Goal: Information Seeking & Learning: Learn about a topic

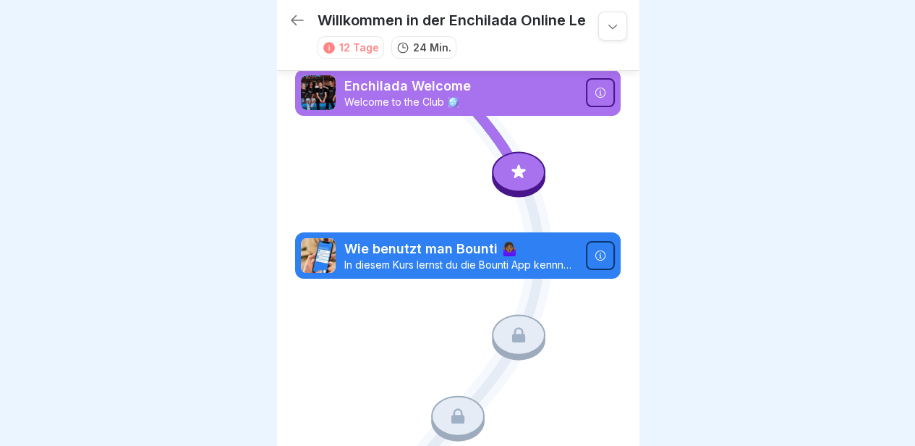
click at [297, 17] on icon at bounding box center [297, 20] width 17 height 17
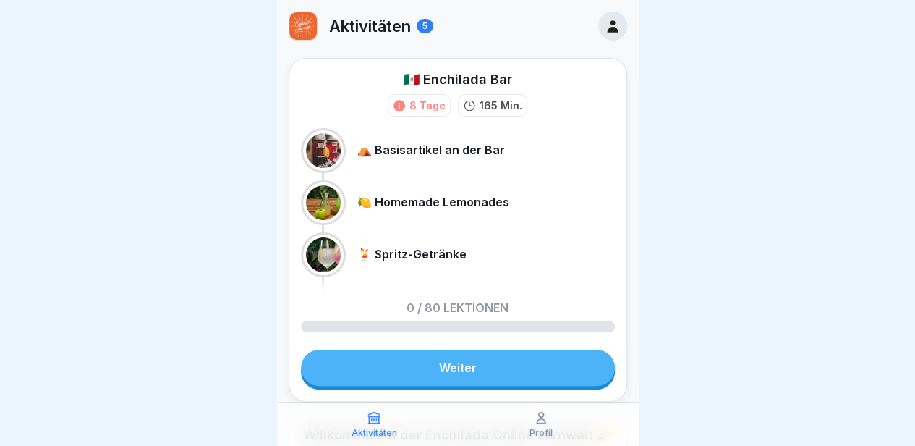
click at [382, 20] on p "Aktivitäten" at bounding box center [370, 26] width 82 height 19
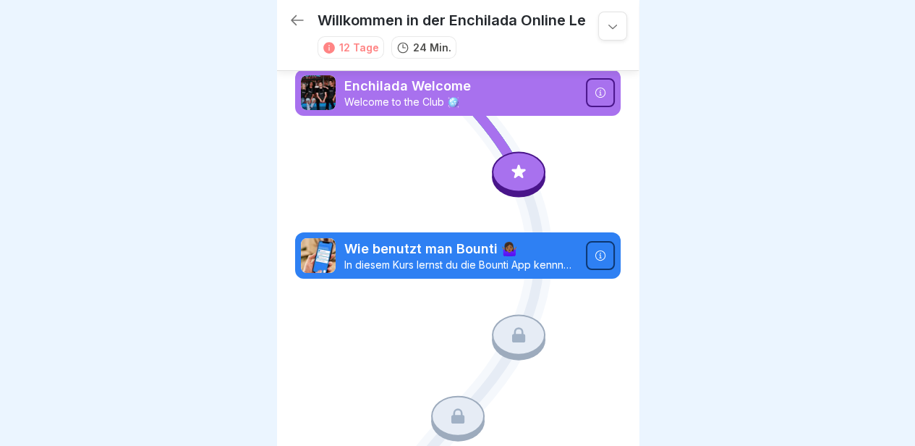
click at [512, 175] on icon at bounding box center [518, 171] width 19 height 19
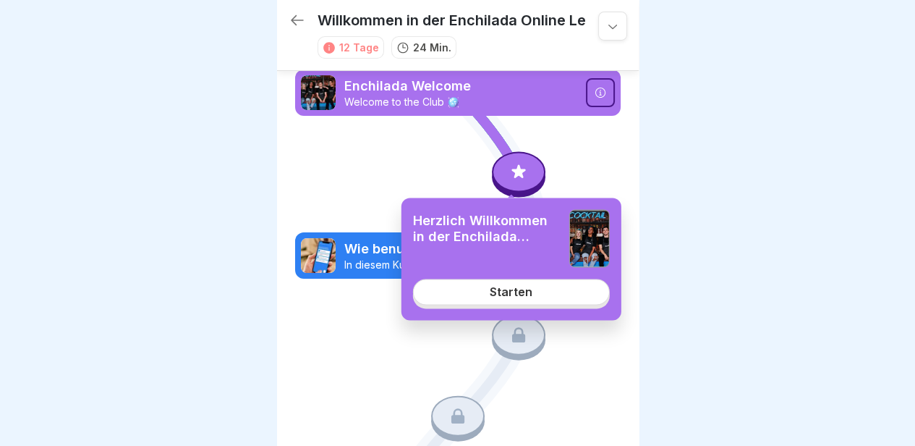
click at [510, 297] on div "Starten" at bounding box center [511, 291] width 43 height 13
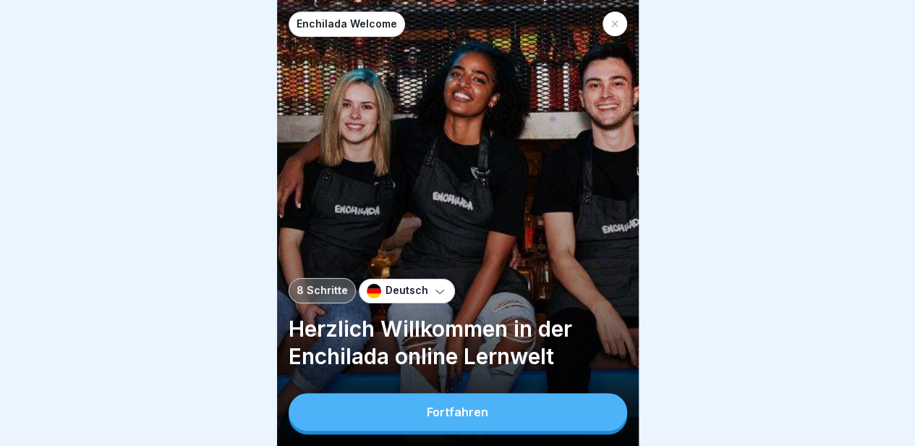
scroll to position [11, 0]
click at [477, 413] on div "Fortfahren" at bounding box center [458, 411] width 62 height 13
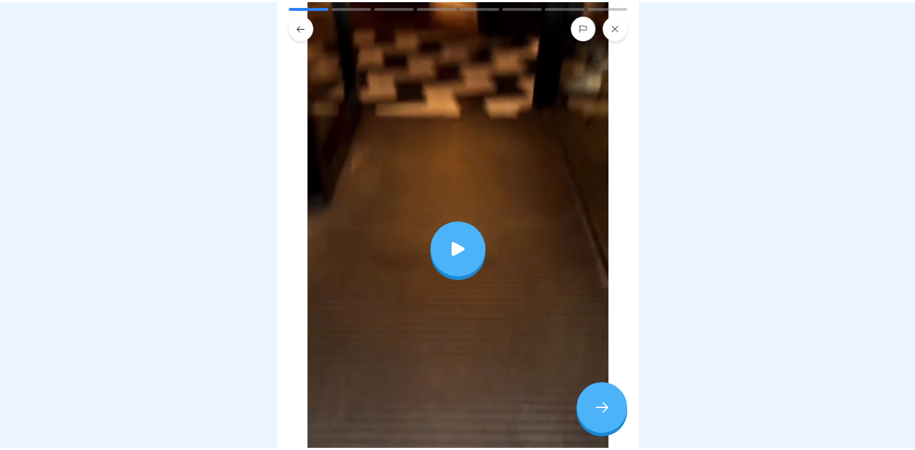
scroll to position [207, 0]
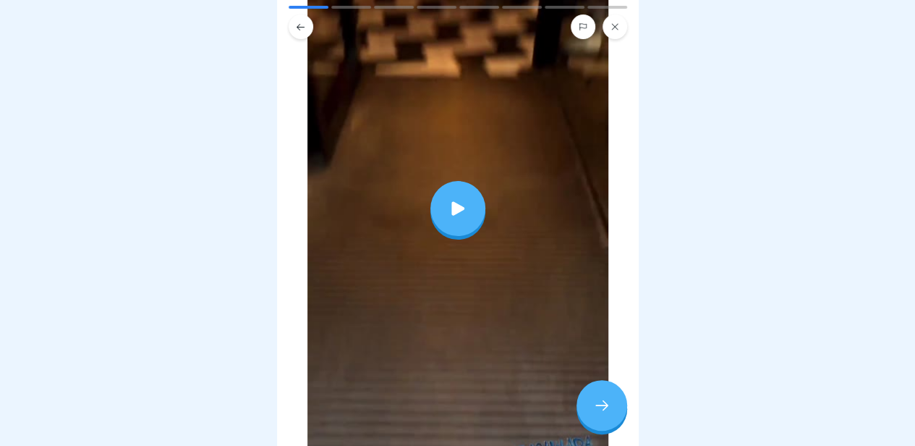
click at [467, 245] on div at bounding box center [458, 208] width 301 height 535
click at [595, 420] on div at bounding box center [602, 409] width 51 height 51
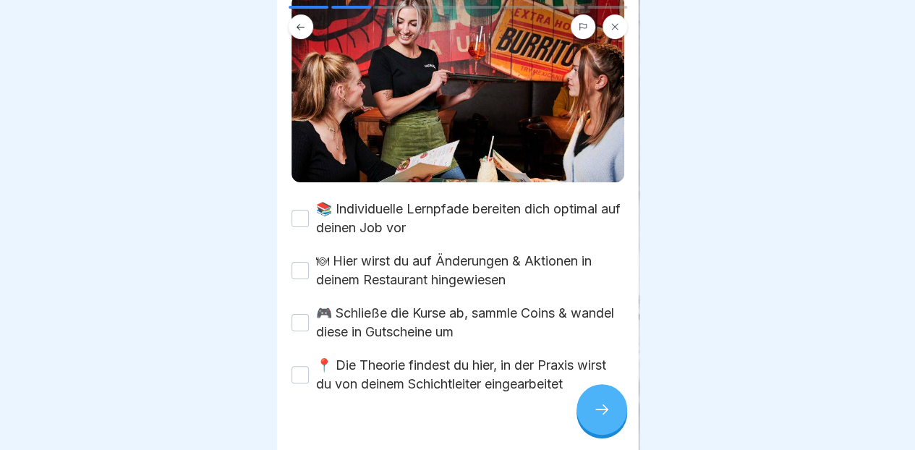
scroll to position [178, 0]
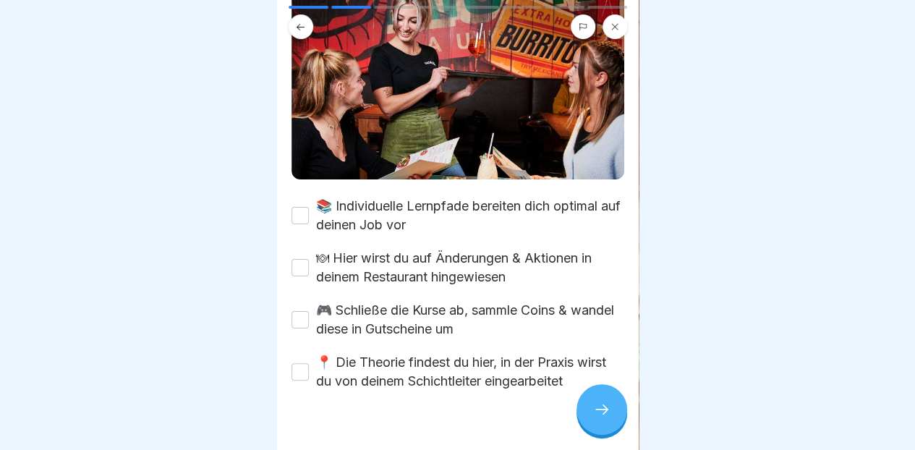
click at [500, 197] on label "📚 Individuelle Lernpfade bereiten dich optimal auf deinen Job vor" at bounding box center [470, 216] width 308 height 38
click at [309, 207] on button "📚 Individuelle Lernpfade bereiten dich optimal auf deinen Job vor" at bounding box center [300, 215] width 17 height 17
click at [483, 249] on label "🍽 Hier wirst du auf Änderungen & Aktionen in deinem Restaurant hingewiesen" at bounding box center [470, 268] width 308 height 38
click at [309, 259] on button "🍽 Hier wirst du auf Änderungen & Aktionen in deinem Restaurant hingewiesen" at bounding box center [300, 267] width 17 height 17
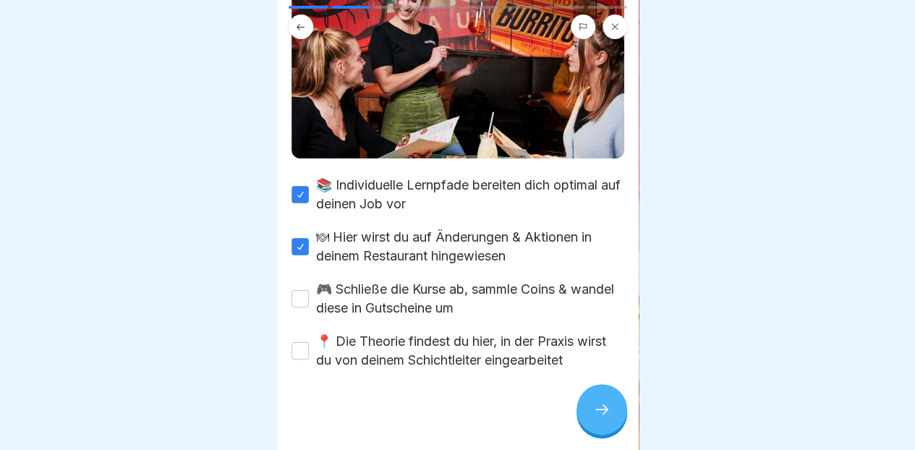
click at [484, 280] on label "🎮 Schließe die Kurse ab, sammle Coins & wandel diese in Gutscheine um" at bounding box center [470, 299] width 308 height 38
click at [309, 290] on button "🎮 Schließe die Kurse ab, sammle Coins & wandel diese in Gutscheine um" at bounding box center [300, 298] width 17 height 17
click at [478, 332] on label "📍 Die Theorie findest du hier, in der Praxis wirst du von deinem Schichtleiter …" at bounding box center [470, 351] width 308 height 38
click at [309, 342] on button "📍 Die Theorie findest du hier, in der Praxis wirst du von deinem Schichtleiter …" at bounding box center [300, 350] width 17 height 17
click at [593, 406] on icon at bounding box center [601, 409] width 17 height 17
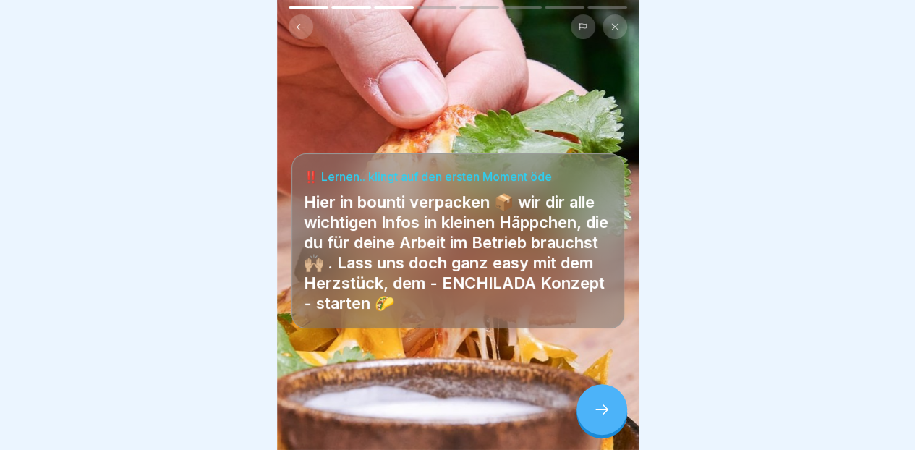
click at [603, 408] on icon at bounding box center [601, 409] width 17 height 17
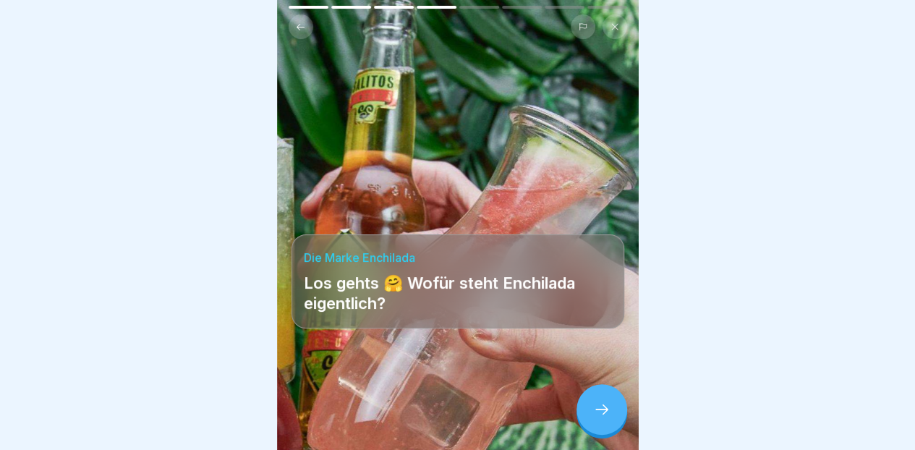
click at [609, 407] on icon at bounding box center [601, 409] width 17 height 17
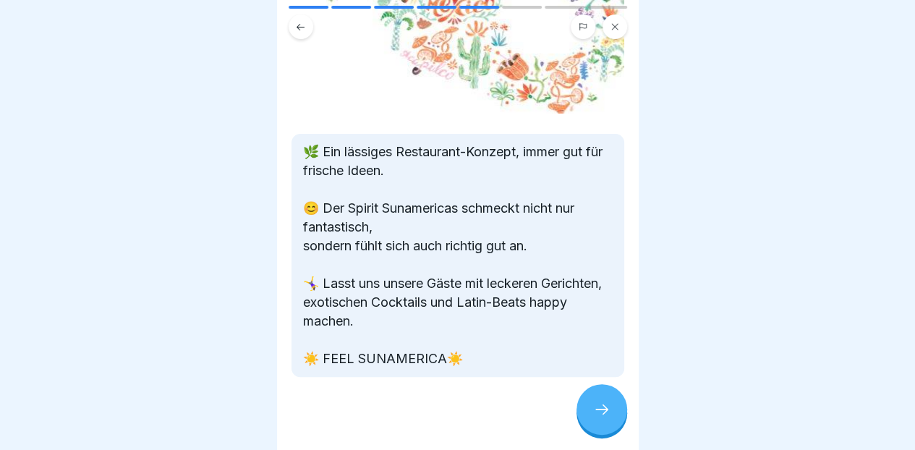
scroll to position [182, 0]
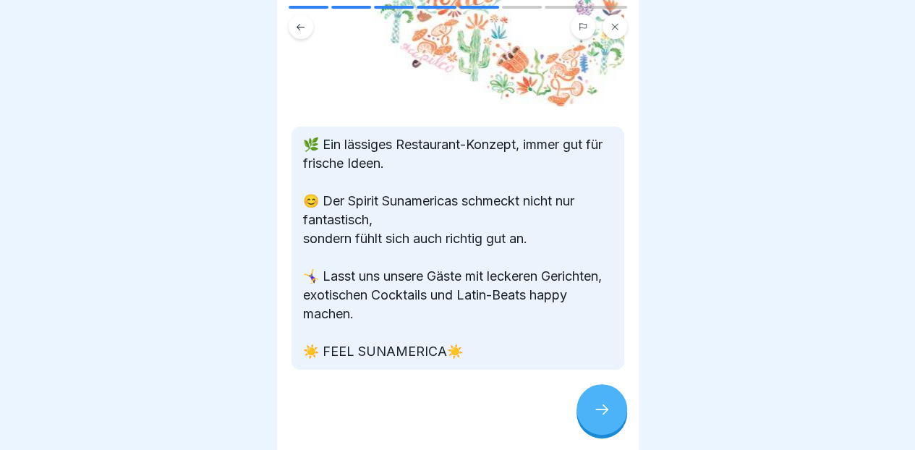
click at [606, 412] on icon at bounding box center [601, 409] width 17 height 17
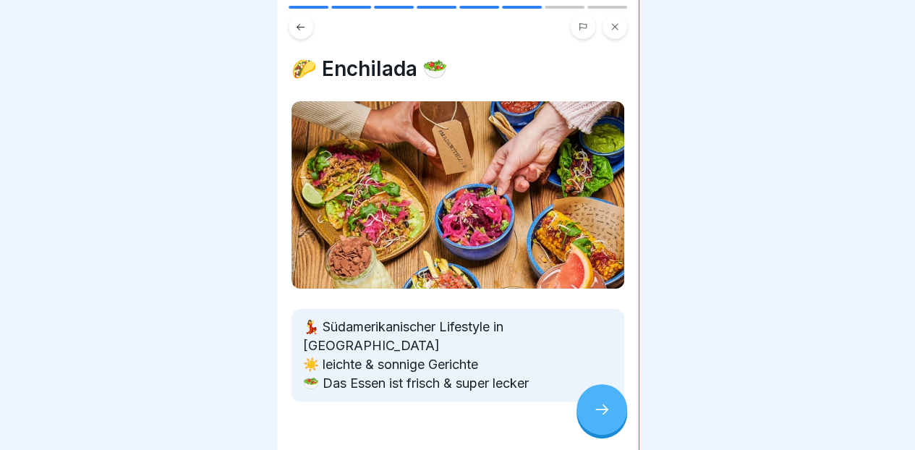
click at [608, 420] on div at bounding box center [602, 409] width 51 height 51
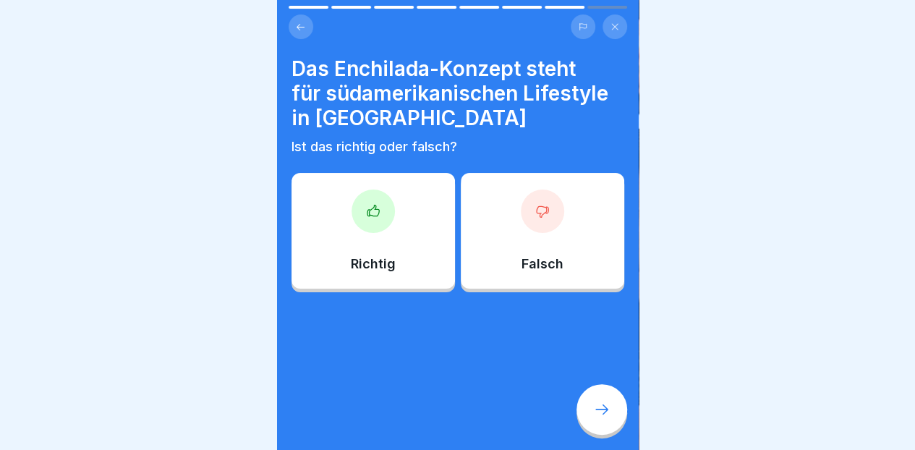
click at [380, 218] on div at bounding box center [373, 211] width 43 height 43
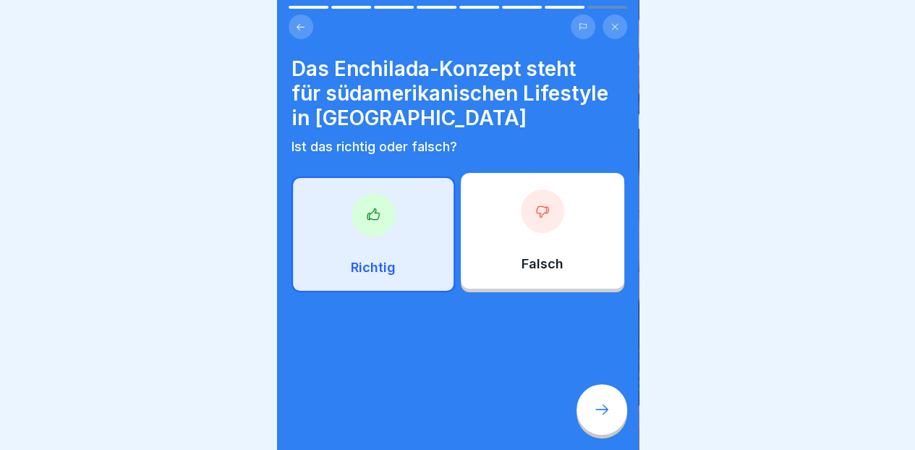
click at [586, 412] on div at bounding box center [602, 409] width 51 height 51
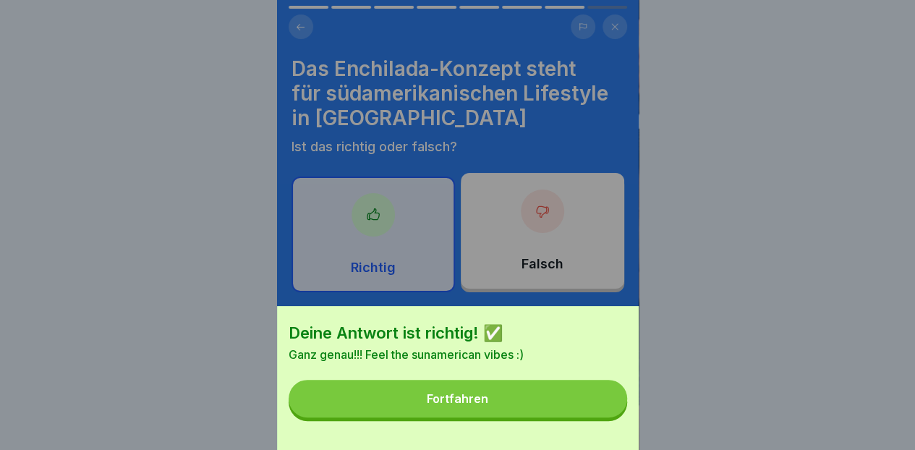
click at [521, 407] on button "Fortfahren" at bounding box center [458, 399] width 339 height 38
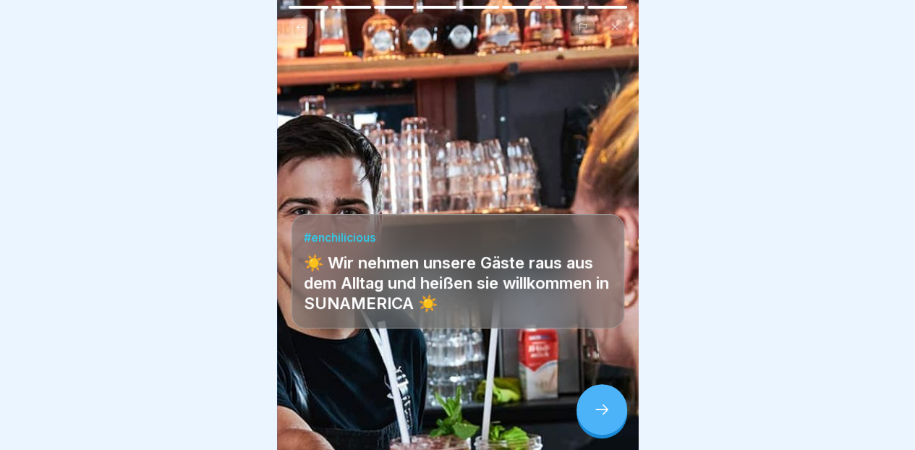
click at [601, 408] on icon at bounding box center [601, 409] width 17 height 17
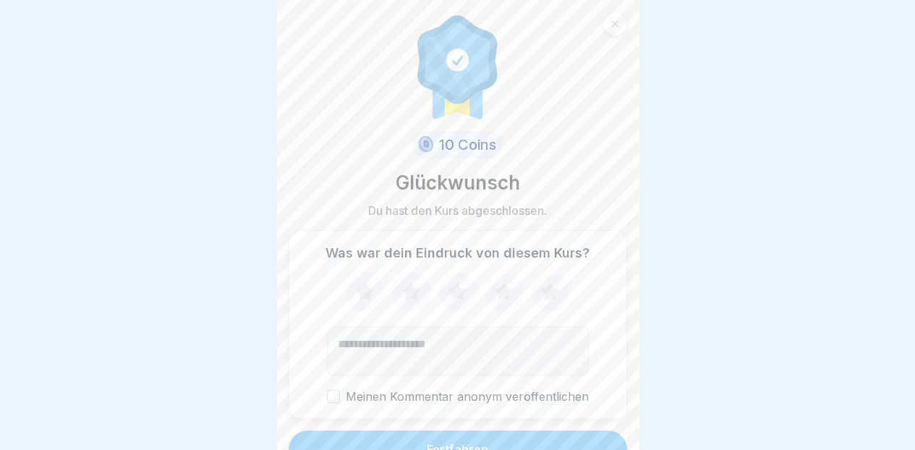
click at [542, 287] on icon at bounding box center [550, 293] width 38 height 38
click at [533, 431] on button "Fortfahren" at bounding box center [458, 450] width 339 height 38
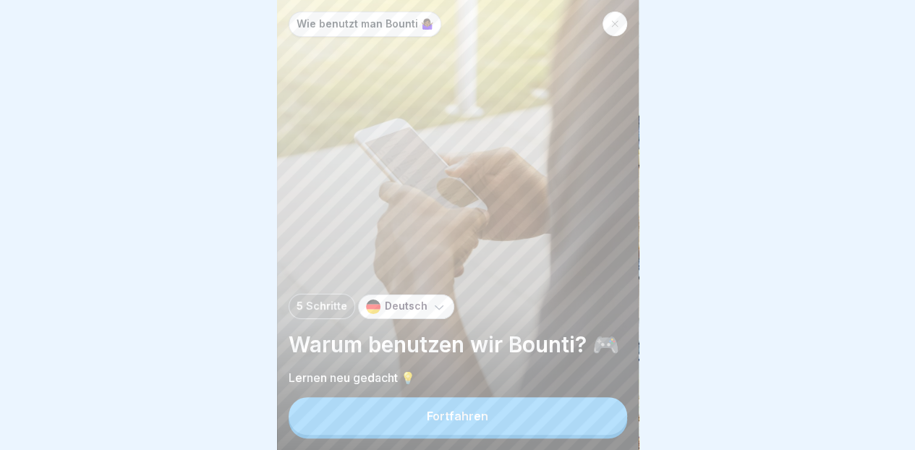
click at [504, 422] on button "Fortfahren" at bounding box center [458, 416] width 339 height 38
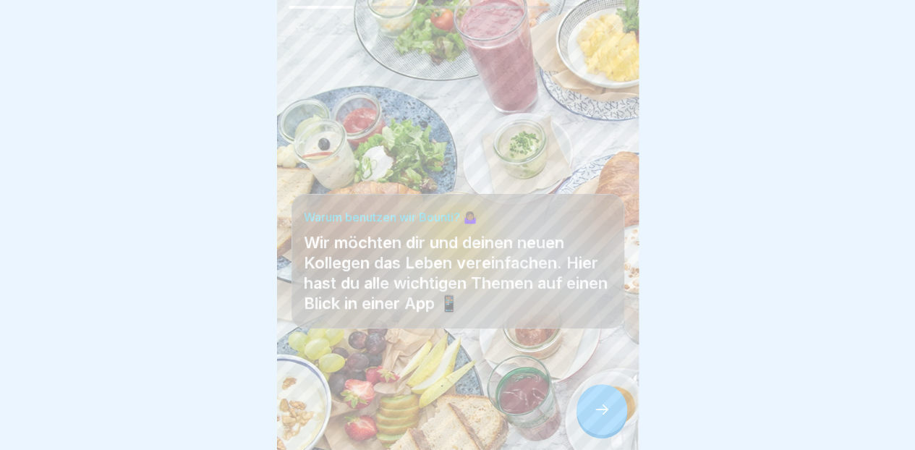
click at [606, 400] on div at bounding box center [602, 409] width 51 height 51
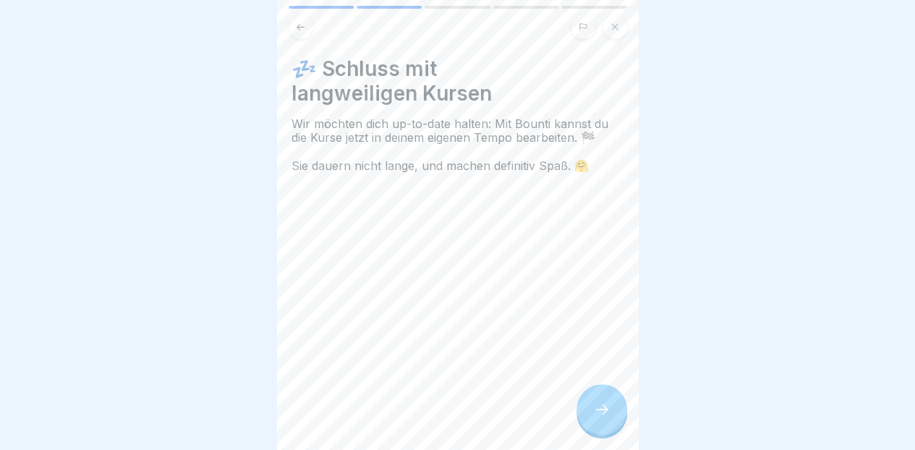
click at [607, 405] on icon at bounding box center [601, 409] width 17 height 17
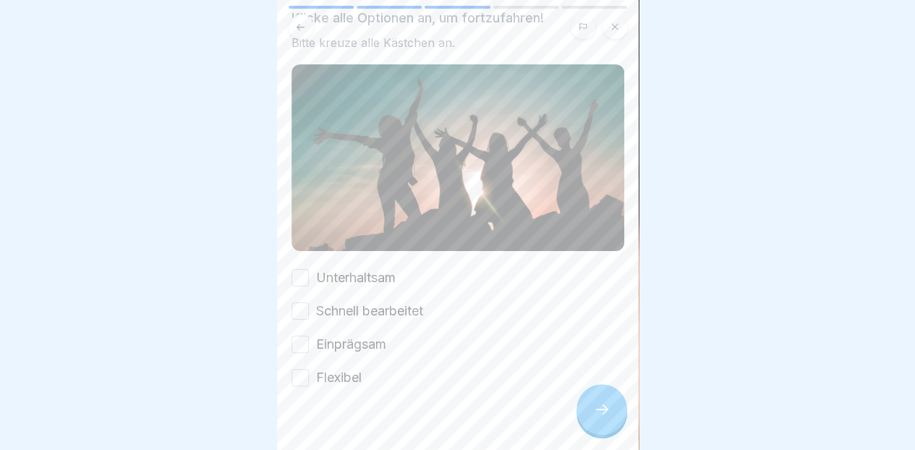
scroll to position [98, 0]
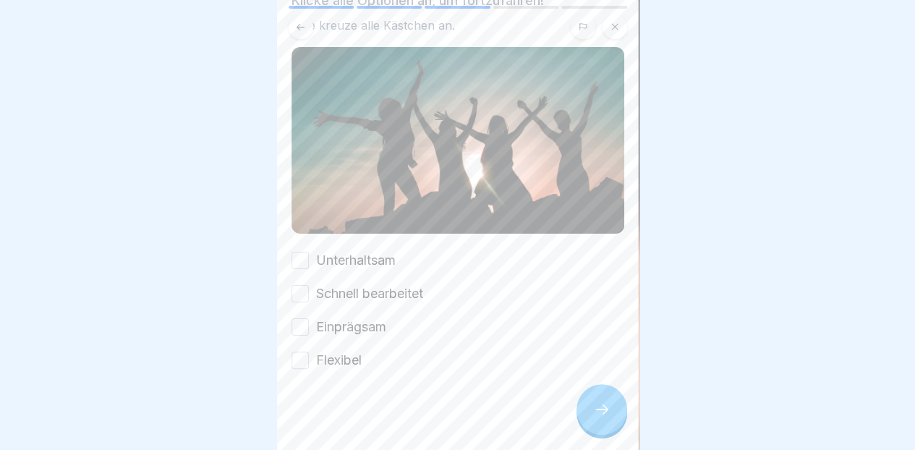
click at [373, 251] on label "Unterhaltsam" at bounding box center [356, 260] width 80 height 19
click at [309, 252] on button "Unterhaltsam" at bounding box center [300, 260] width 17 height 17
click at [370, 284] on label "Schnell bearbeitet" at bounding box center [369, 293] width 107 height 19
click at [309, 285] on button "Schnell bearbeitet" at bounding box center [300, 293] width 17 height 17
click at [353, 318] on label "Einprägsam" at bounding box center [351, 327] width 70 height 19
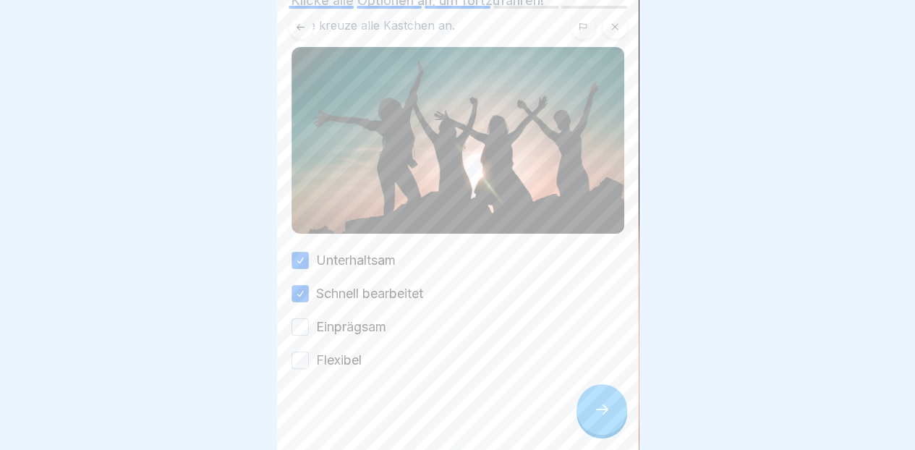
click at [309, 318] on button "Einprägsam" at bounding box center [300, 326] width 17 height 17
click at [340, 351] on label "Flexibel" at bounding box center [339, 360] width 46 height 19
click at [309, 352] on button "Flexibel" at bounding box center [300, 360] width 17 height 17
click at [601, 420] on div at bounding box center [602, 409] width 51 height 51
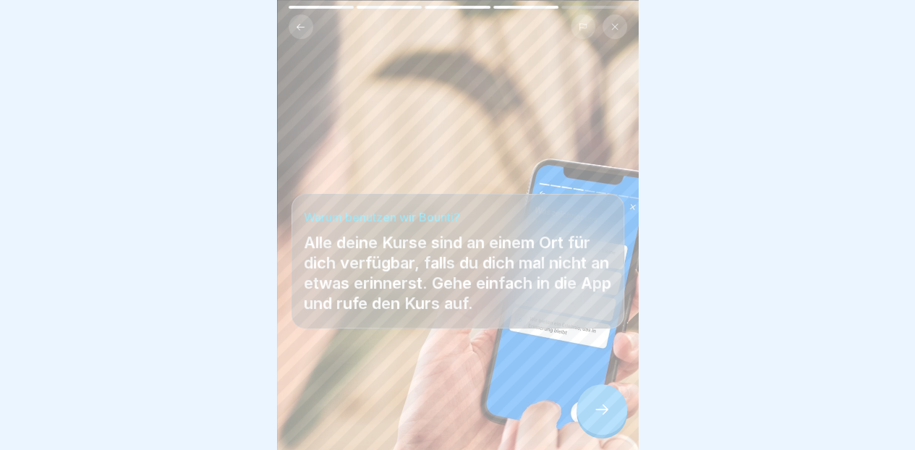
click at [603, 415] on icon at bounding box center [602, 409] width 13 height 10
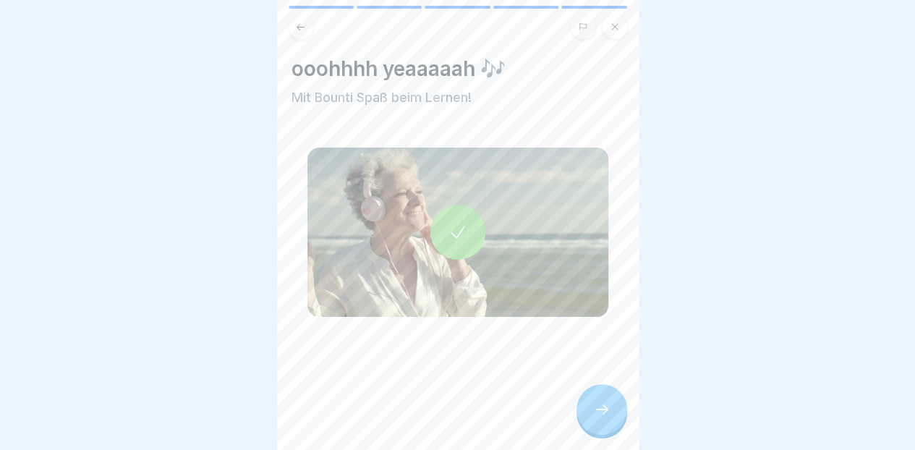
click at [603, 410] on icon at bounding box center [602, 409] width 13 height 10
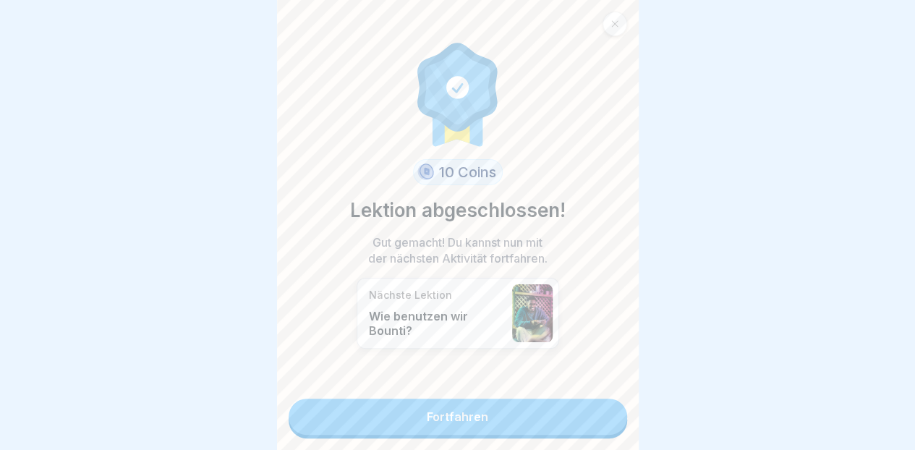
click at [509, 412] on link "Fortfahren" at bounding box center [458, 417] width 339 height 36
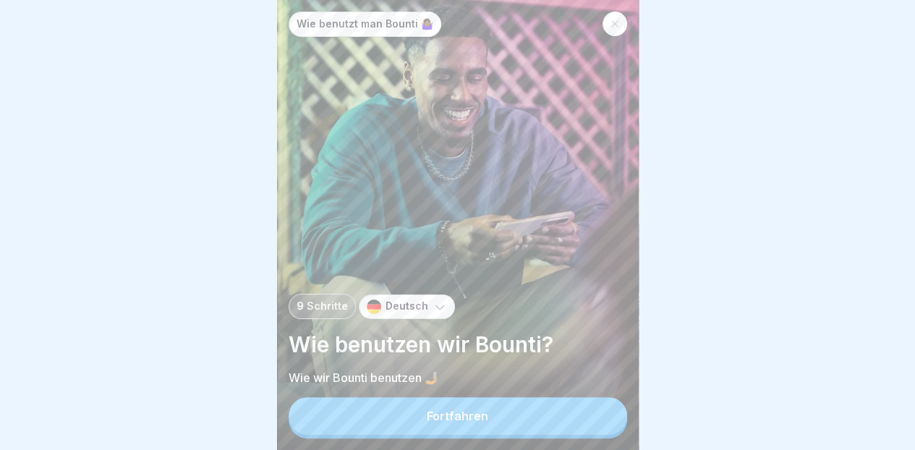
click at [514, 415] on button "Fortfahren" at bounding box center [458, 416] width 339 height 38
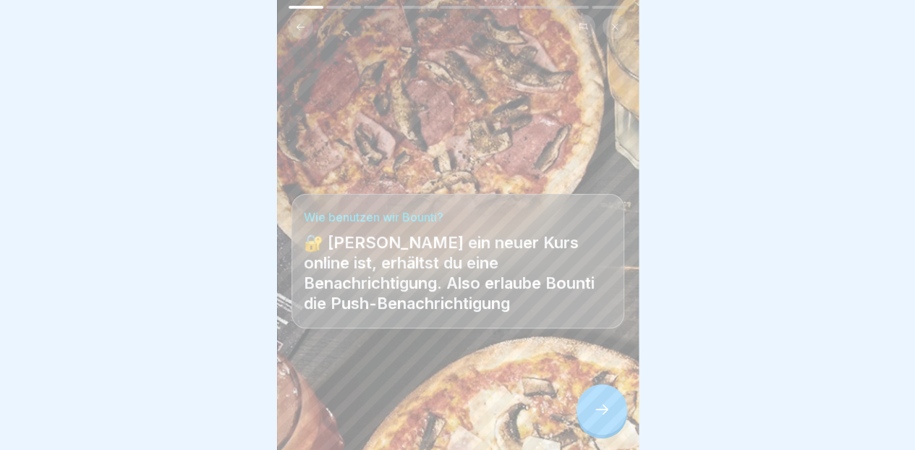
click at [601, 415] on icon at bounding box center [601, 409] width 17 height 17
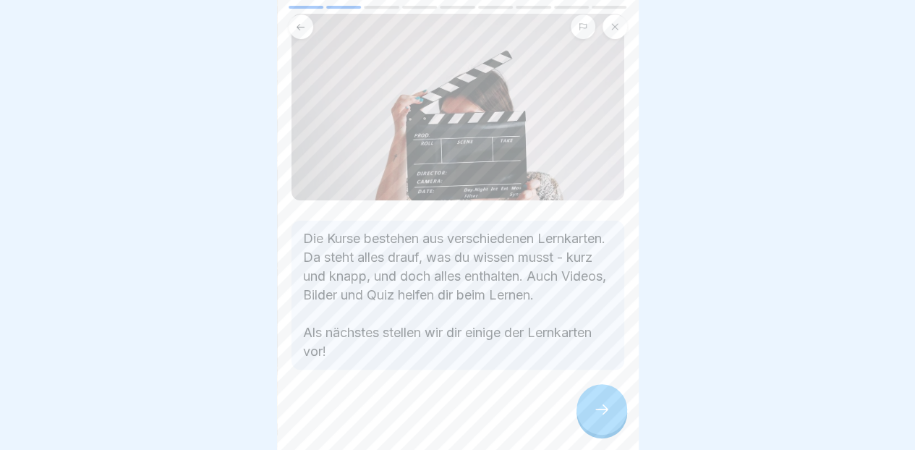
scroll to position [106, 0]
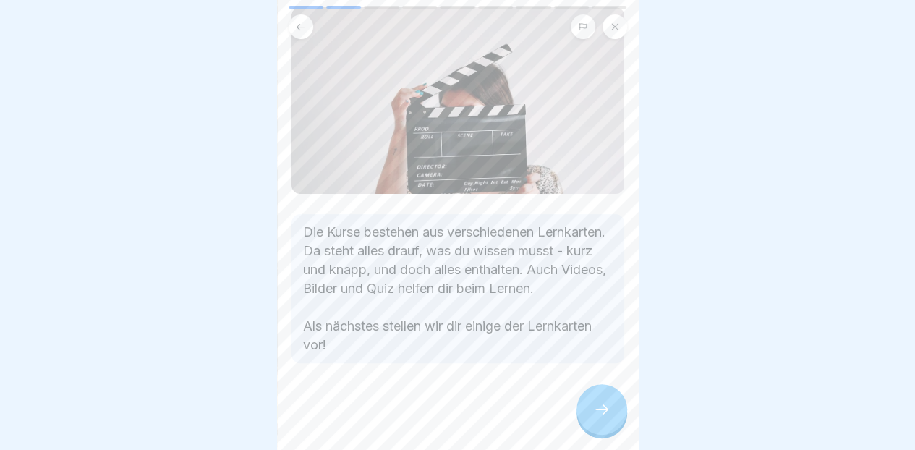
click at [605, 410] on icon at bounding box center [602, 409] width 13 height 10
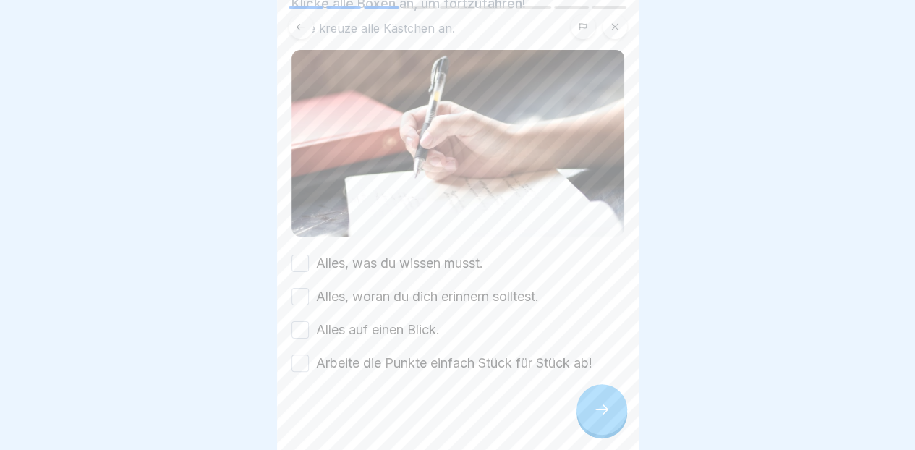
scroll to position [123, 0]
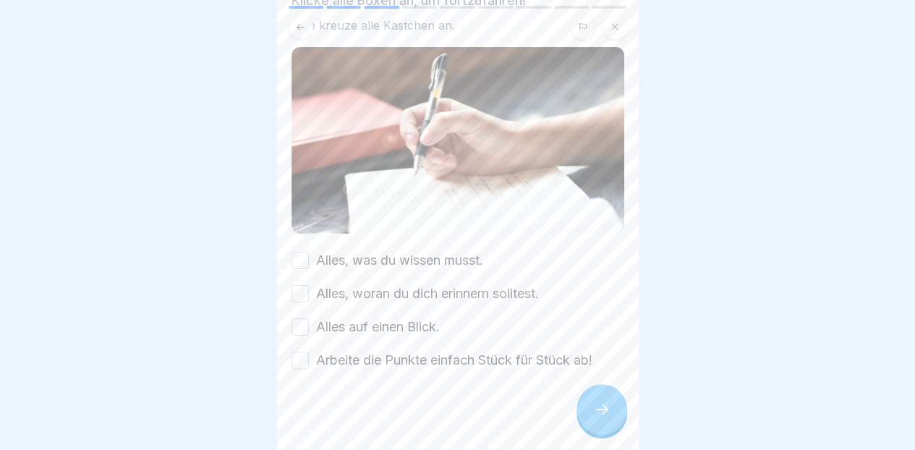
click at [452, 251] on label "Alles, was du wissen musst." at bounding box center [399, 260] width 167 height 19
click at [309, 252] on button "Alles, was du wissen musst." at bounding box center [300, 260] width 17 height 17
click at [450, 284] on label "Alles, woran du dich erinnern solltest." at bounding box center [427, 293] width 223 height 19
click at [309, 285] on button "Alles, woran du dich erinnern solltest." at bounding box center [300, 293] width 17 height 17
click at [405, 318] on label "Alles auf einen Blick." at bounding box center [378, 327] width 124 height 19
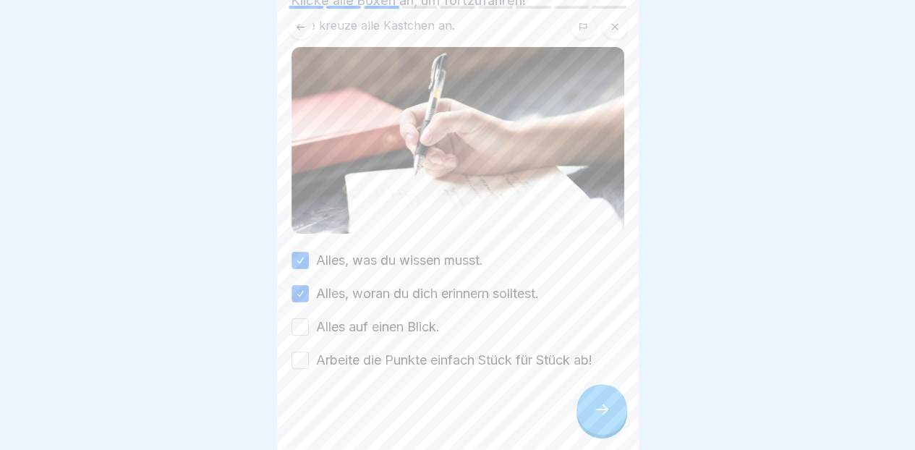
click at [309, 318] on button "Alles auf einen Blick." at bounding box center [300, 326] width 17 height 17
click at [438, 351] on label "Arbeite die Punkte einfach Stück für Stück ab!" at bounding box center [454, 360] width 276 height 19
click at [309, 352] on button "Arbeite die Punkte einfach Stück für Stück ab!" at bounding box center [300, 360] width 17 height 17
click at [594, 425] on div at bounding box center [602, 409] width 51 height 51
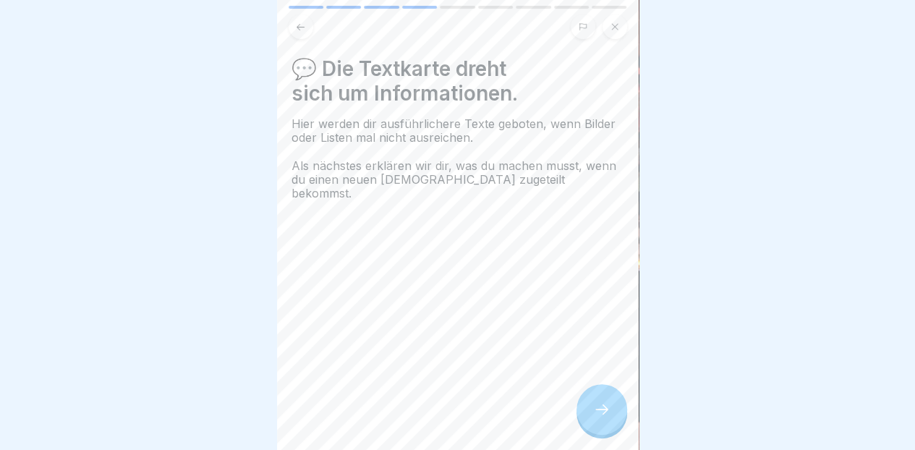
click at [601, 419] on div at bounding box center [602, 409] width 51 height 51
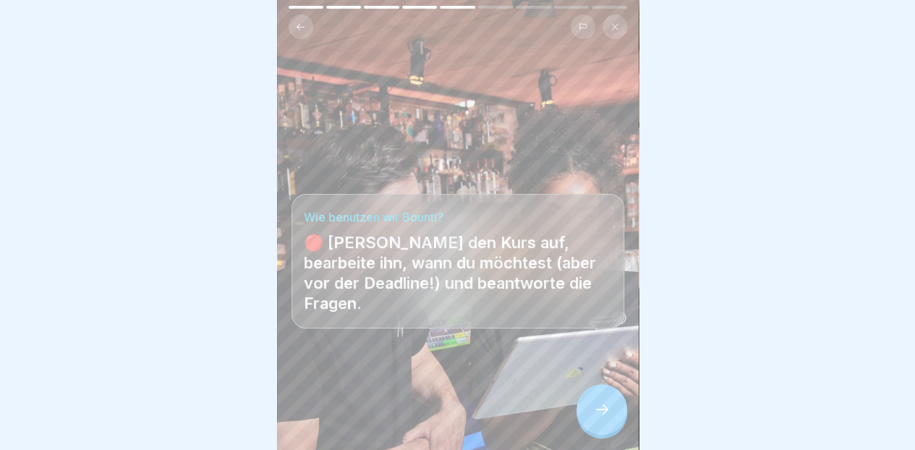
click at [593, 416] on icon at bounding box center [601, 409] width 17 height 17
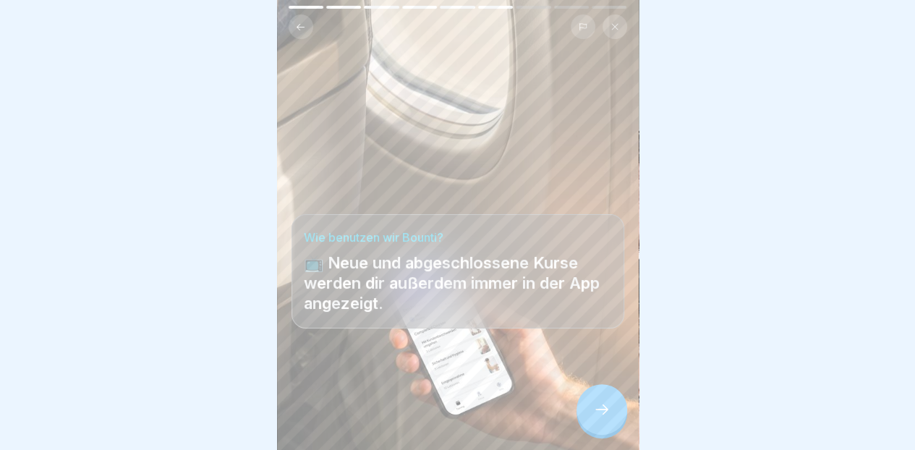
click at [598, 400] on div at bounding box center [602, 409] width 51 height 51
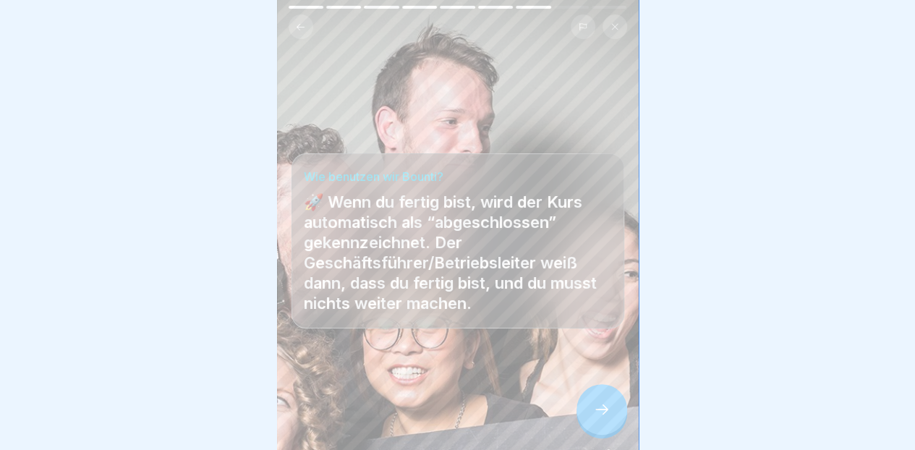
click at [592, 416] on div at bounding box center [602, 409] width 51 height 51
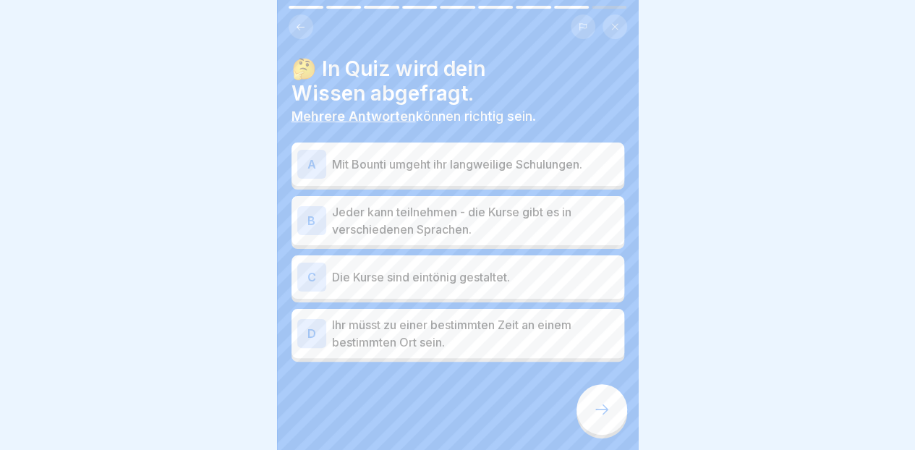
click at [556, 168] on div "A Mit Bounti umgeht ihr langweilige Schulungen." at bounding box center [458, 164] width 333 height 43
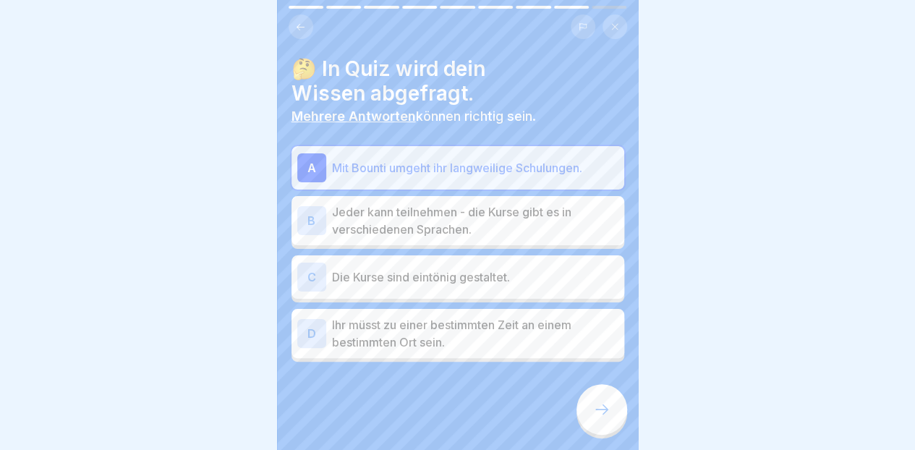
click at [543, 203] on p "Jeder kann teilnehmen - die Kurse gibt es in verschiedenen Sprachen." at bounding box center [475, 220] width 287 height 35
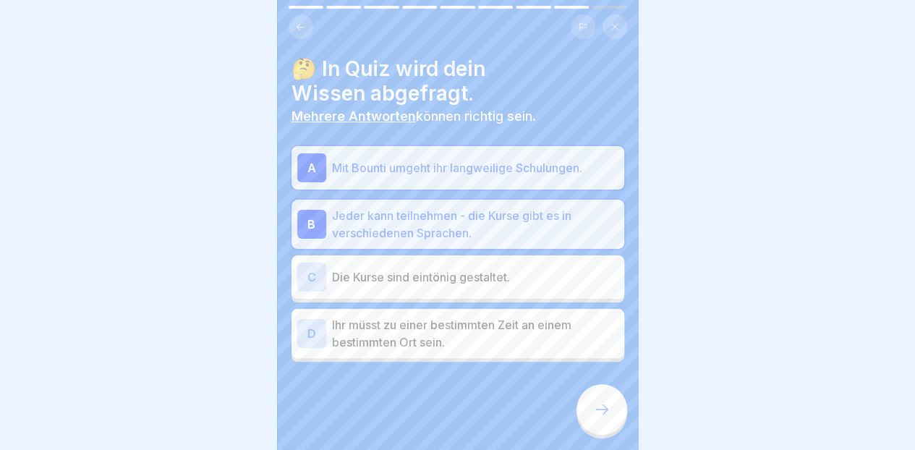
click at [596, 409] on icon at bounding box center [601, 409] width 17 height 17
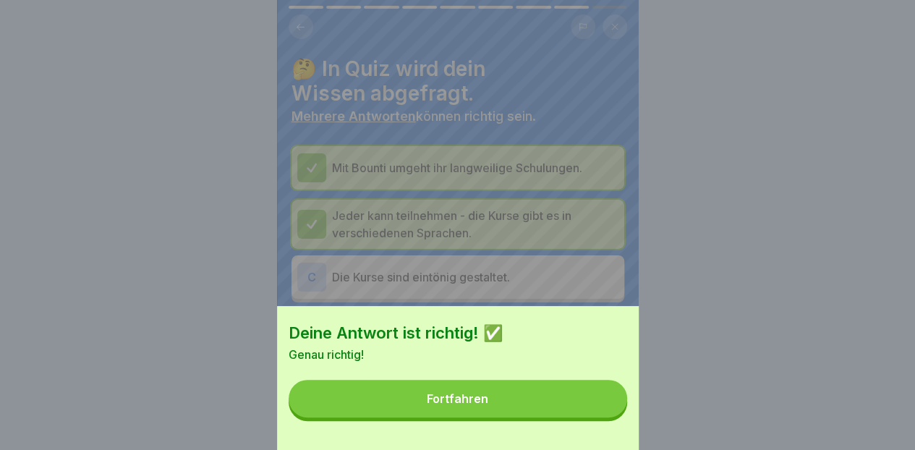
click at [518, 410] on button "Fortfahren" at bounding box center [458, 399] width 339 height 38
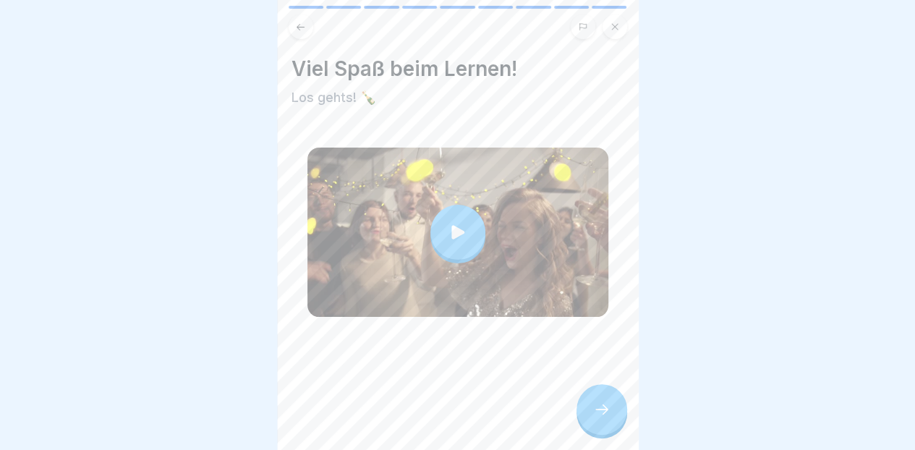
click at [448, 226] on icon at bounding box center [458, 232] width 20 height 20
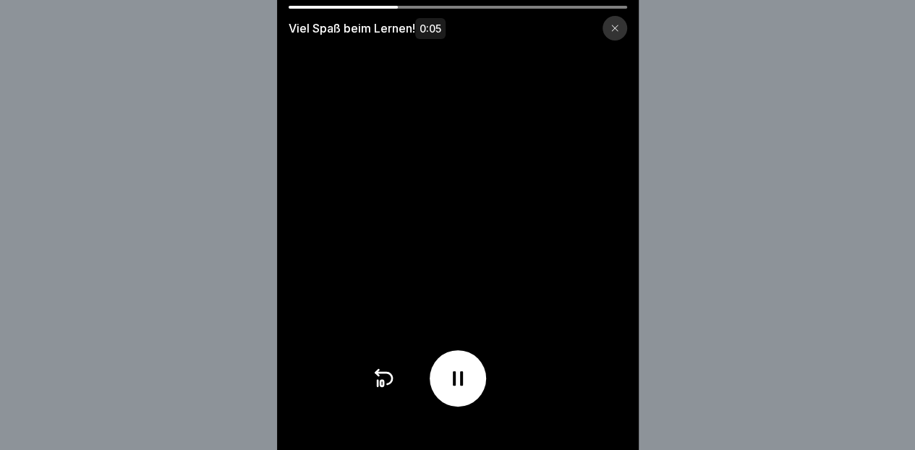
click at [614, 25] on div at bounding box center [615, 28] width 25 height 25
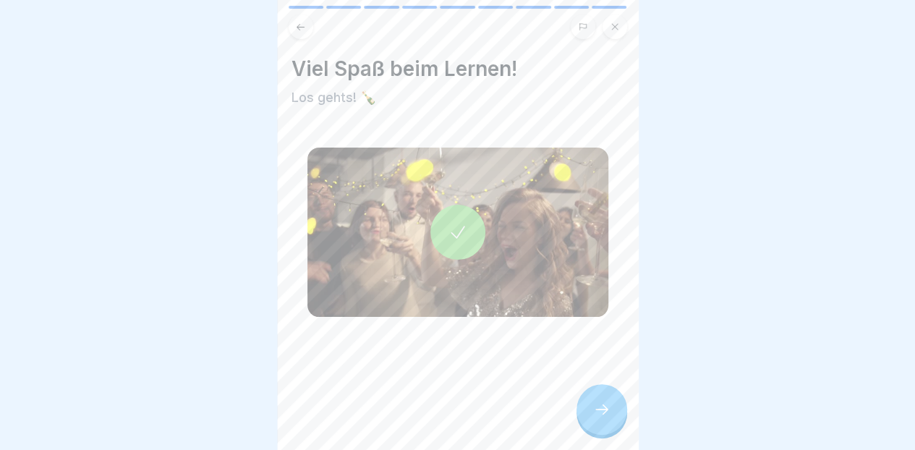
click at [601, 410] on icon at bounding box center [602, 409] width 13 height 10
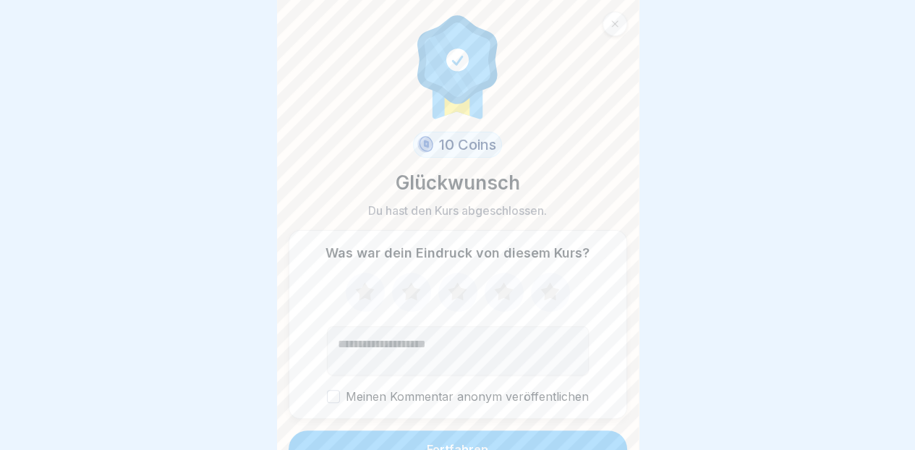
click at [542, 295] on icon at bounding box center [550, 293] width 38 height 38
click at [527, 438] on button "Fortfahren" at bounding box center [458, 450] width 339 height 38
click at [489, 440] on button "Fortfahren" at bounding box center [458, 450] width 339 height 38
click at [472, 443] on div "Fortfahren" at bounding box center [458, 449] width 62 height 13
click at [476, 443] on div "Fortfahren" at bounding box center [458, 449] width 62 height 13
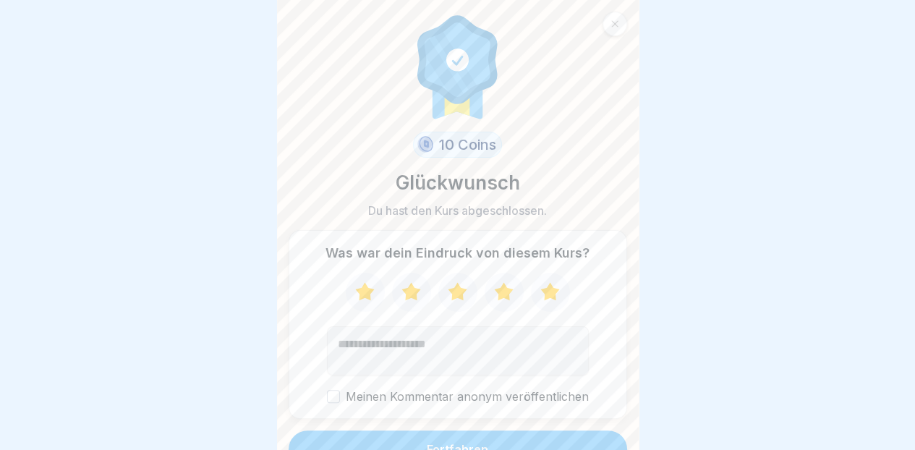
click at [474, 431] on button "Fortfahren" at bounding box center [458, 450] width 339 height 38
click at [467, 443] on div "Fortfahren" at bounding box center [458, 449] width 62 height 13
click at [447, 390] on label "Meinen Kommentar anonym veröffentlichen" at bounding box center [458, 397] width 262 height 14
click at [340, 390] on button "Meinen Kommentar anonym veröffentlichen" at bounding box center [333, 396] width 13 height 13
click at [467, 431] on button "Fortfahren" at bounding box center [458, 450] width 339 height 38
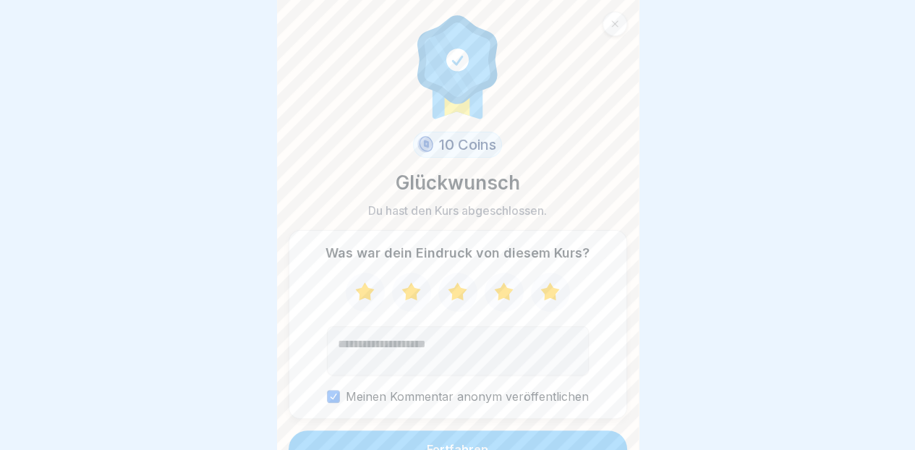
click at [462, 443] on div "Fortfahren" at bounding box center [458, 449] width 62 height 13
click at [478, 443] on div "Fortfahren" at bounding box center [458, 449] width 62 height 13
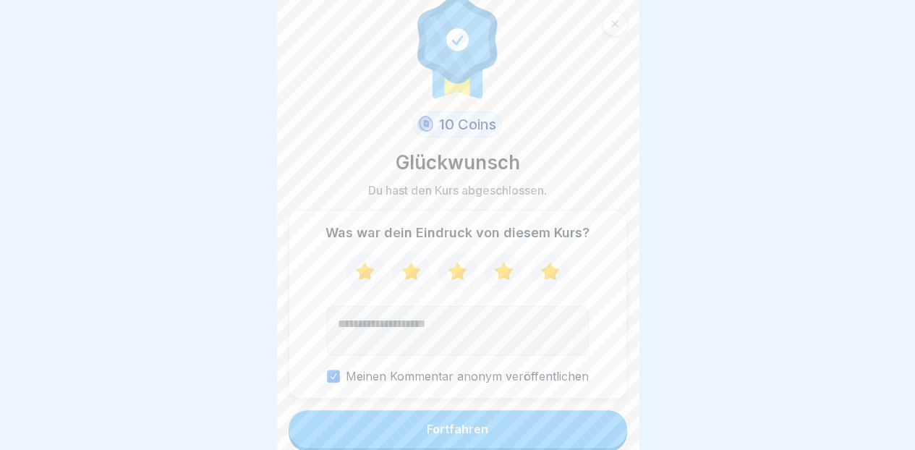
click at [496, 412] on button "Fortfahren" at bounding box center [458, 429] width 339 height 38
click at [483, 410] on button "Fortfahren" at bounding box center [458, 429] width 339 height 38
click at [483, 425] on button "Fortfahren" at bounding box center [458, 429] width 339 height 38
click at [482, 420] on button "Fortfahren" at bounding box center [458, 429] width 339 height 38
click at [470, 423] on div "Fortfahren" at bounding box center [458, 429] width 62 height 13
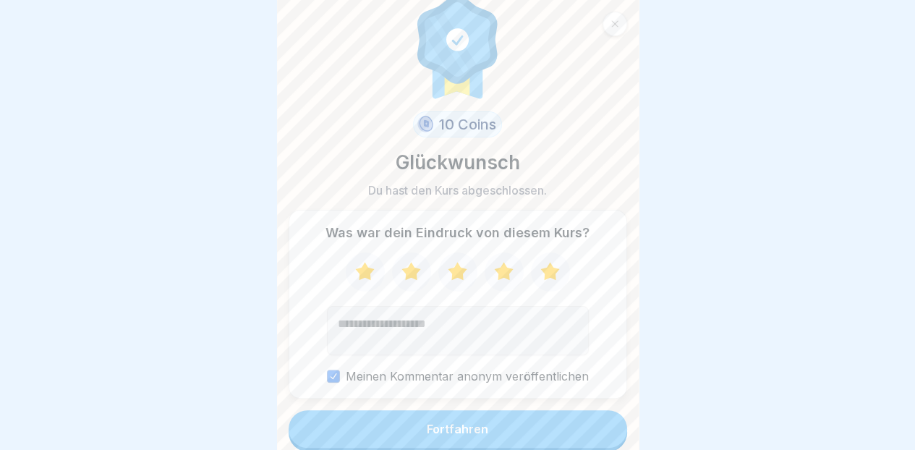
click at [454, 423] on div "Fortfahren" at bounding box center [458, 429] width 62 height 13
click at [462, 423] on div "Fortfahren" at bounding box center [458, 429] width 62 height 13
click at [473, 423] on div "Fortfahren" at bounding box center [458, 429] width 62 height 13
click at [503, 414] on button "Fortfahren" at bounding box center [458, 429] width 339 height 38
click at [524, 410] on button "Fortfahren" at bounding box center [458, 429] width 339 height 38
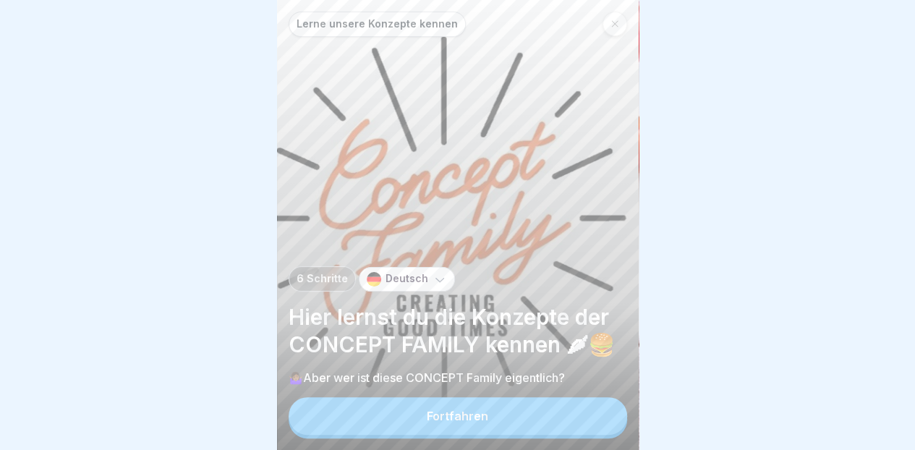
click at [805, 78] on div at bounding box center [457, 225] width 915 height 450
click at [492, 420] on button "Fortfahren" at bounding box center [458, 416] width 339 height 38
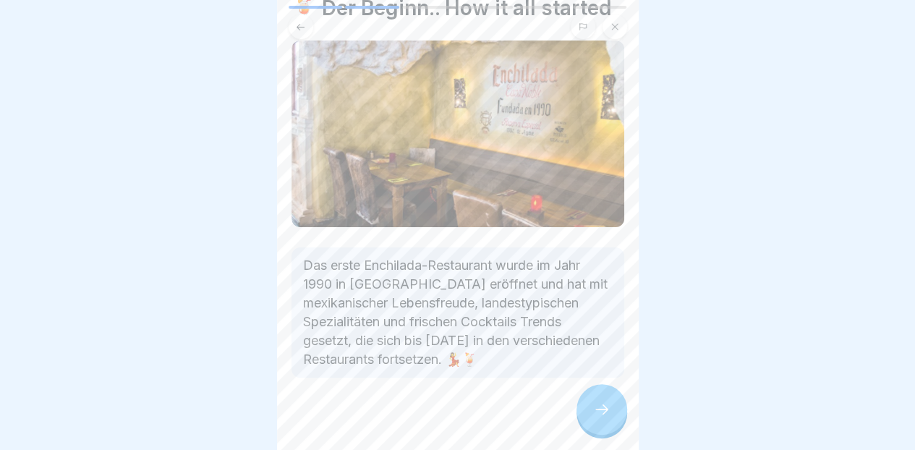
scroll to position [62, 0]
click at [596, 412] on icon at bounding box center [601, 409] width 17 height 17
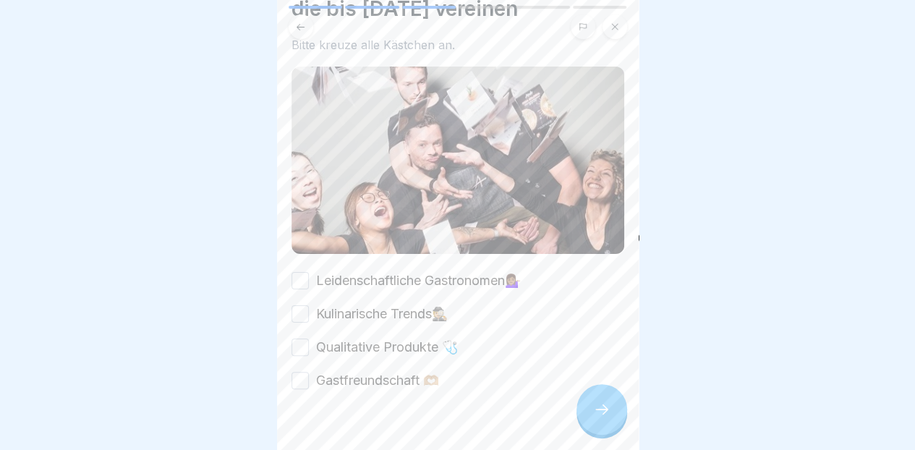
scroll to position [86, 0]
click at [454, 270] on label "Leidenschaftliche Gastronomen💁🏽‍♀️" at bounding box center [418, 279] width 205 height 19
click at [309, 271] on button "Leidenschaftliche Gastronomen💁🏽‍♀️" at bounding box center [300, 279] width 17 height 17
click at [404, 304] on label "Kulinarische Trends🕵🏼" at bounding box center [382, 312] width 132 height 19
click at [309, 304] on button "Kulinarische Trends🕵🏼" at bounding box center [300, 312] width 17 height 17
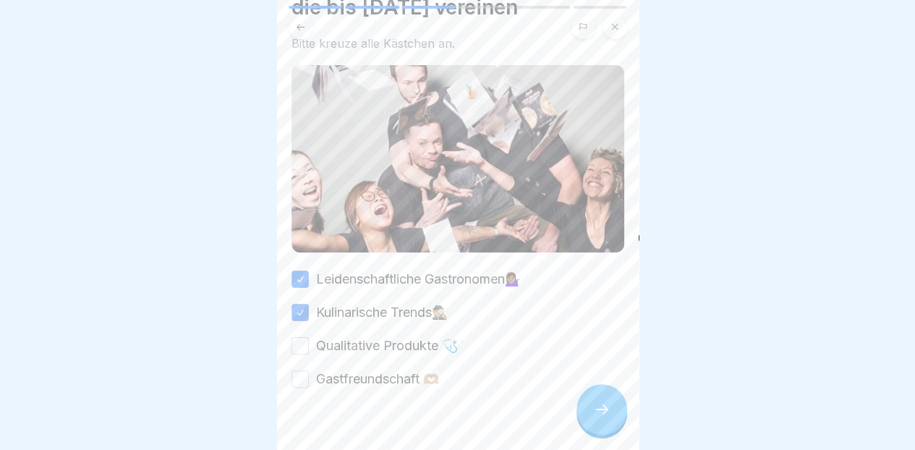
click at [402, 336] on label "Qualitative Produkte 🩺" at bounding box center [387, 345] width 142 height 19
click at [309, 337] on button "Qualitative Produkte 🩺" at bounding box center [300, 345] width 17 height 17
click at [395, 370] on label "Gastfreundschaft 🫶🏼" at bounding box center [377, 379] width 123 height 19
click at [309, 370] on button "Gastfreundschaft 🫶🏼" at bounding box center [300, 378] width 17 height 17
click at [603, 407] on icon at bounding box center [601, 409] width 17 height 17
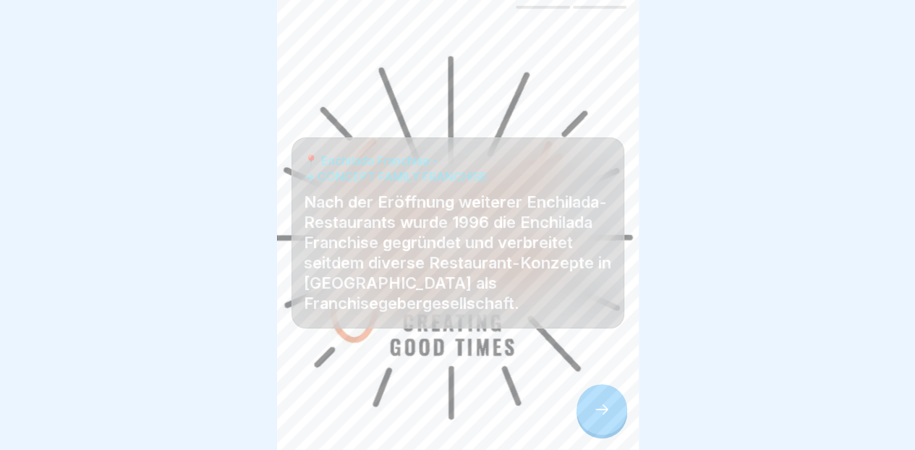
click at [603, 410] on icon at bounding box center [602, 409] width 13 height 10
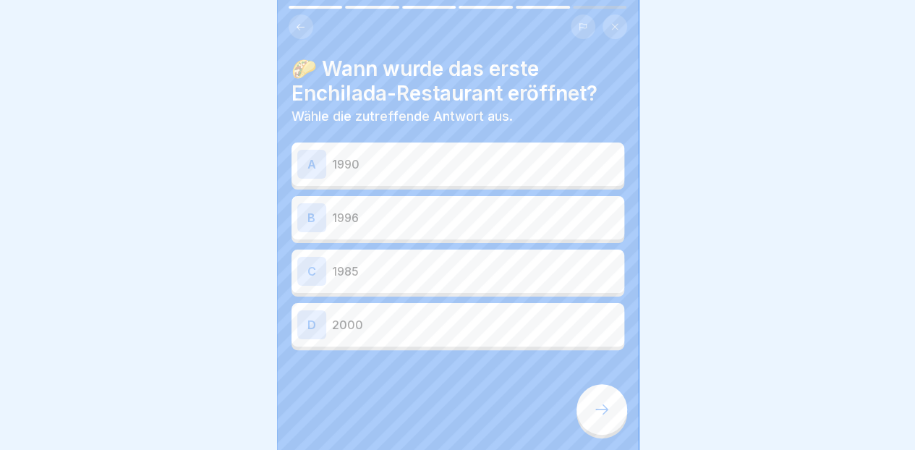
click at [525, 156] on p "1990" at bounding box center [475, 164] width 287 height 17
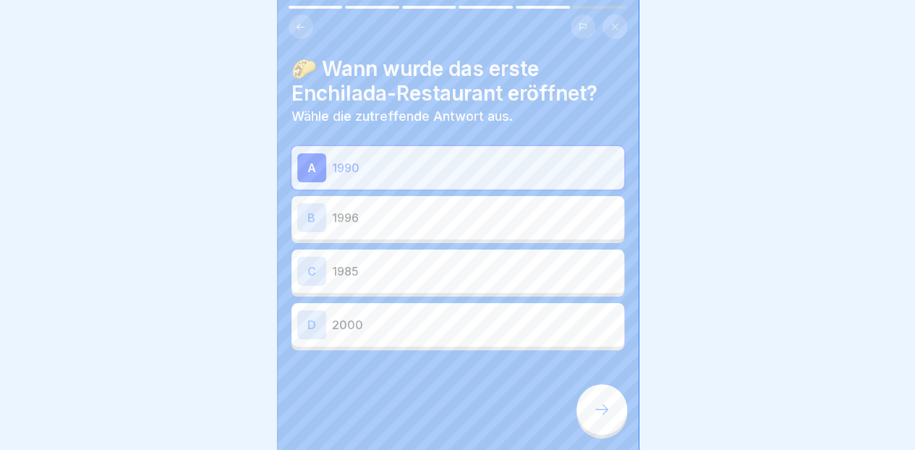
click at [603, 415] on icon at bounding box center [601, 409] width 17 height 17
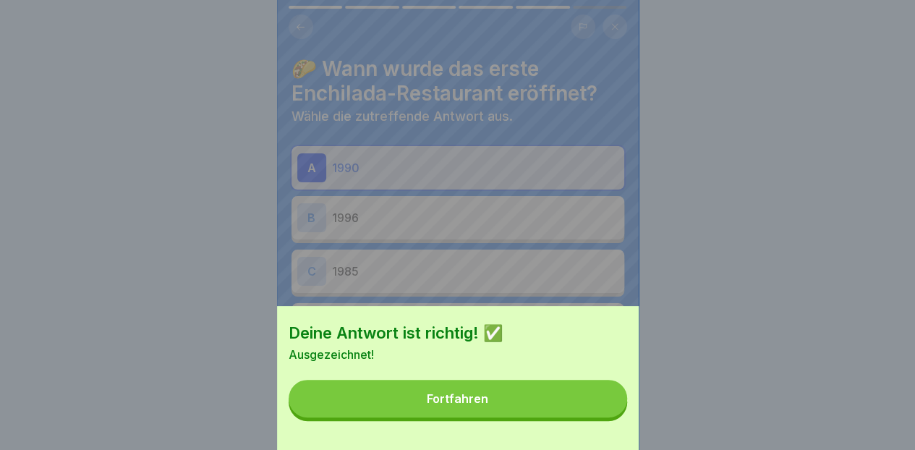
click at [526, 418] on button "Fortfahren" at bounding box center [458, 399] width 339 height 38
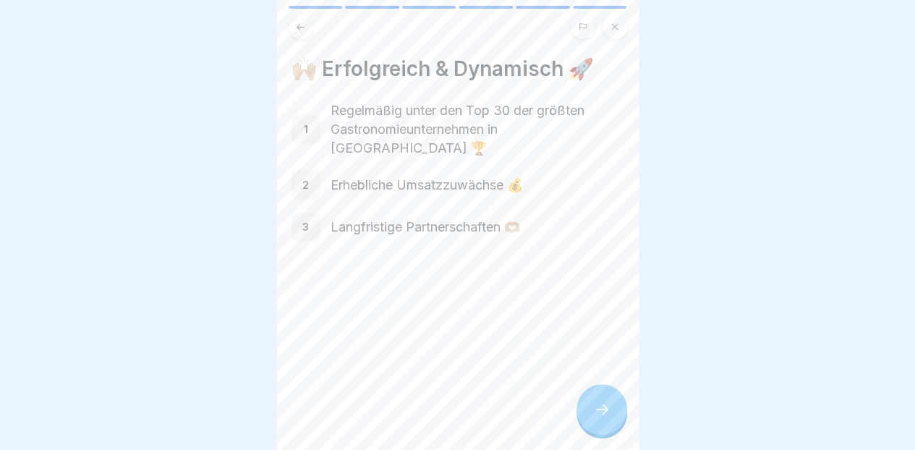
click at [596, 418] on icon at bounding box center [601, 409] width 17 height 17
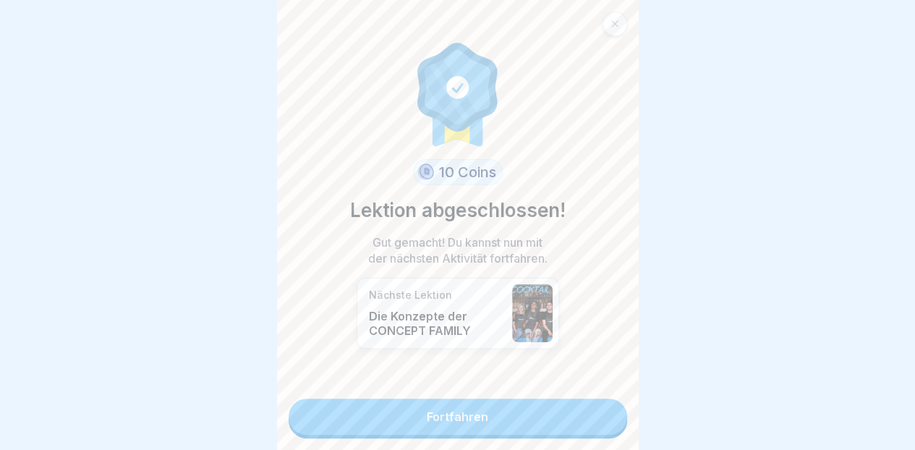
click at [531, 418] on link "Fortfahren" at bounding box center [458, 417] width 339 height 36
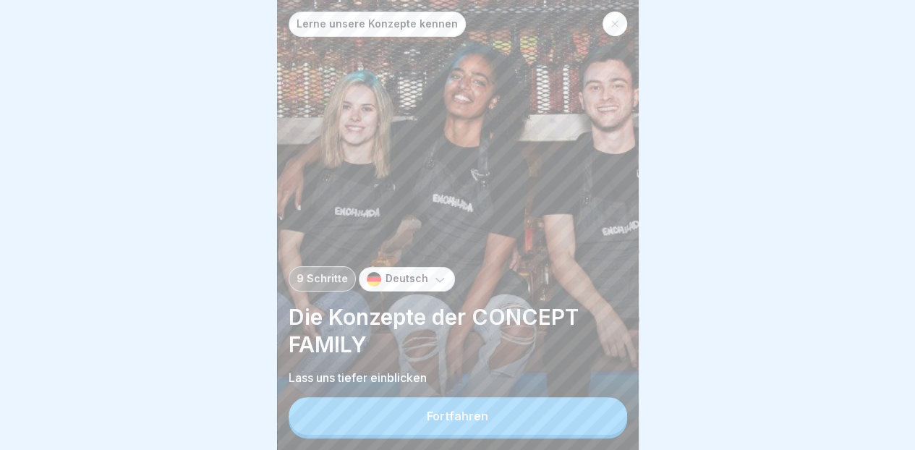
click at [504, 425] on button "Fortfahren" at bounding box center [458, 416] width 339 height 38
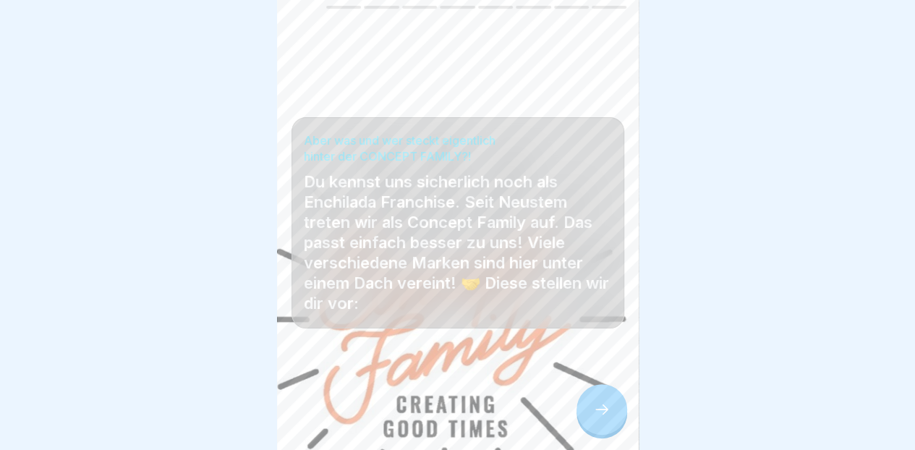
click at [593, 416] on icon at bounding box center [601, 409] width 17 height 17
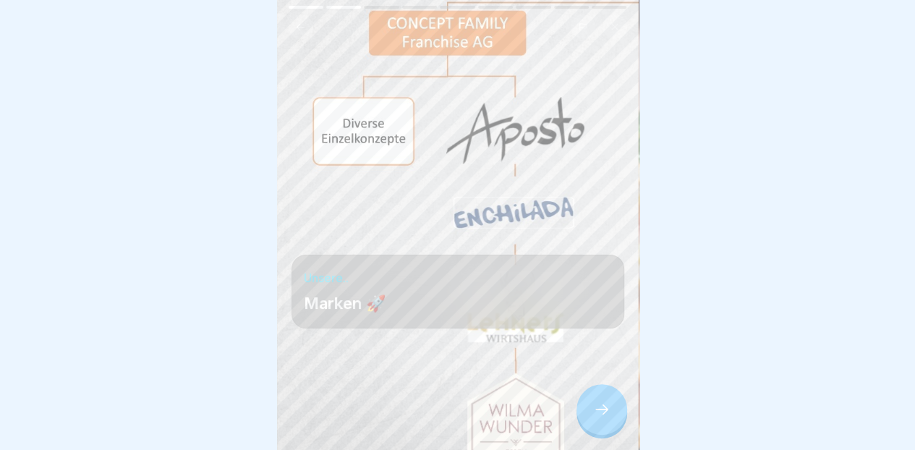
click at [601, 412] on icon at bounding box center [601, 409] width 17 height 17
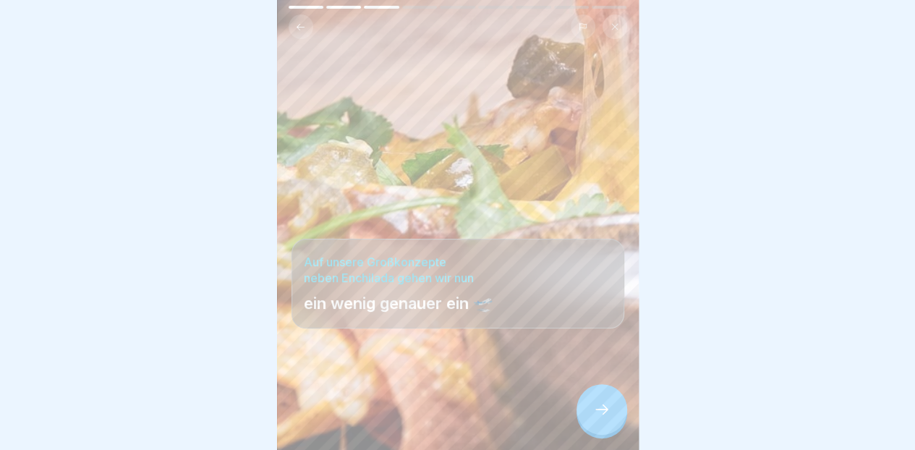
click at [598, 422] on div at bounding box center [602, 409] width 51 height 51
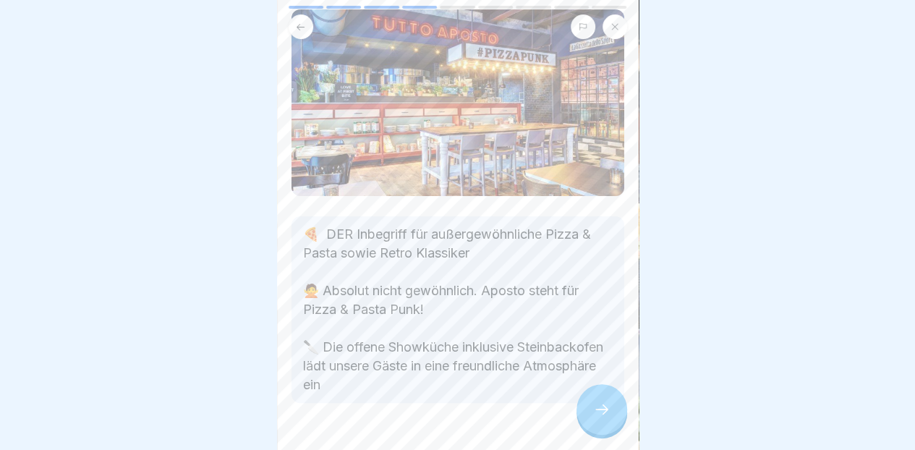
scroll to position [95, 0]
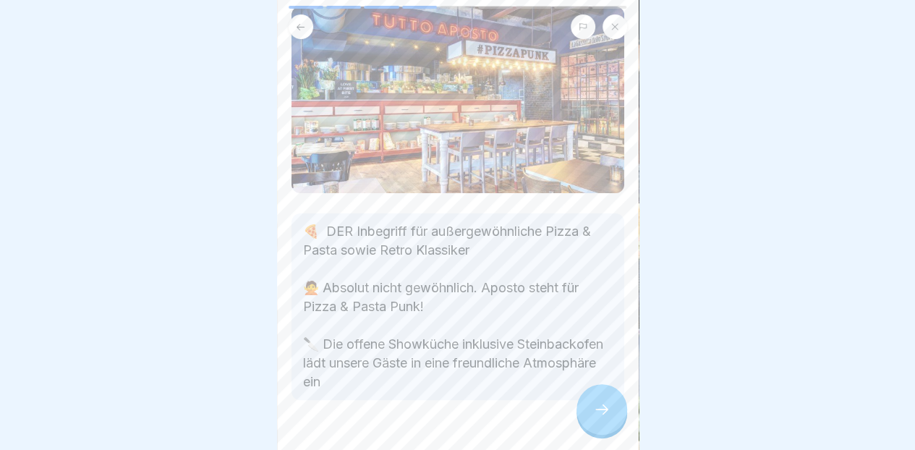
click at [591, 418] on div at bounding box center [602, 409] width 51 height 51
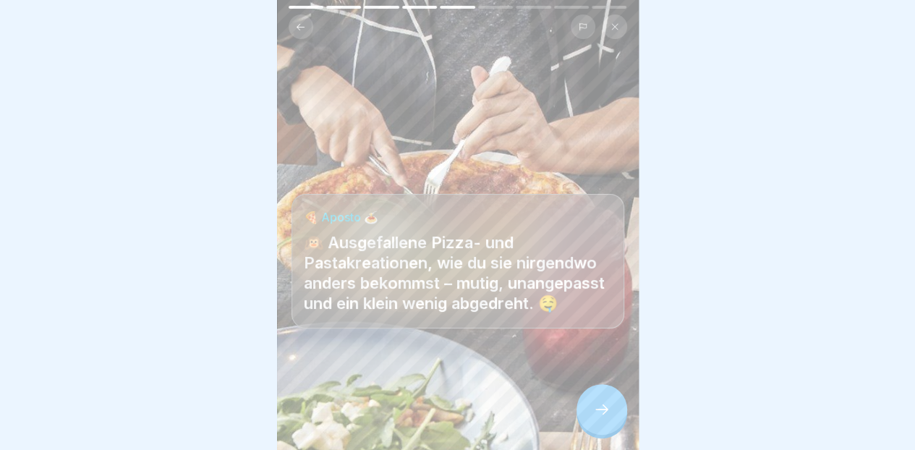
click at [593, 425] on div at bounding box center [602, 409] width 51 height 51
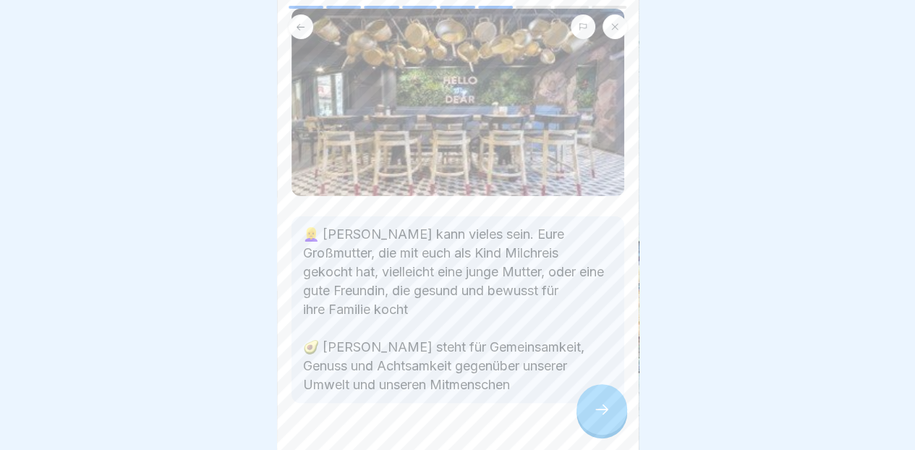
scroll to position [126, 0]
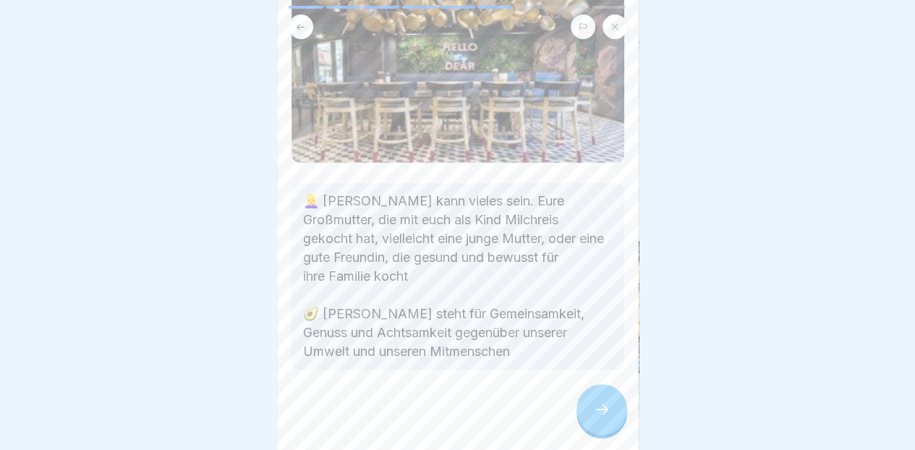
click at [601, 420] on div at bounding box center [602, 409] width 51 height 51
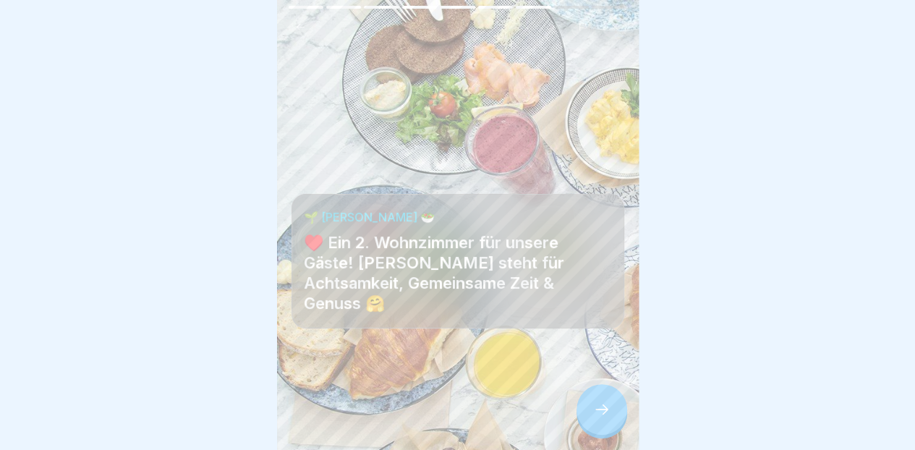
click at [599, 420] on div at bounding box center [602, 409] width 51 height 51
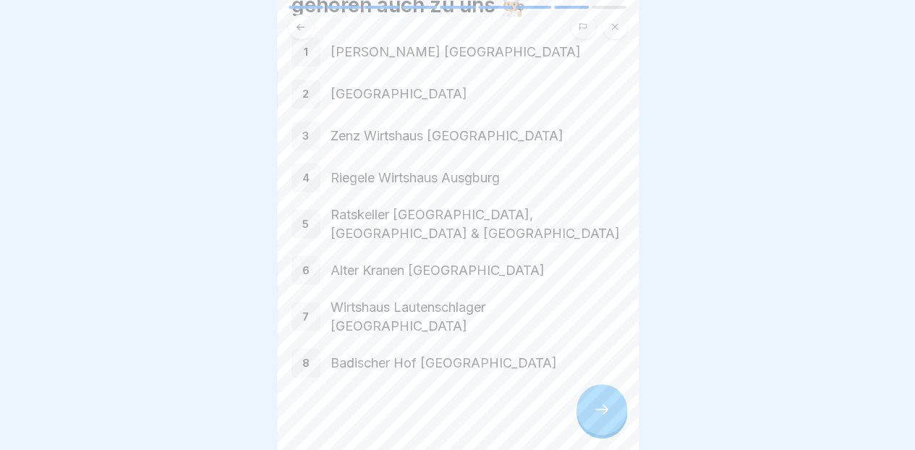
scroll to position [114, 0]
click at [491, 304] on p "Wirtshaus Lautenschlager [GEOGRAPHIC_DATA]" at bounding box center [478, 316] width 294 height 38
click at [310, 305] on div "7" at bounding box center [306, 315] width 29 height 29
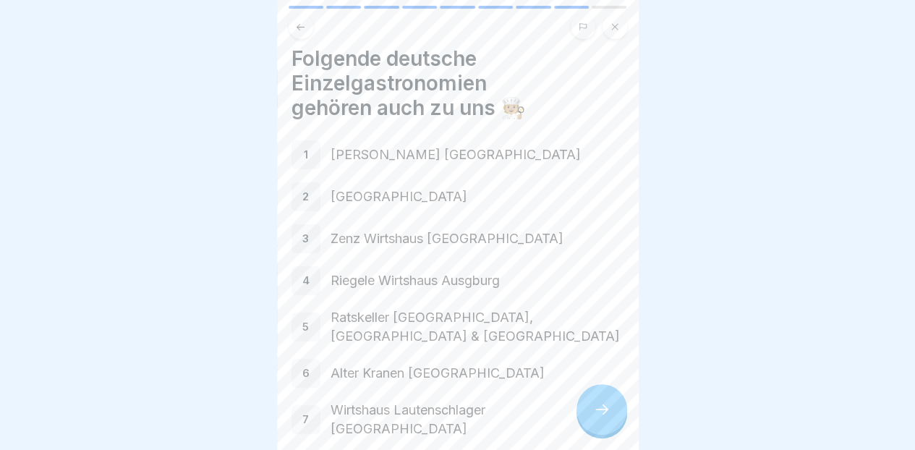
scroll to position [7, 0]
click at [606, 417] on icon at bounding box center [601, 409] width 17 height 17
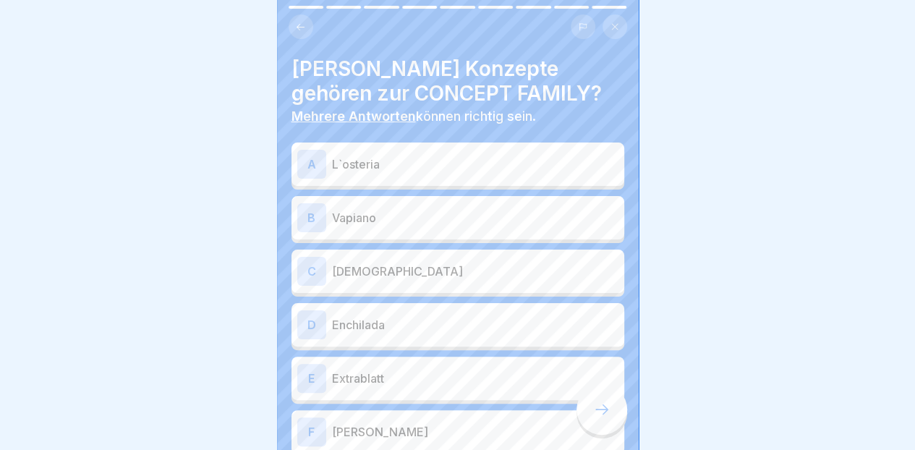
click at [489, 270] on div "C Aposto" at bounding box center [457, 271] width 321 height 29
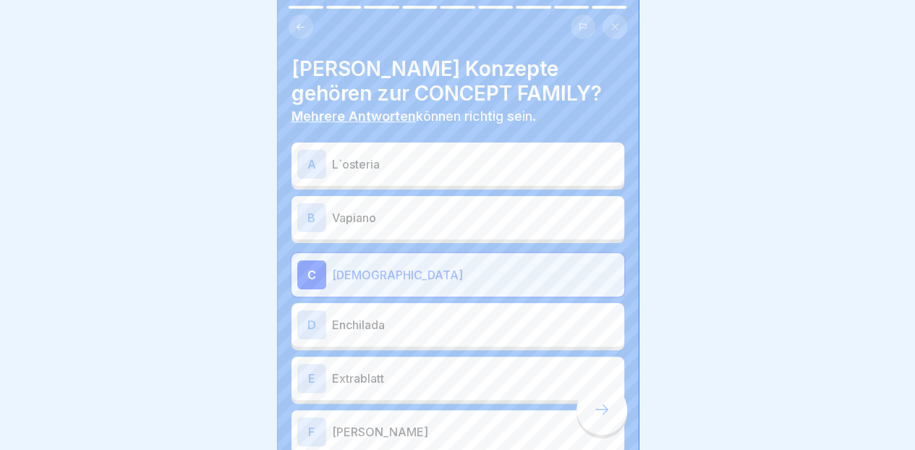
click at [483, 322] on p "Enchilada" at bounding box center [475, 324] width 287 height 17
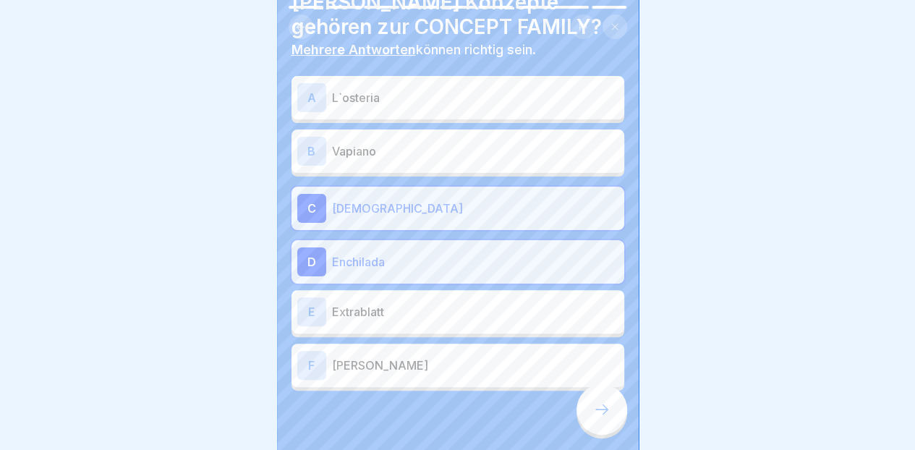
scroll to position [69, 0]
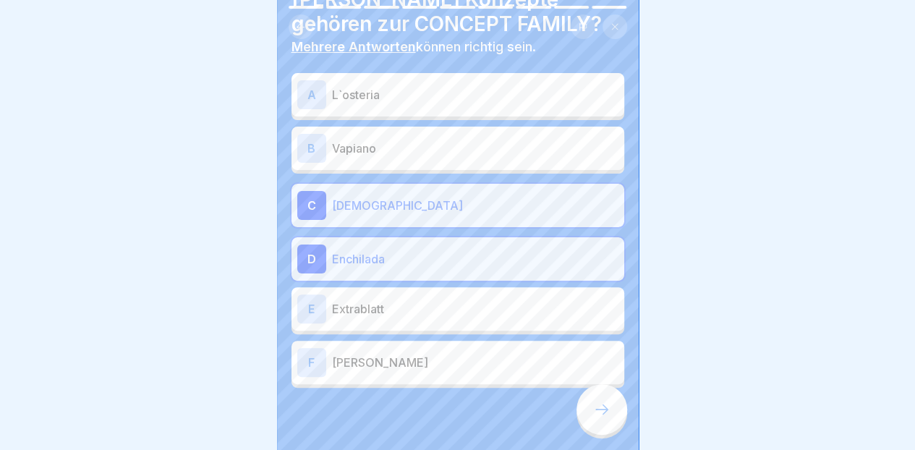
click at [465, 354] on p "[PERSON_NAME]" at bounding box center [475, 362] width 287 height 17
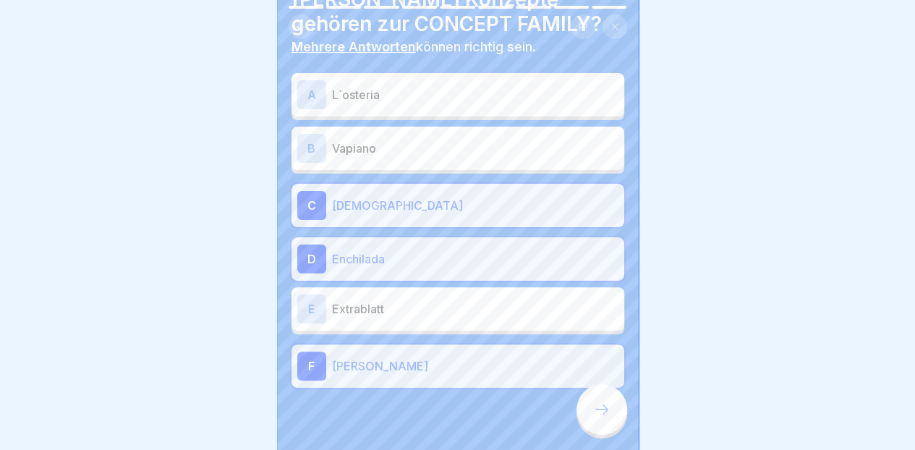
click at [598, 423] on div at bounding box center [602, 409] width 51 height 51
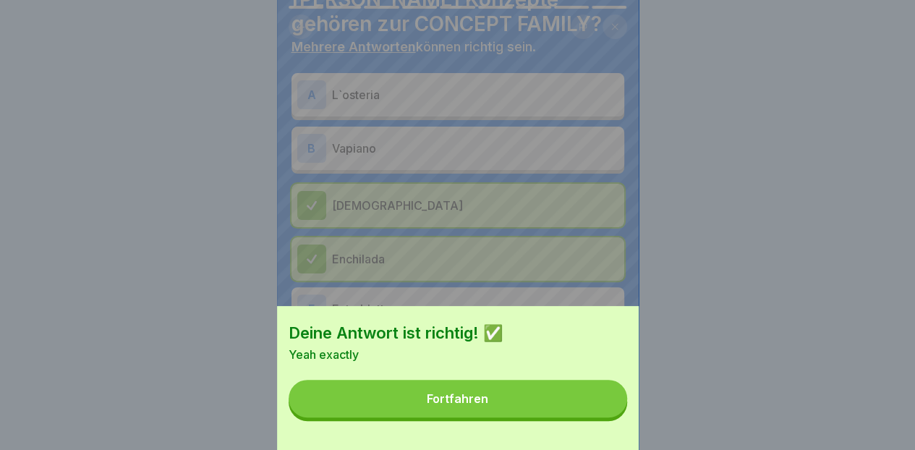
click at [498, 418] on button "Fortfahren" at bounding box center [458, 399] width 339 height 38
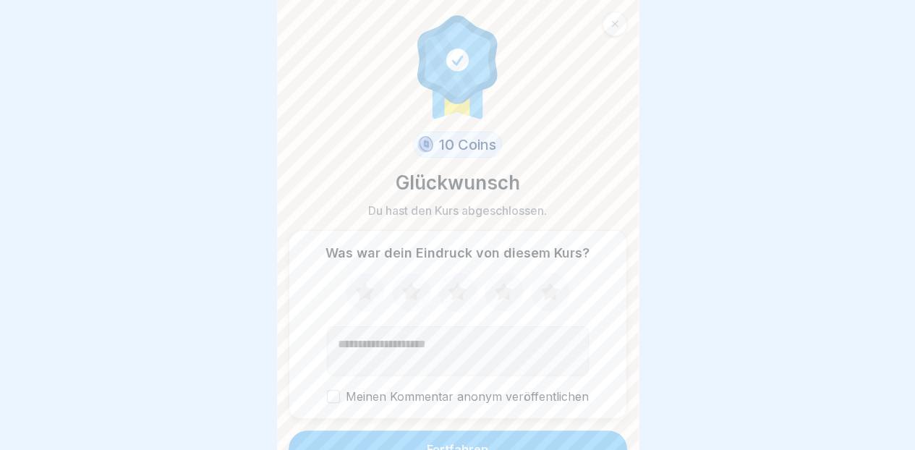
click at [493, 390] on label "Meinen Kommentar anonym veröffentlichen" at bounding box center [458, 397] width 262 height 14
click at [340, 390] on button "Meinen Kommentar anonym veröffentlichen" at bounding box center [333, 396] width 13 height 13
click at [493, 391] on label "Meinen Kommentar anonym veröffentlichen" at bounding box center [458, 397] width 262 height 14
click at [340, 391] on button "Meinen Kommentar anonym veröffentlichen" at bounding box center [333, 396] width 13 height 13
click at [487, 439] on button "Fortfahren" at bounding box center [458, 450] width 339 height 38
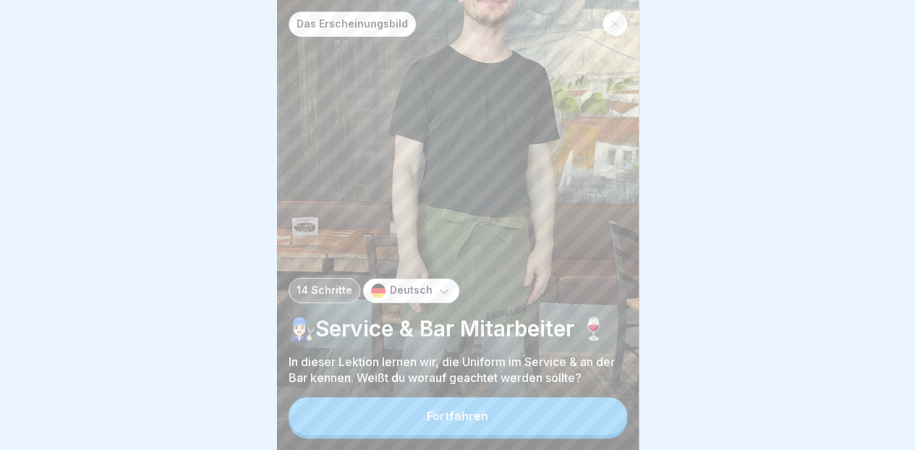
click at [504, 429] on button "Fortfahren" at bounding box center [458, 416] width 339 height 38
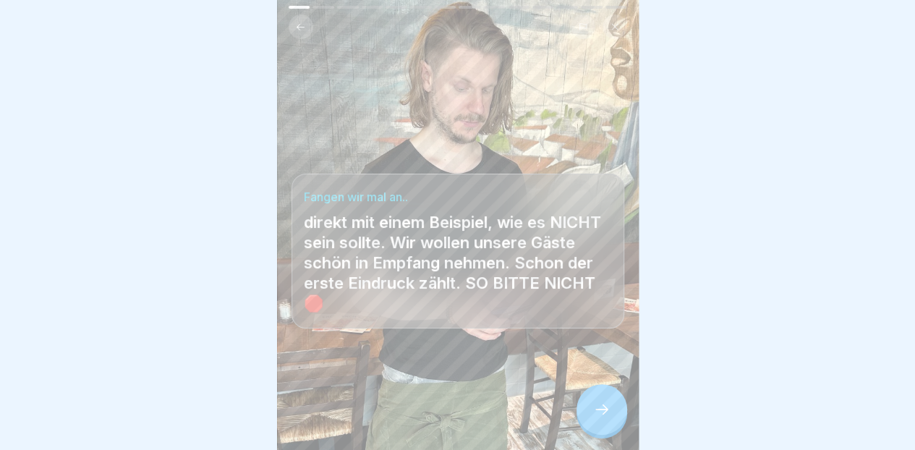
click at [593, 419] on div at bounding box center [602, 409] width 51 height 51
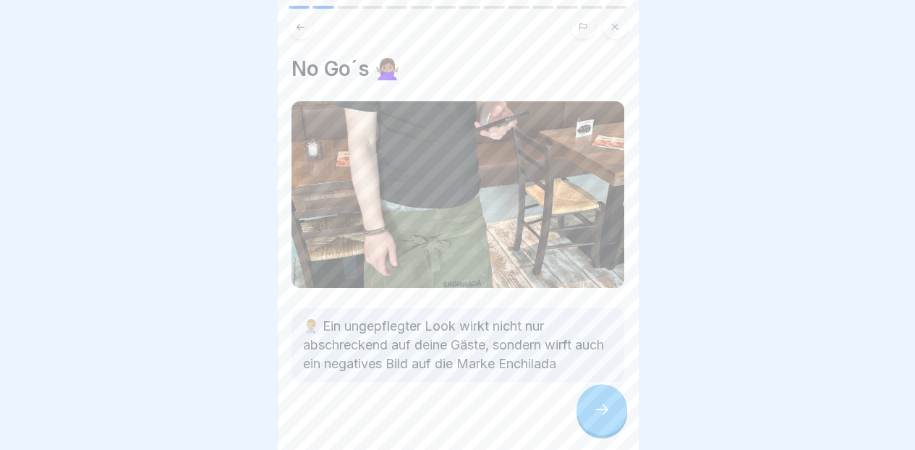
scroll to position [4, 0]
click at [598, 418] on icon at bounding box center [601, 409] width 17 height 17
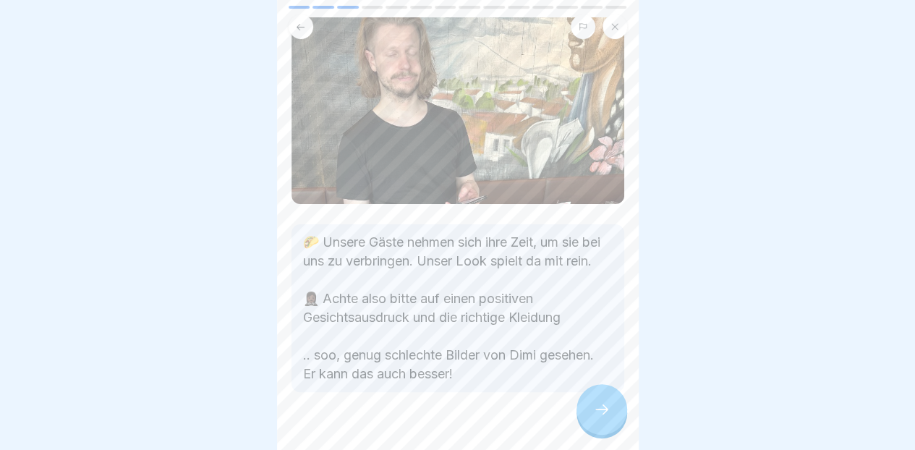
scroll to position [88, 0]
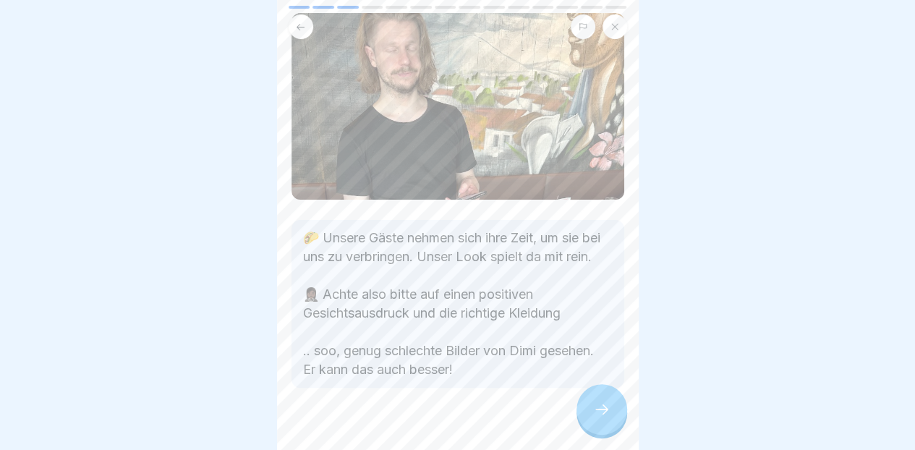
click at [599, 418] on icon at bounding box center [601, 409] width 17 height 17
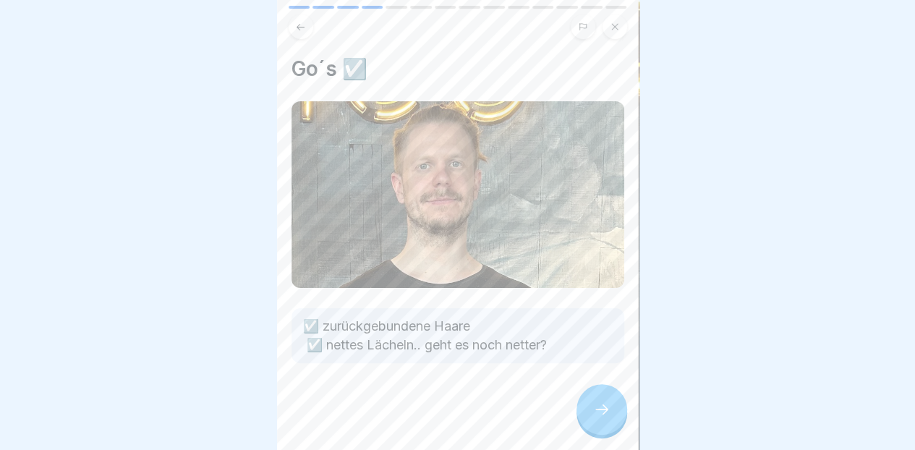
click at [601, 431] on div at bounding box center [602, 409] width 51 height 51
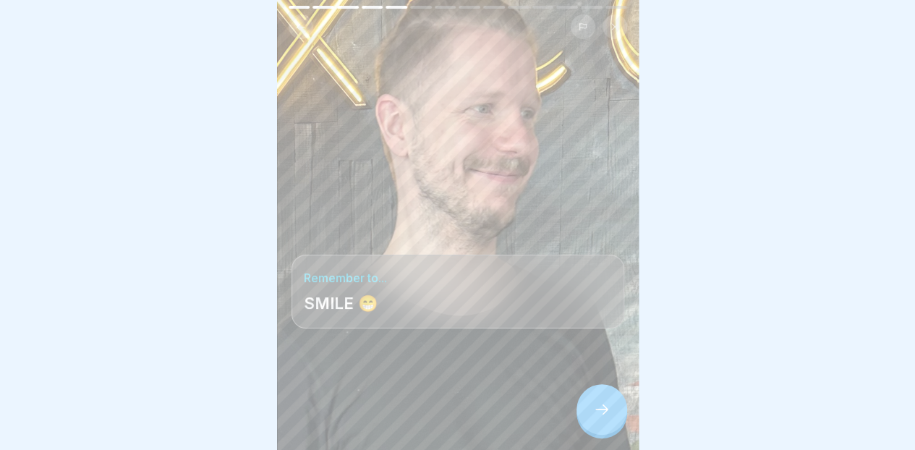
click at [601, 429] on div at bounding box center [602, 409] width 51 height 51
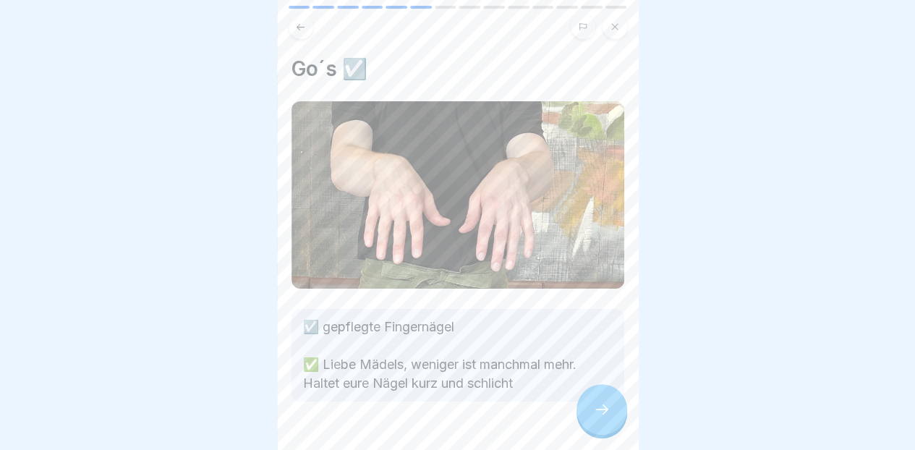
click at [600, 418] on icon at bounding box center [601, 409] width 17 height 17
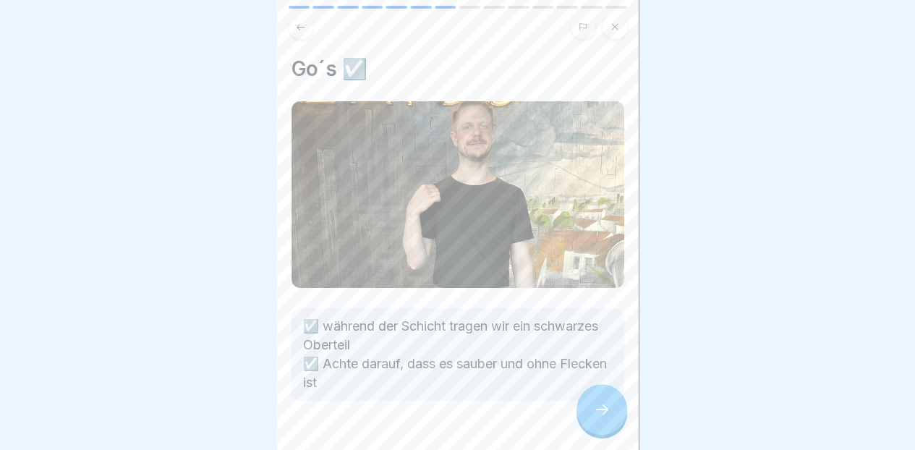
click at [596, 418] on icon at bounding box center [601, 409] width 17 height 17
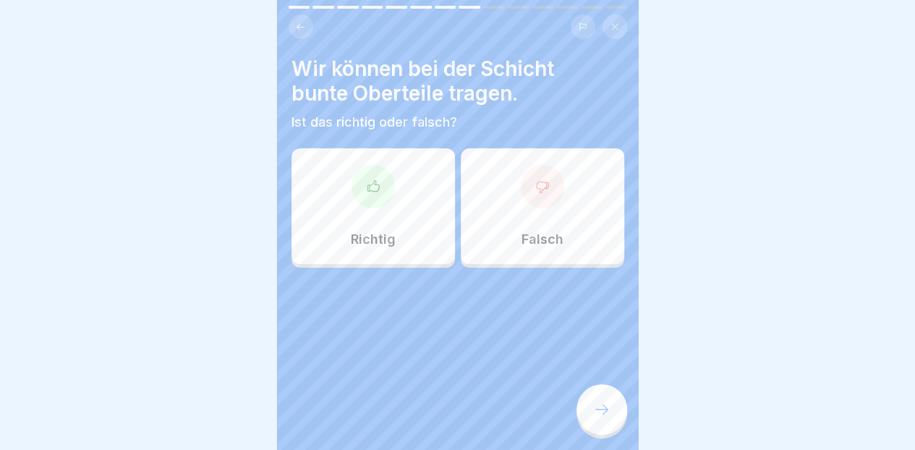
click at [553, 232] on p "Falsch" at bounding box center [543, 240] width 42 height 16
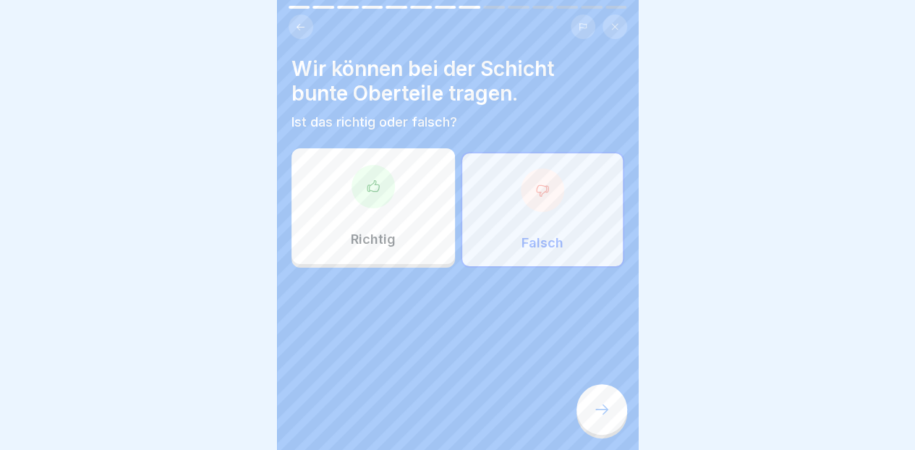
click at [600, 418] on icon at bounding box center [601, 409] width 17 height 17
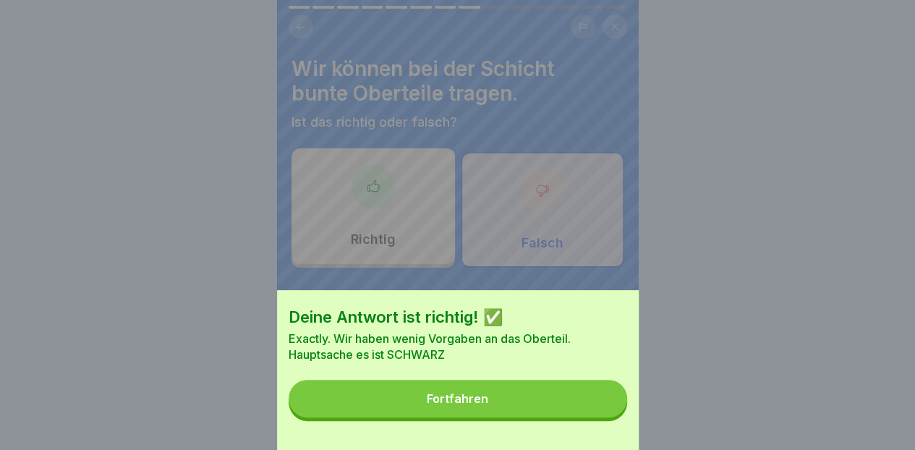
click at [527, 408] on button "Fortfahren" at bounding box center [458, 399] width 339 height 38
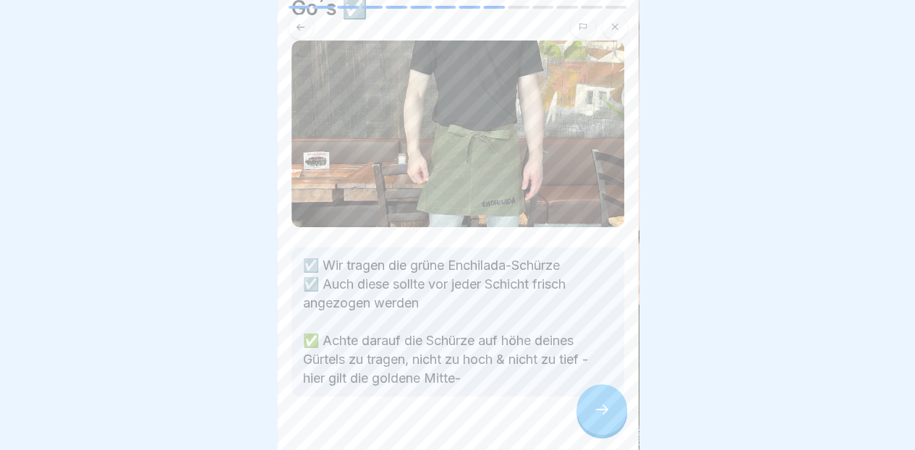
scroll to position [69, 0]
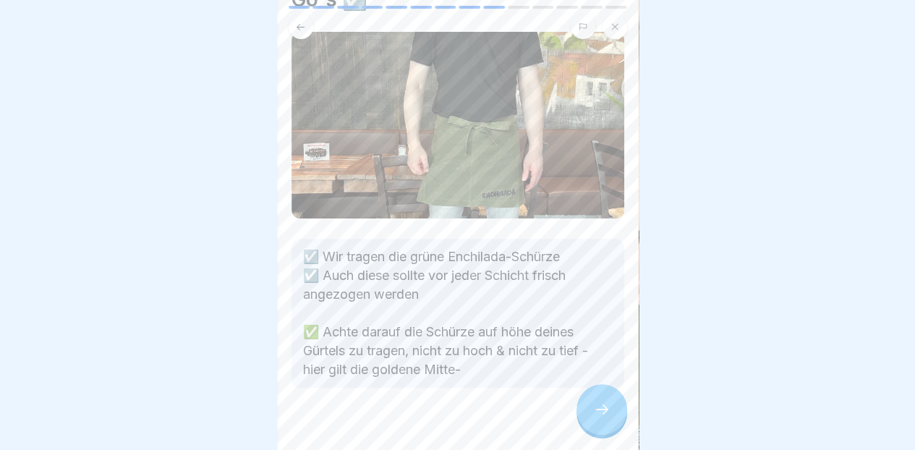
click at [602, 431] on div at bounding box center [602, 409] width 51 height 51
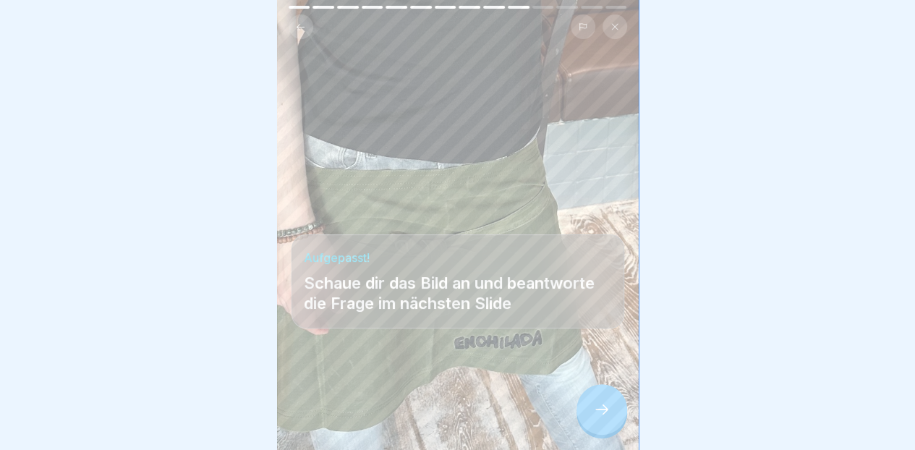
scroll to position [4, 0]
click at [603, 418] on icon at bounding box center [601, 409] width 17 height 17
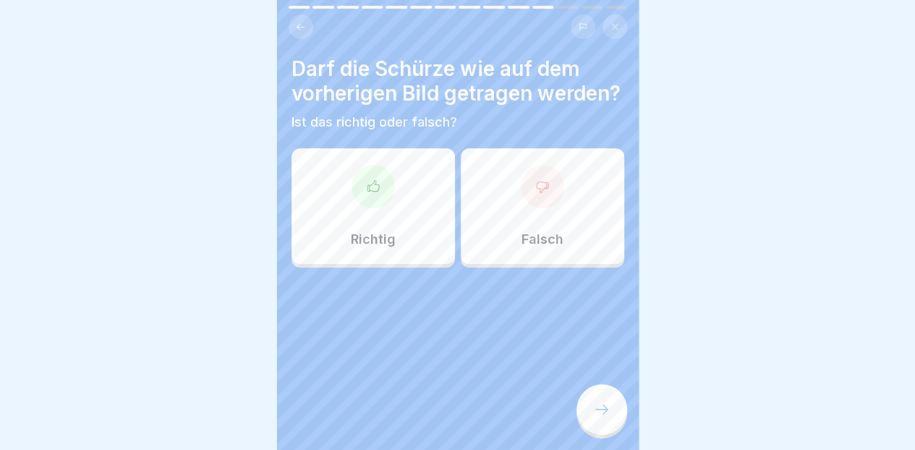
click at [569, 262] on div "Falsch" at bounding box center [543, 206] width 164 height 116
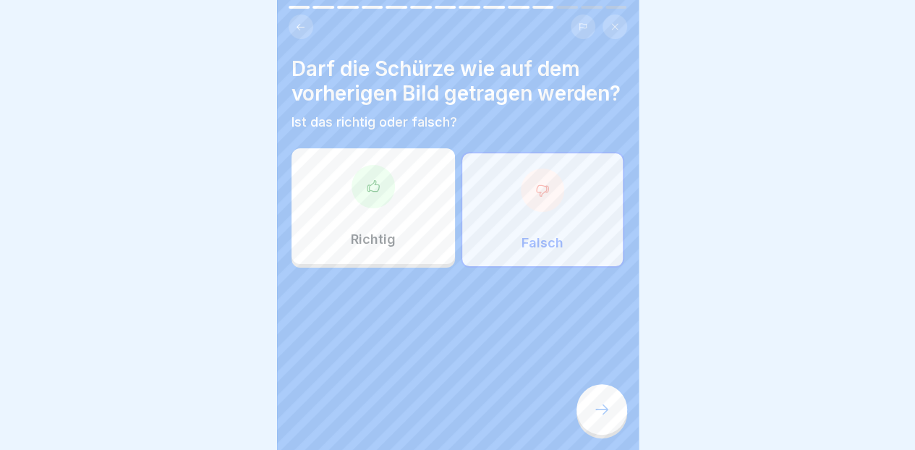
click at [595, 410] on icon at bounding box center [601, 409] width 17 height 17
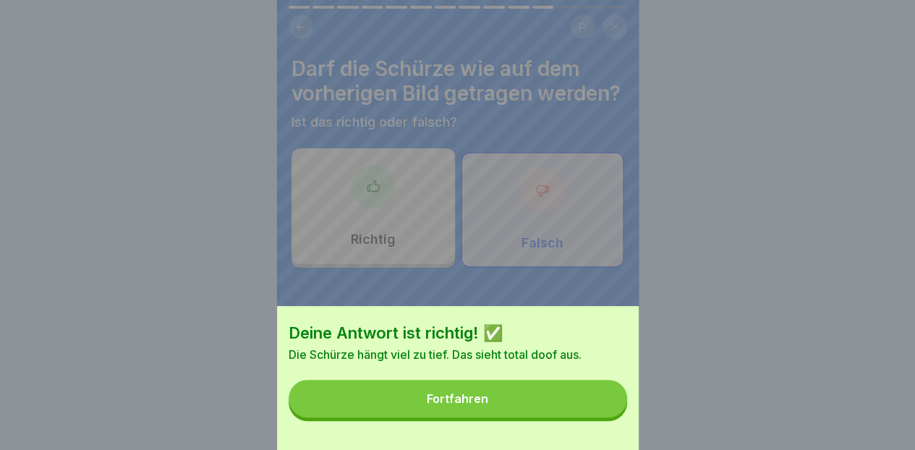
click at [541, 415] on button "Fortfahren" at bounding box center [458, 399] width 339 height 38
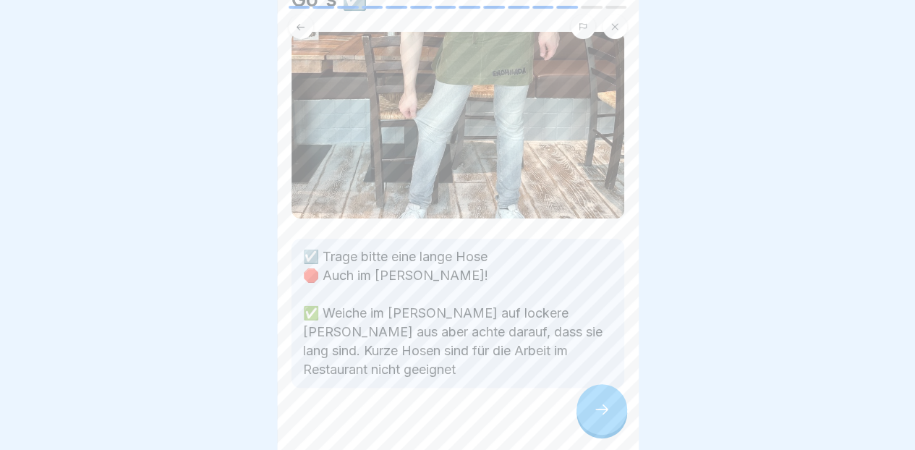
scroll to position [70, 0]
click at [598, 418] on icon at bounding box center [601, 409] width 17 height 17
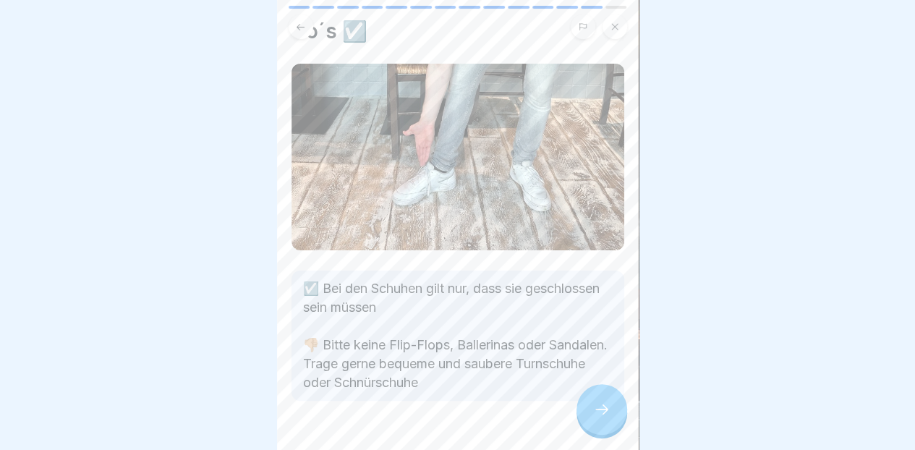
scroll to position [42, 0]
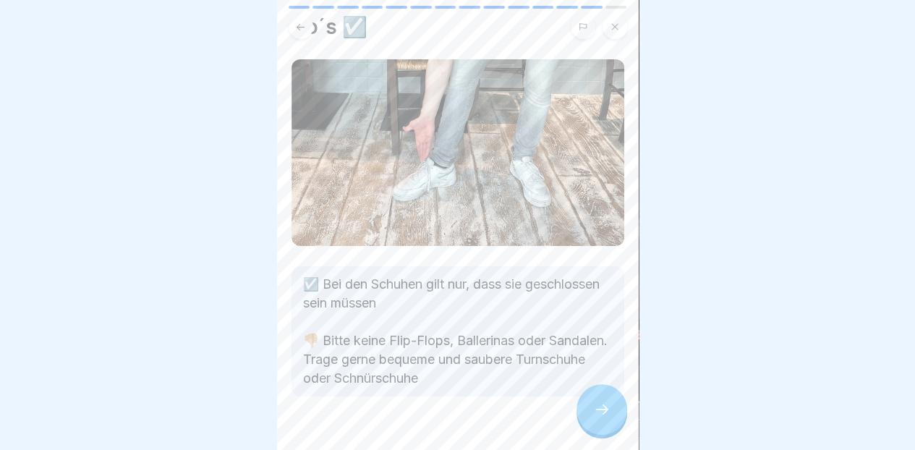
click at [596, 435] on div at bounding box center [602, 409] width 51 height 51
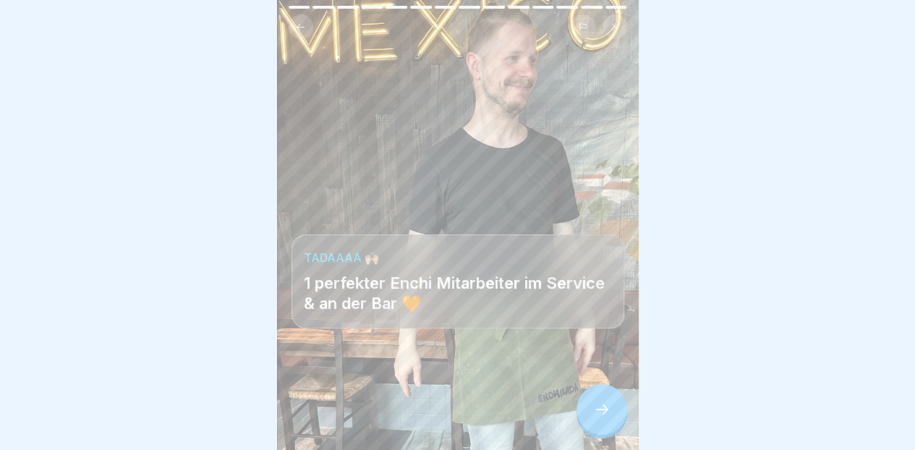
click at [599, 412] on icon at bounding box center [601, 409] width 17 height 17
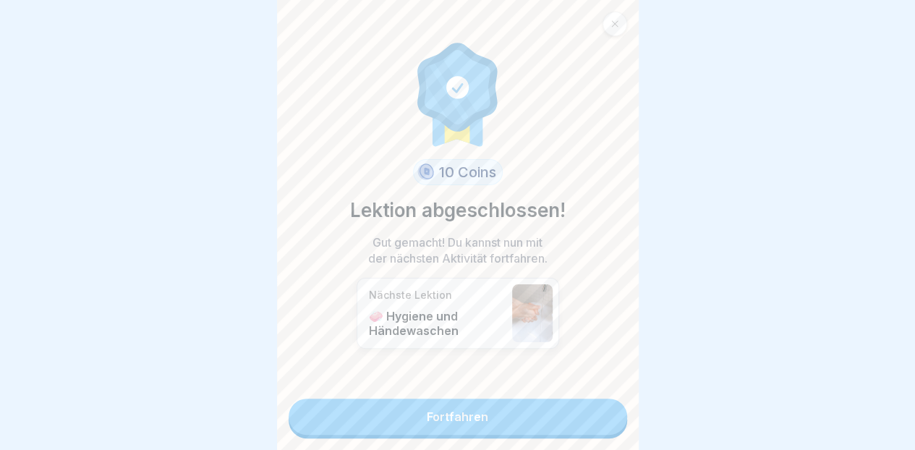
scroll to position [11, 0]
click at [510, 411] on link "Fortfahren" at bounding box center [458, 417] width 339 height 36
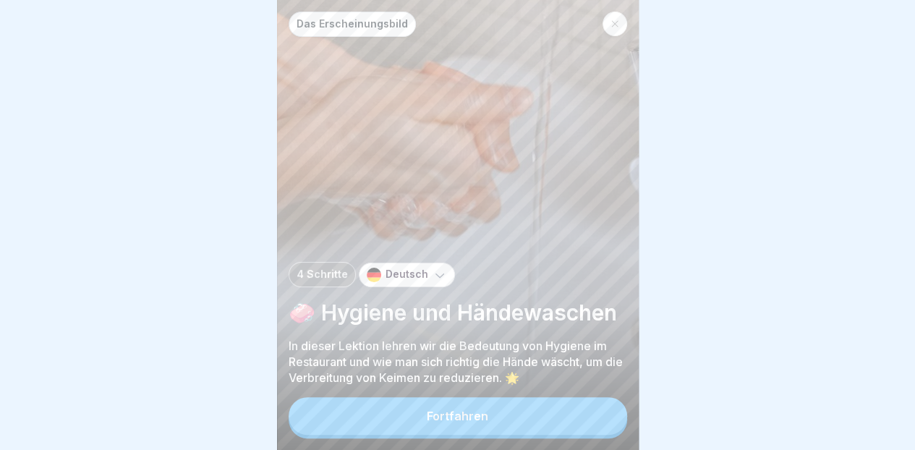
click at [529, 418] on button "Fortfahren" at bounding box center [458, 416] width 339 height 38
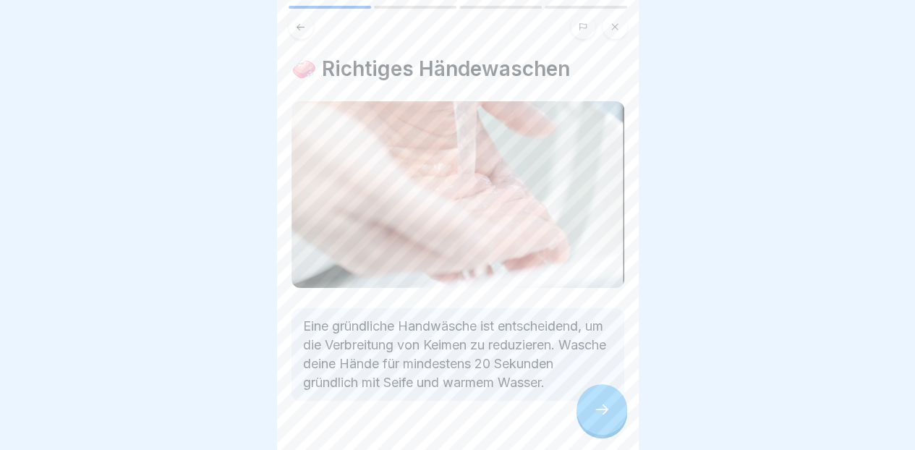
click at [598, 411] on icon at bounding box center [601, 409] width 17 height 17
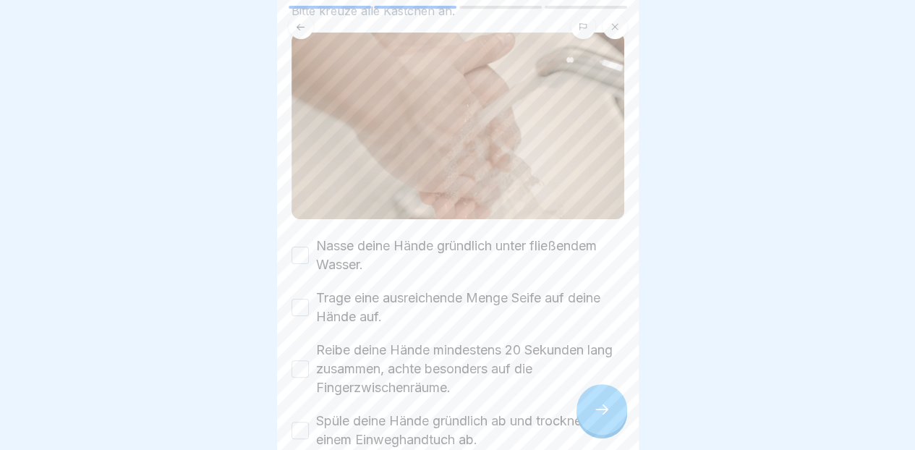
scroll to position [123, 0]
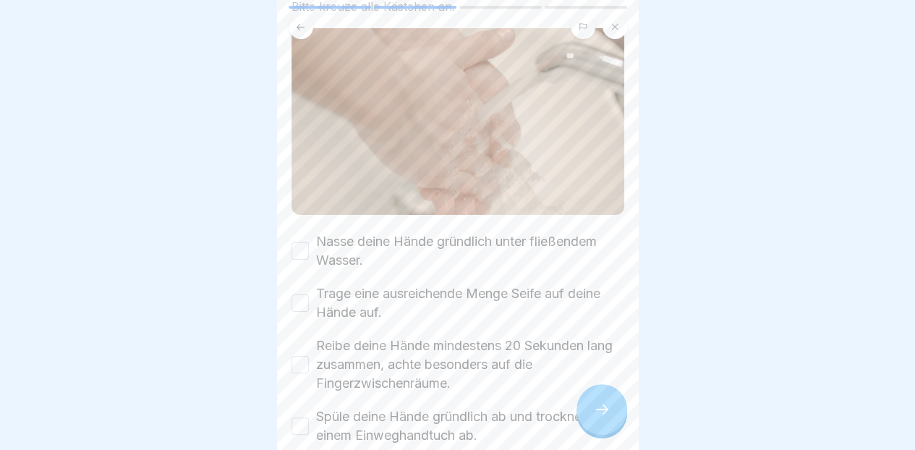
click at [543, 232] on label "Nasse deine Hände gründlich unter fließendem Wasser." at bounding box center [470, 251] width 308 height 38
click at [309, 242] on button "Nasse deine Hände gründlich unter fließendem Wasser." at bounding box center [300, 250] width 17 height 17
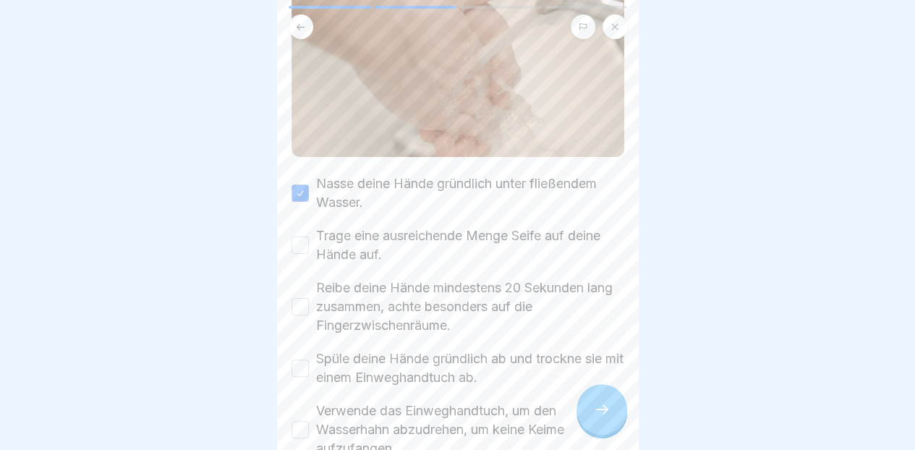
scroll to position [182, 0]
click at [547, 226] on label "Trage eine ausreichende Menge Seife auf deine Hände auf." at bounding box center [470, 245] width 308 height 38
click at [309, 236] on button "Trage eine ausreichende Menge Seife auf deine Hände auf." at bounding box center [300, 244] width 17 height 17
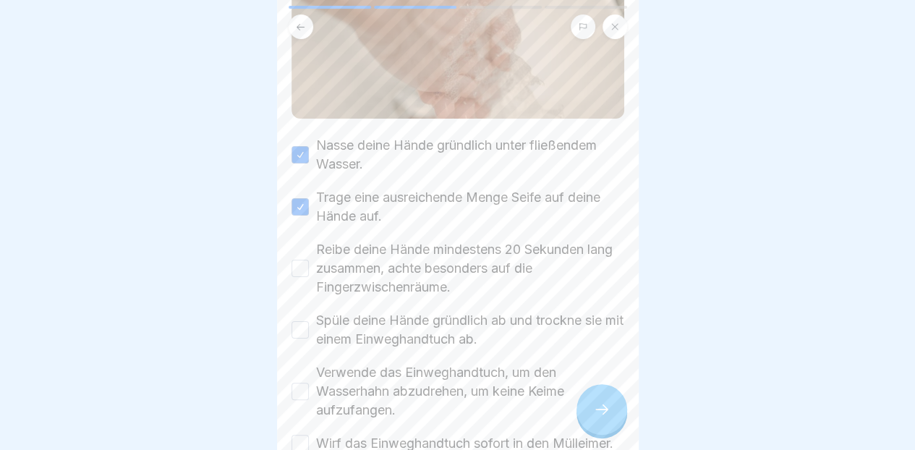
scroll to position [232, 0]
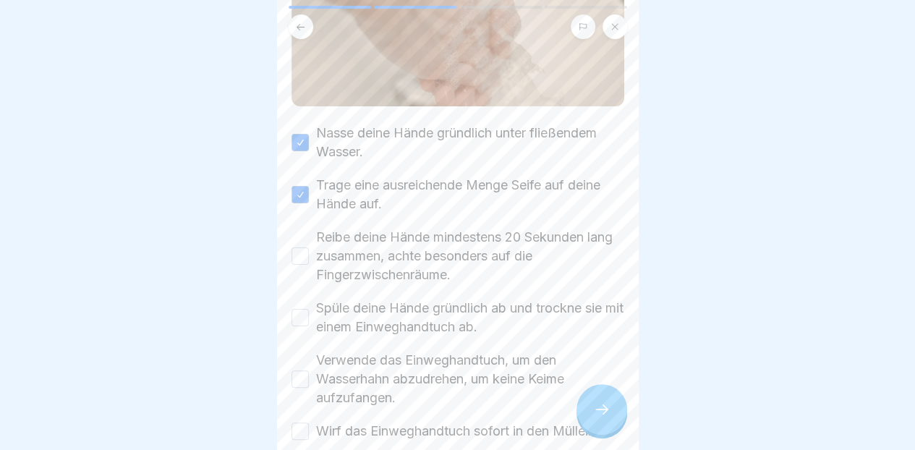
click at [535, 228] on label "Reibe deine Hände mindestens 20 Sekunden lang zusammen, achte besonders auf die…" at bounding box center [470, 256] width 308 height 56
click at [309, 247] on button "Reibe deine Hände mindestens 20 Sekunden lang zusammen, achte besonders auf die…" at bounding box center [300, 255] width 17 height 17
click at [491, 302] on label "Spüle deine Hände gründlich ab und trockne sie mit einem Einweghandtuch ab." at bounding box center [470, 318] width 308 height 38
click at [309, 309] on button "Spüle deine Hände gründlich ab und trockne sie mit einem Einweghandtuch ab." at bounding box center [300, 317] width 17 height 17
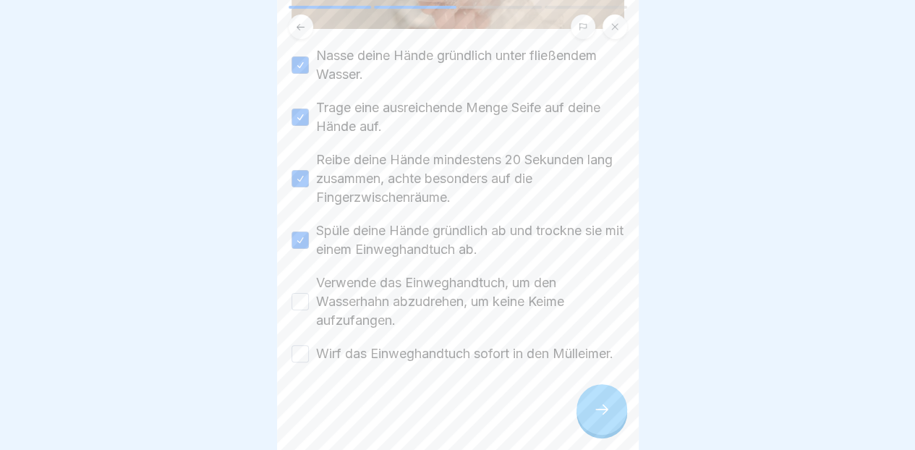
scroll to position [314, 0]
click at [501, 274] on label "Verwende das Einweghandtuch, um den Wasserhahn abzudrehen, um keine Keime aufzu…" at bounding box center [470, 302] width 308 height 56
click at [309, 293] on button "Verwende das Einweghandtuch, um den Wasserhahn abzudrehen, um keine Keime aufzu…" at bounding box center [300, 301] width 17 height 17
click at [486, 344] on label "Wirf das Einweghandtuch sofort in den Mülleimer." at bounding box center [464, 353] width 297 height 19
click at [309, 345] on button "Wirf das Einweghandtuch sofort in den Mülleimer." at bounding box center [300, 353] width 17 height 17
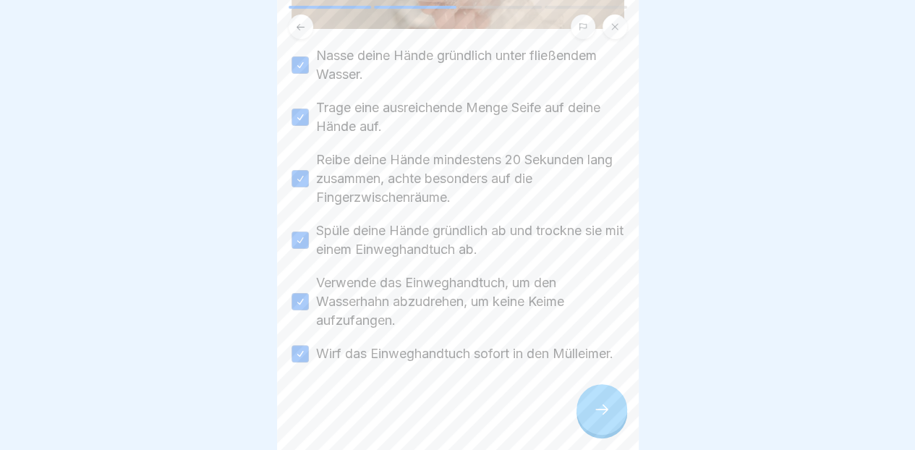
click at [601, 420] on div at bounding box center [602, 409] width 51 height 51
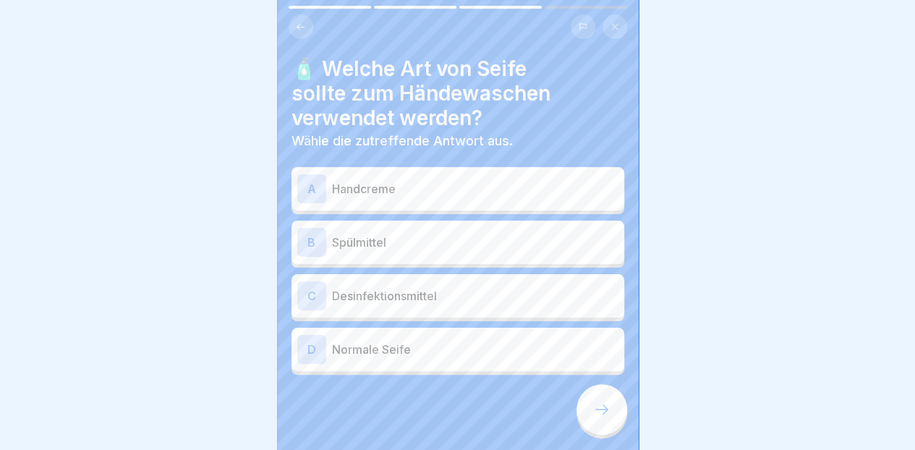
click at [535, 245] on div "B Spülmittel" at bounding box center [457, 242] width 321 height 29
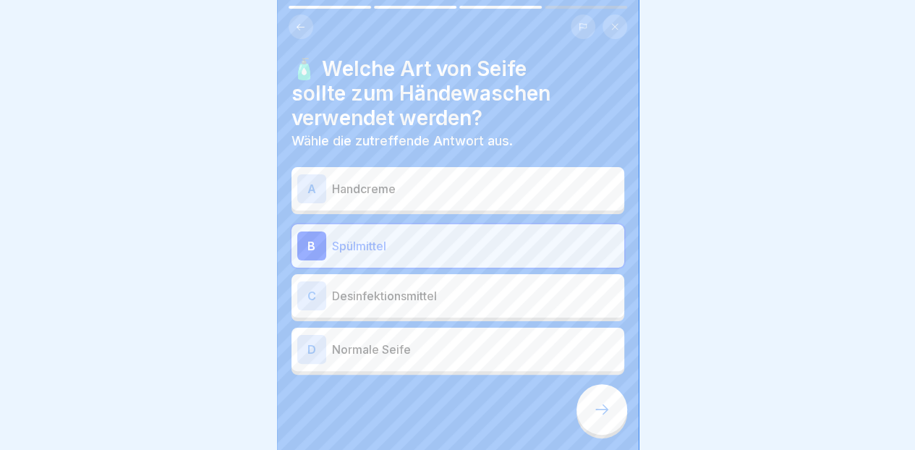
click at [515, 290] on p "Desinfektionsmittel" at bounding box center [475, 295] width 287 height 17
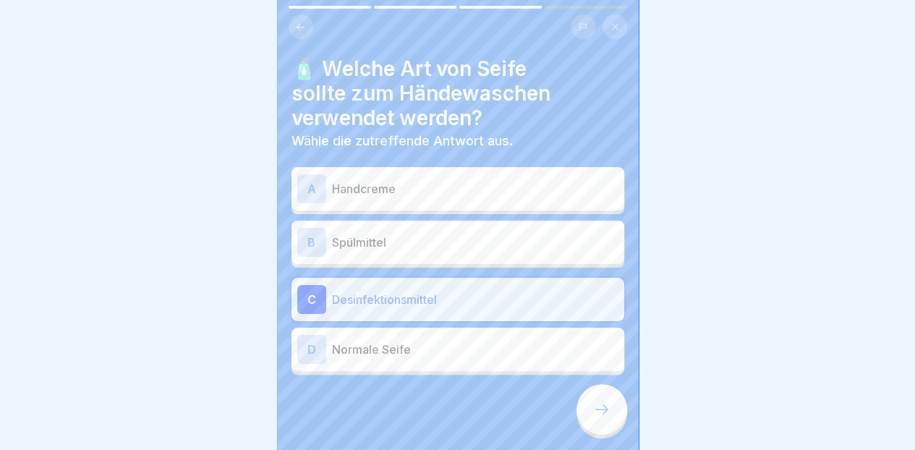
click at [512, 344] on p "Normale Seife" at bounding box center [475, 349] width 287 height 17
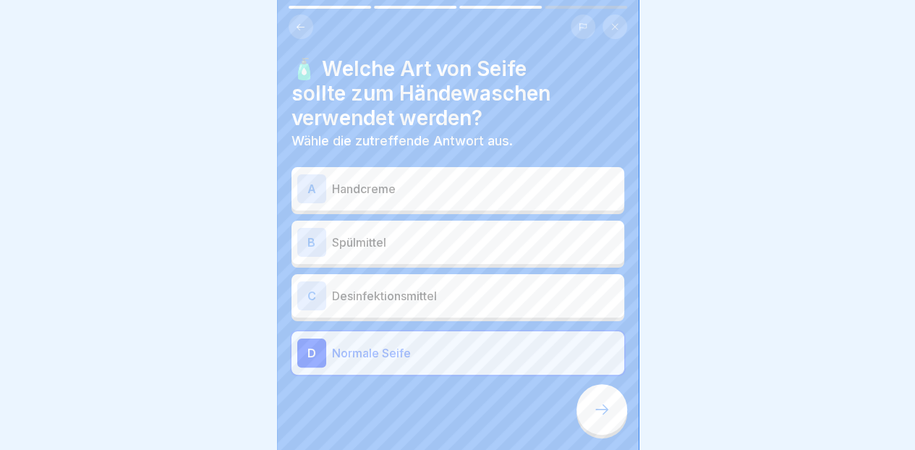
click at [590, 425] on div at bounding box center [602, 409] width 51 height 51
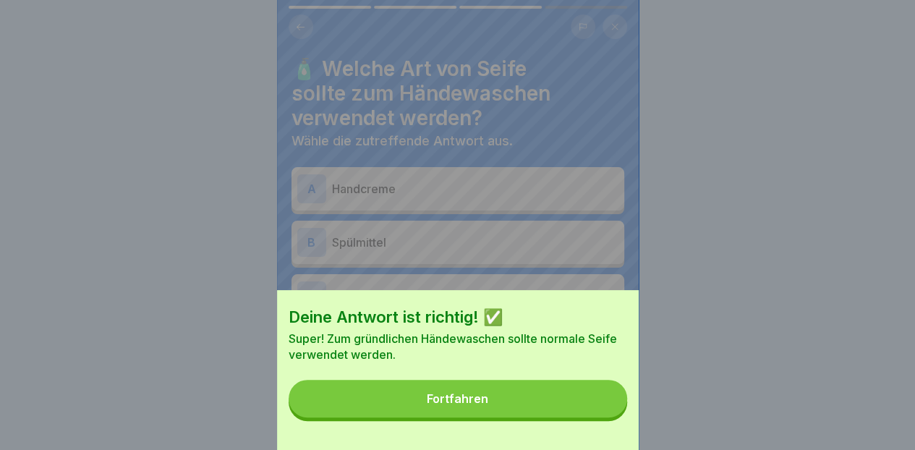
click at [542, 417] on button "Fortfahren" at bounding box center [458, 399] width 339 height 38
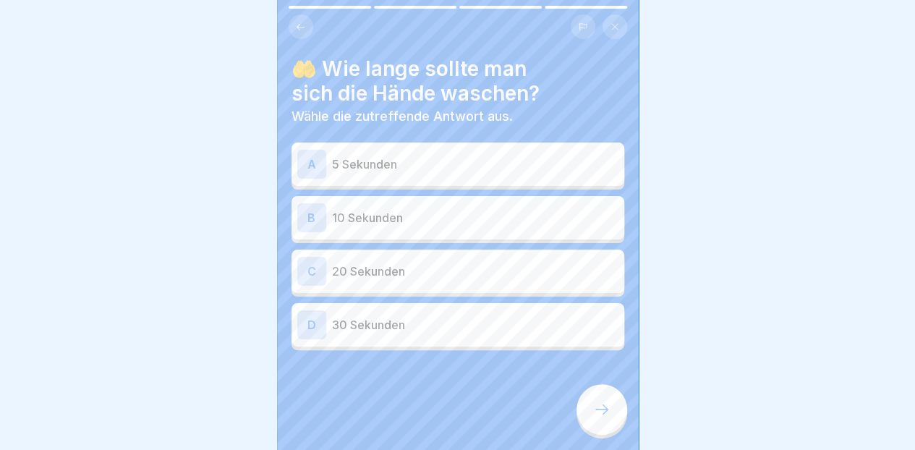
click at [496, 324] on div "D 30 Sekunden" at bounding box center [457, 324] width 321 height 29
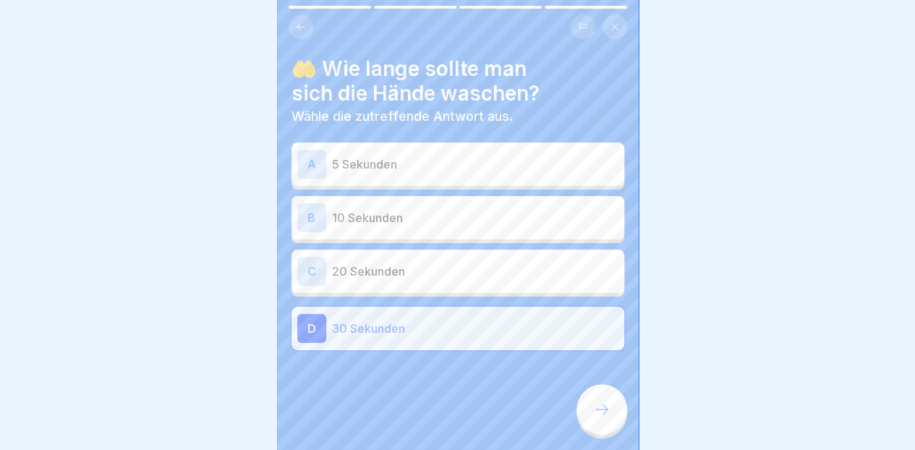
click at [589, 415] on div at bounding box center [602, 409] width 51 height 51
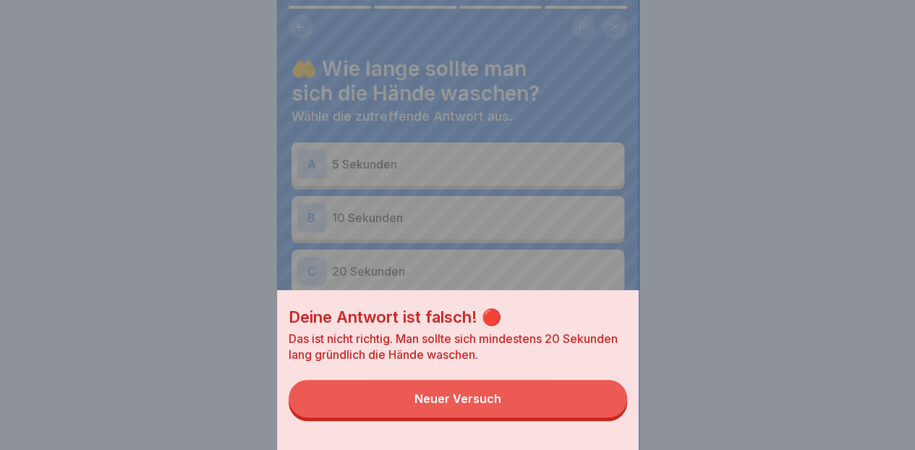
click at [527, 418] on button "Neuer Versuch" at bounding box center [458, 399] width 339 height 38
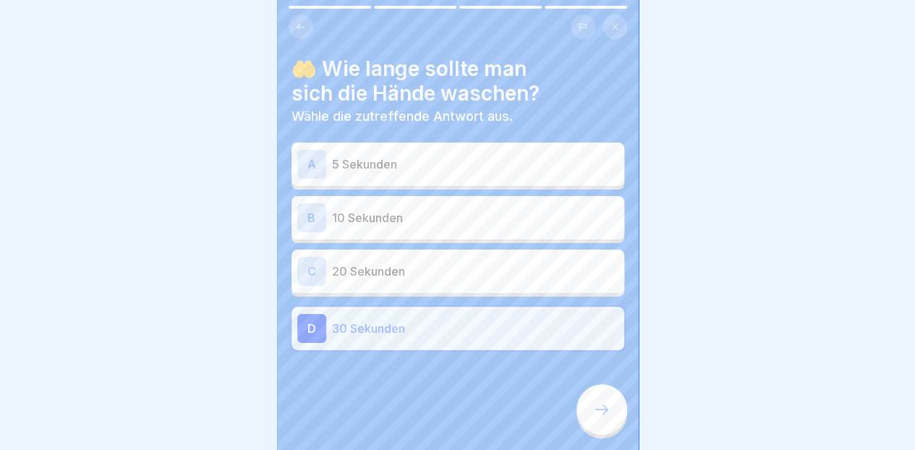
click at [509, 263] on p "20 Sekunden" at bounding box center [475, 271] width 287 height 17
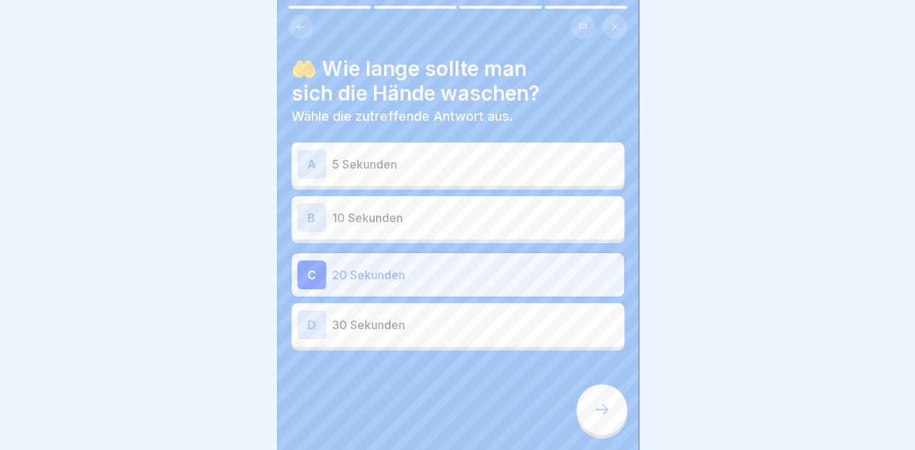
click at [593, 431] on div at bounding box center [602, 409] width 51 height 51
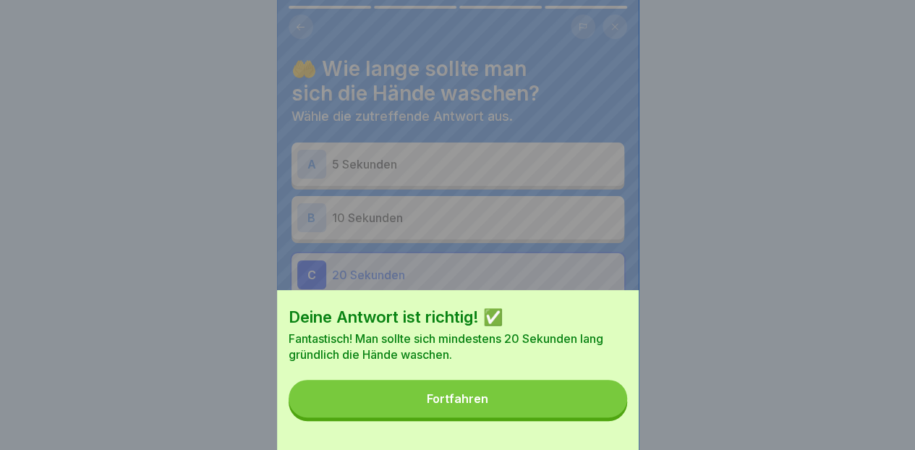
click at [537, 418] on button "Fortfahren" at bounding box center [458, 399] width 339 height 38
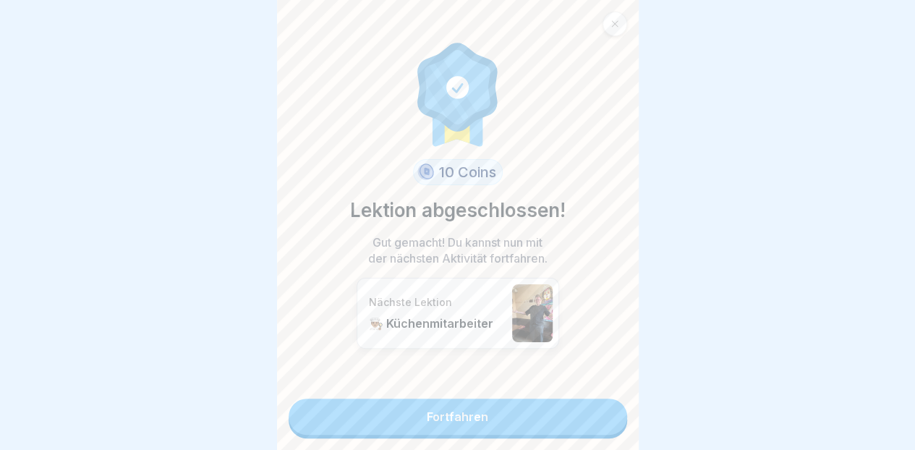
click at [507, 410] on link "Fortfahren" at bounding box center [458, 417] width 339 height 36
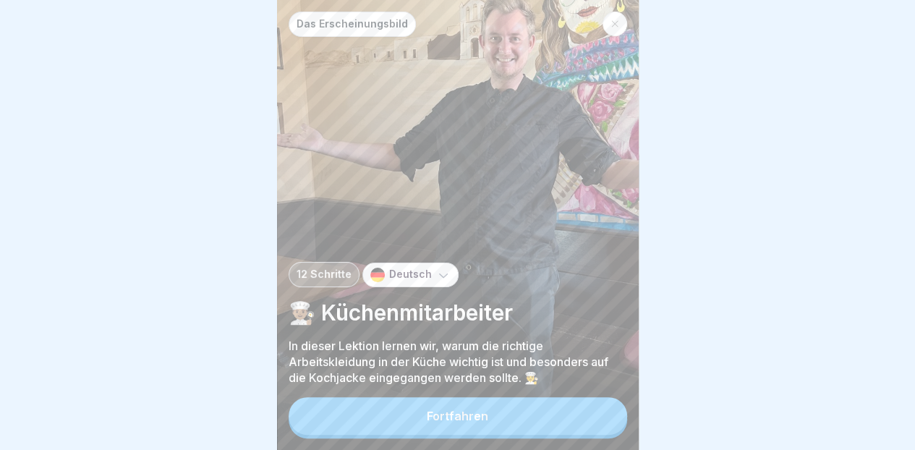
click at [515, 418] on button "Fortfahren" at bounding box center [458, 416] width 339 height 38
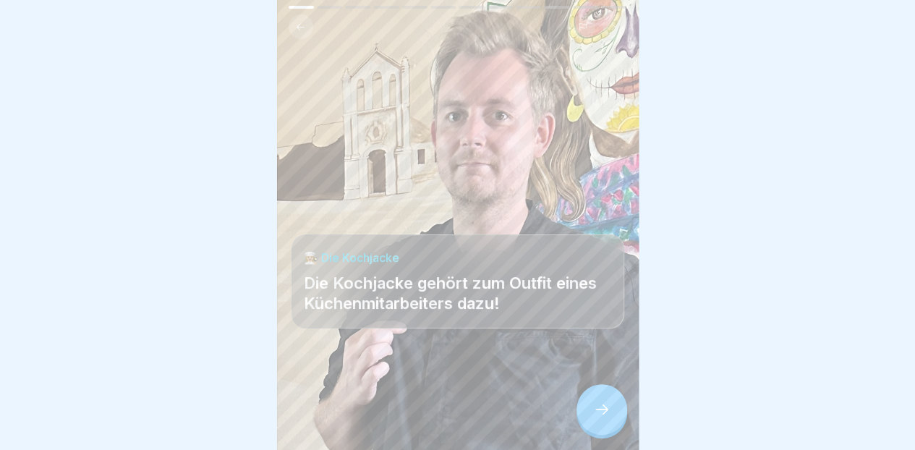
click at [594, 413] on icon at bounding box center [601, 409] width 17 height 17
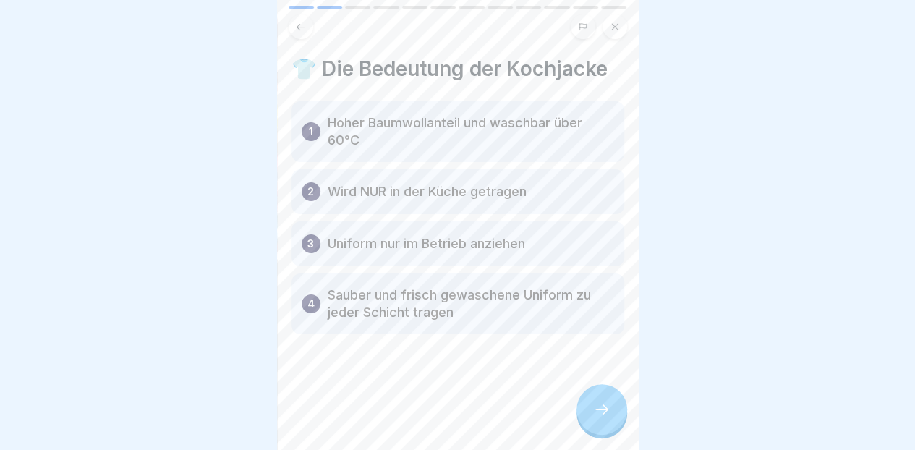
click at [595, 415] on icon at bounding box center [601, 409] width 17 height 17
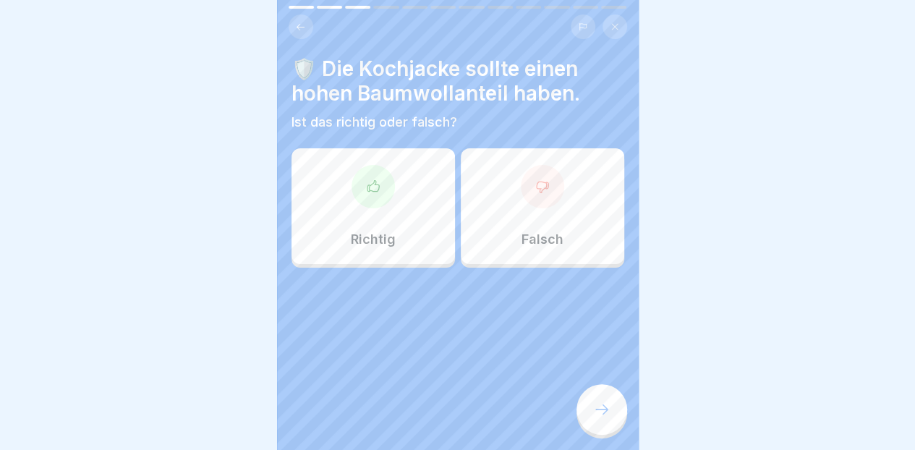
click at [432, 240] on div "Richtig" at bounding box center [374, 206] width 164 height 116
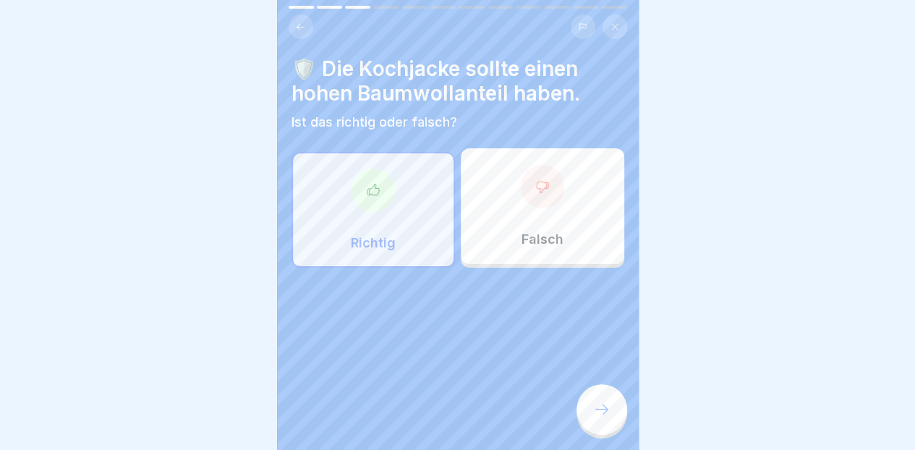
click at [595, 428] on div at bounding box center [602, 409] width 51 height 51
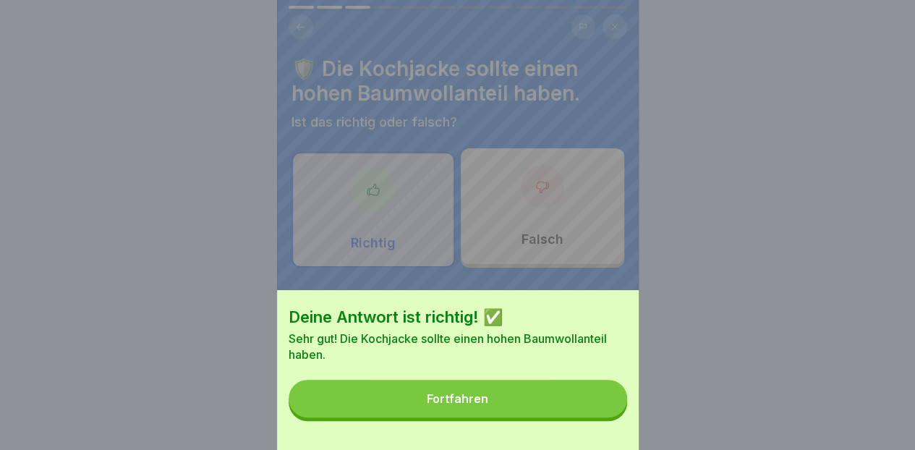
click at [514, 413] on button "Fortfahren" at bounding box center [458, 399] width 339 height 38
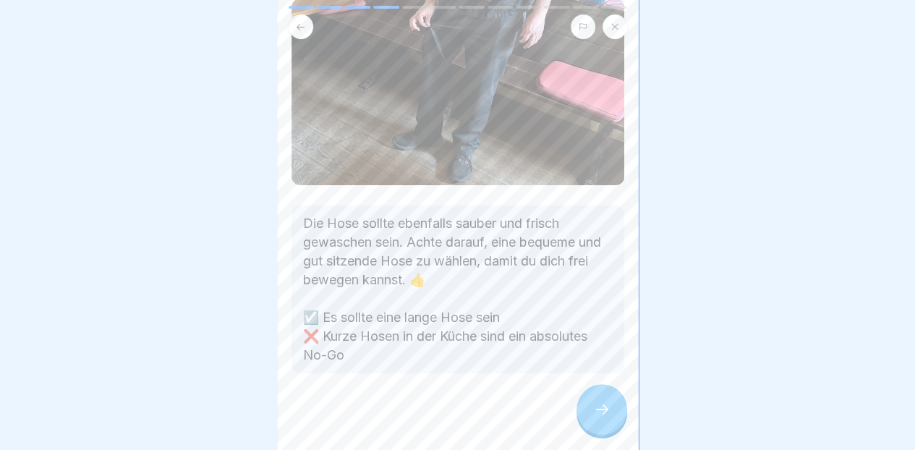
scroll to position [106, 0]
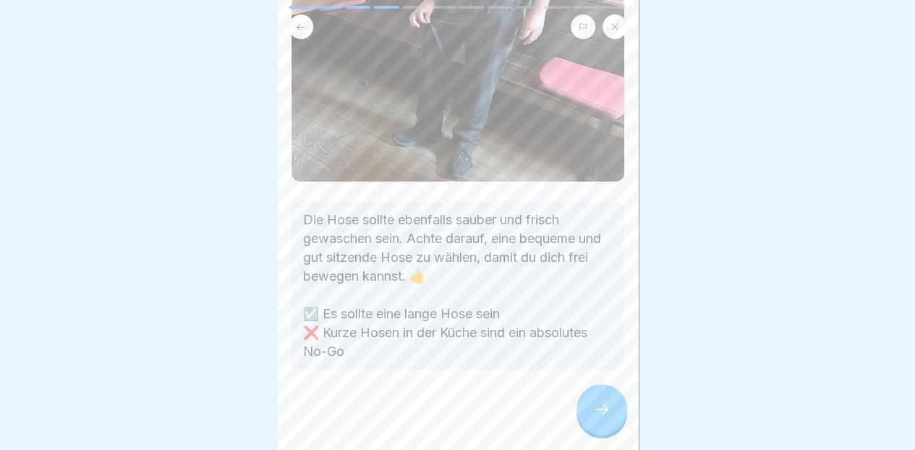
click at [593, 418] on icon at bounding box center [601, 409] width 17 height 17
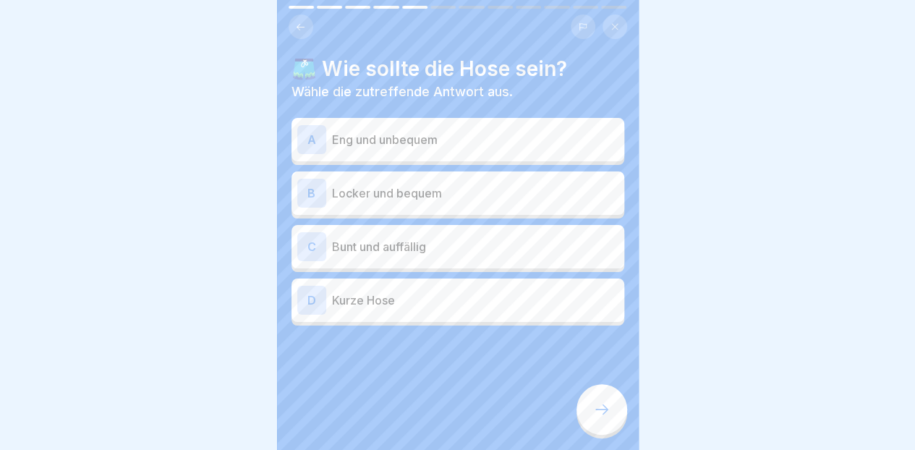
click at [522, 187] on p "Locker und bequem" at bounding box center [475, 193] width 287 height 17
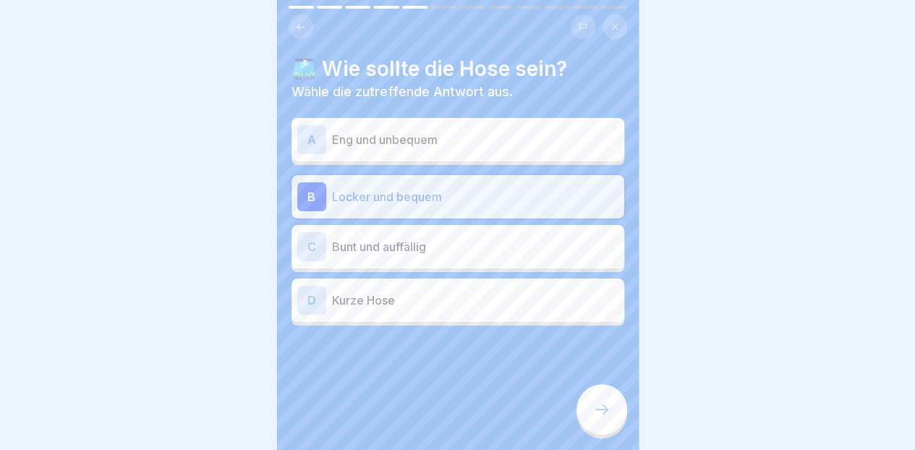
click at [587, 418] on div at bounding box center [602, 409] width 51 height 51
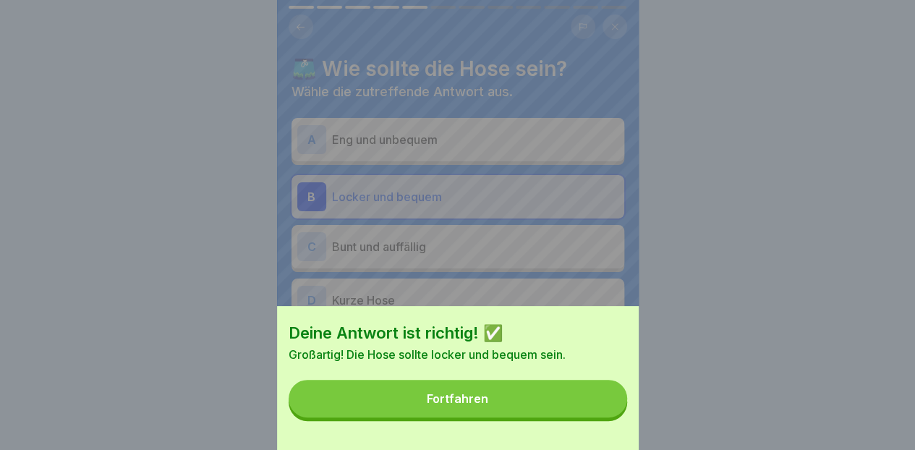
click at [522, 412] on button "Fortfahren" at bounding box center [458, 399] width 339 height 38
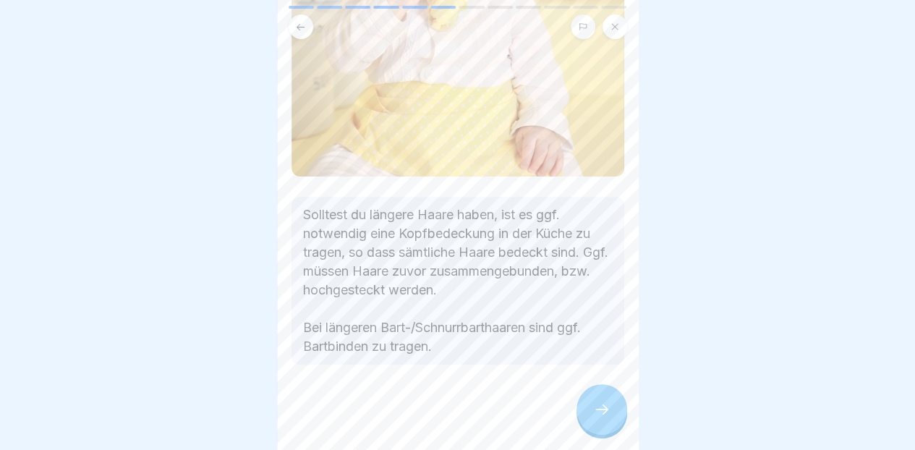
scroll to position [427, 0]
click at [596, 418] on icon at bounding box center [601, 409] width 17 height 17
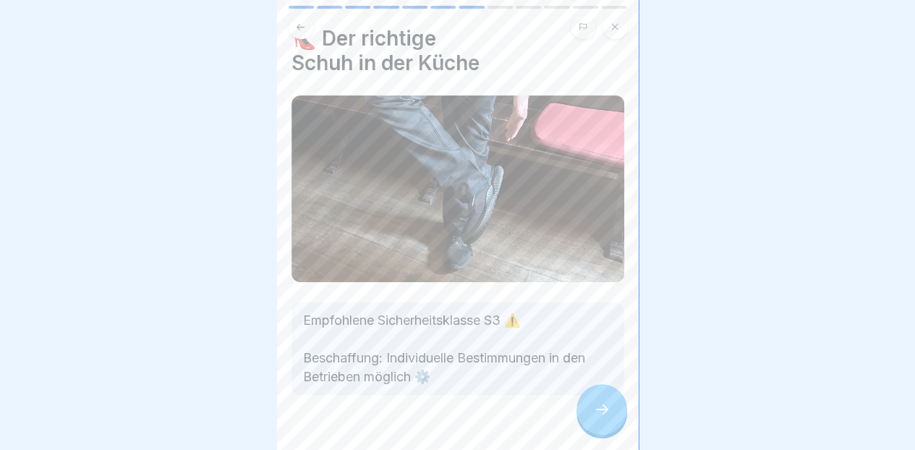
scroll to position [56, 0]
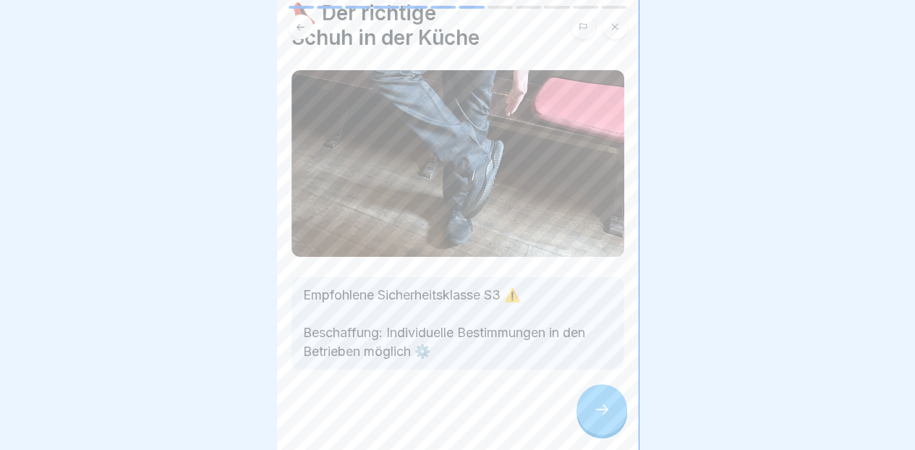
click at [584, 409] on div at bounding box center [602, 409] width 51 height 51
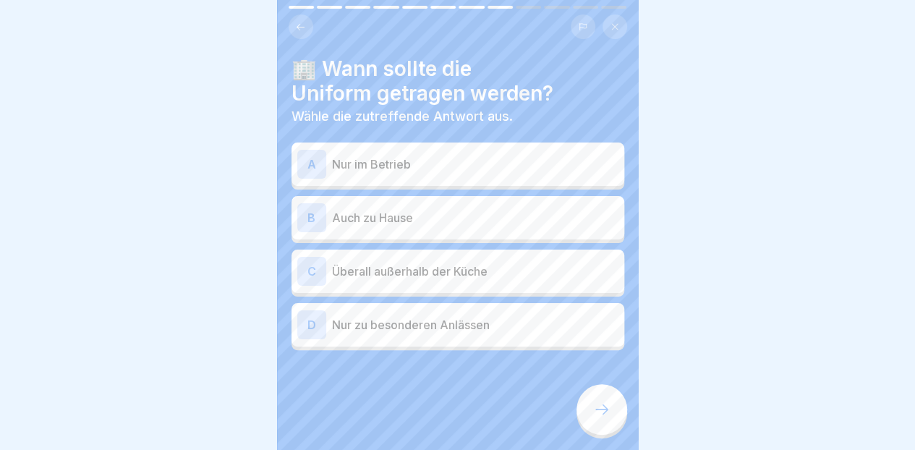
click at [570, 164] on div "A Nur im Betrieb" at bounding box center [457, 164] width 321 height 29
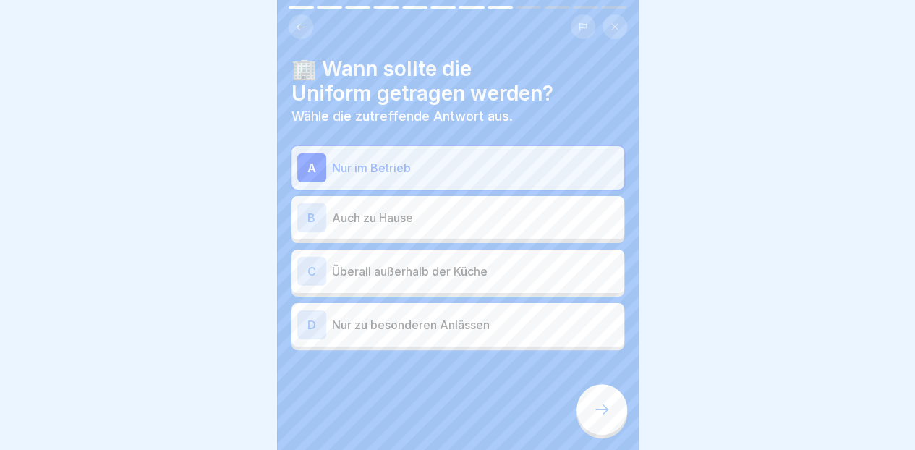
click at [595, 418] on icon at bounding box center [601, 409] width 17 height 17
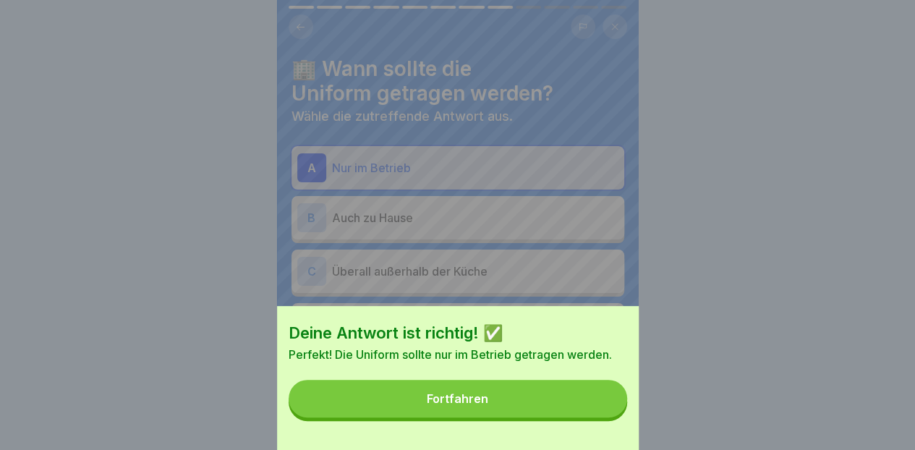
click at [576, 415] on button "Fortfahren" at bounding box center [458, 399] width 339 height 38
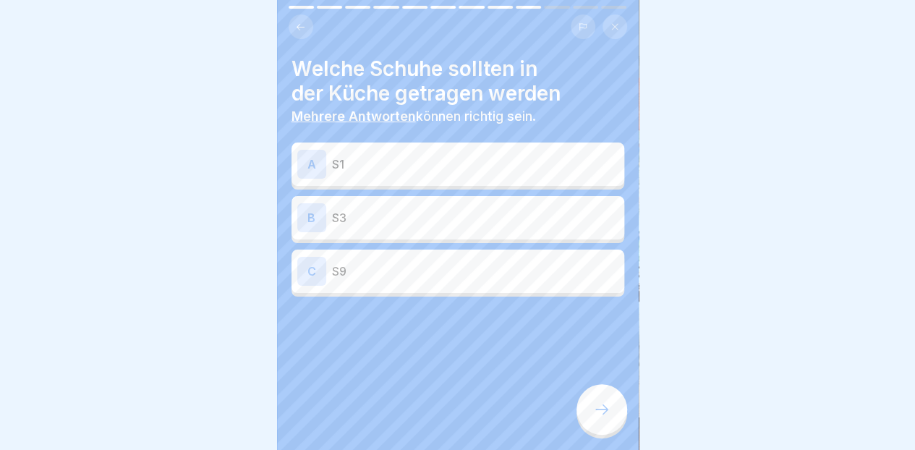
click at [526, 263] on p "S9" at bounding box center [475, 271] width 287 height 17
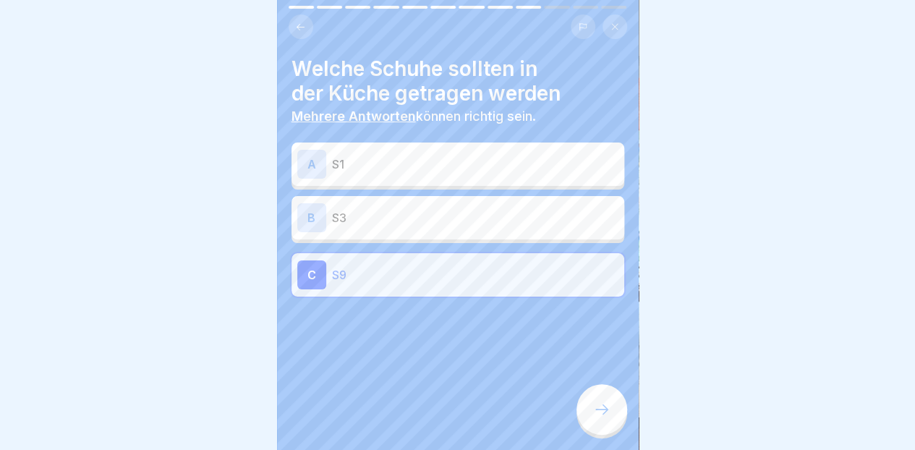
click at [535, 221] on div "B S3" at bounding box center [458, 217] width 333 height 43
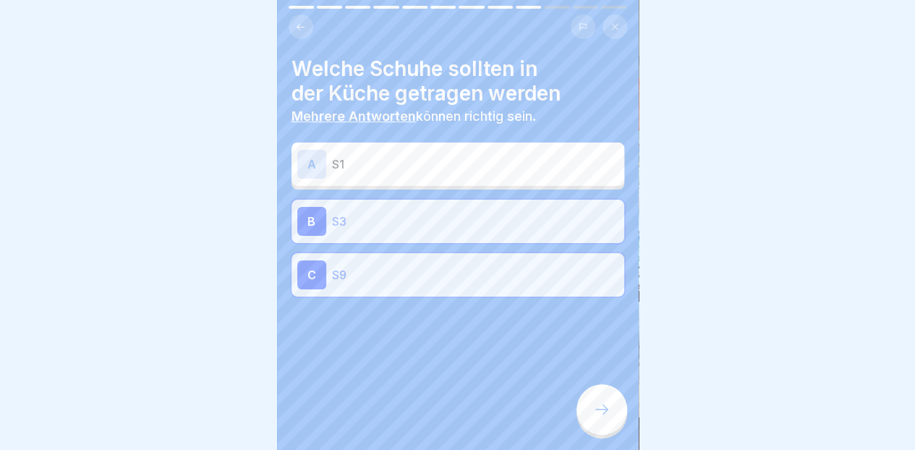
click at [514, 272] on p "S9" at bounding box center [475, 274] width 287 height 17
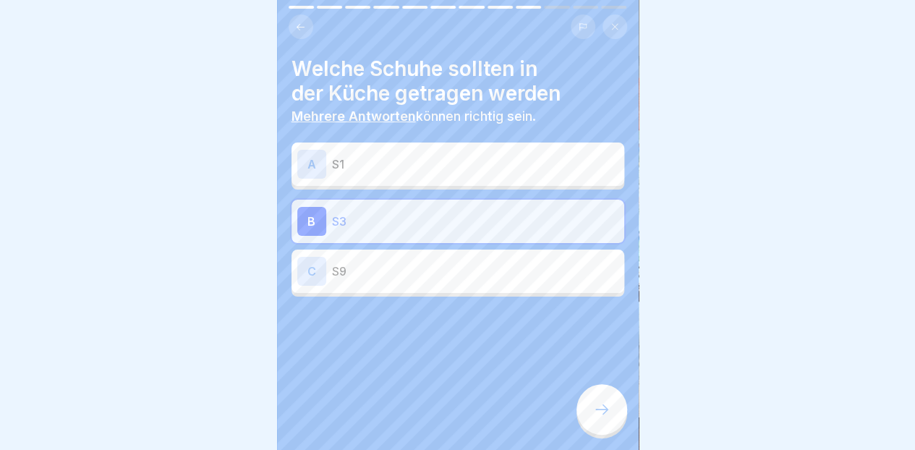
click at [596, 435] on div "Welche Schuhe sollten in der Küche getragen werden Mehrere Antworten können ric…" at bounding box center [458, 225] width 362 height 450
click at [590, 407] on div at bounding box center [602, 409] width 51 height 51
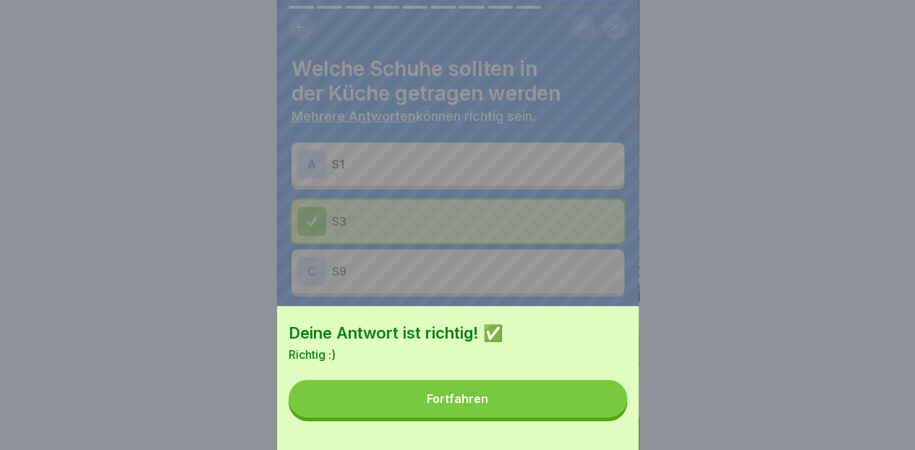
click at [566, 417] on button "Fortfahren" at bounding box center [458, 399] width 339 height 38
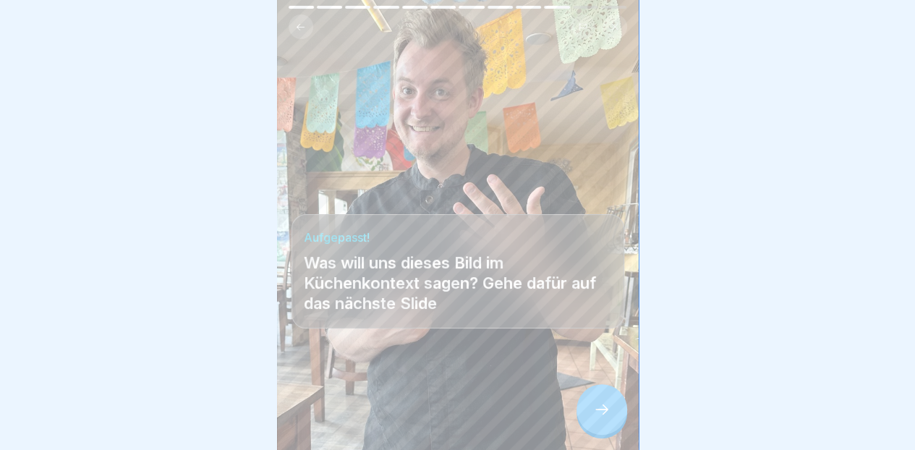
click at [593, 415] on icon at bounding box center [601, 409] width 17 height 17
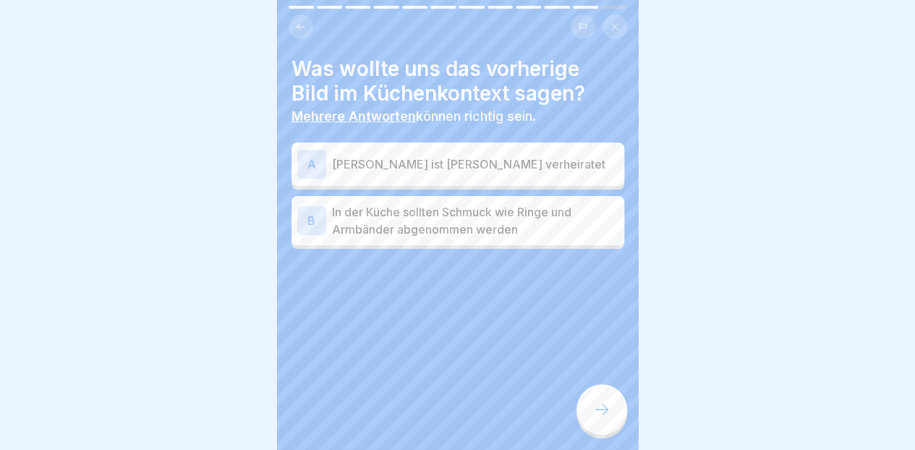
click at [290, 14] on button at bounding box center [301, 26] width 25 height 25
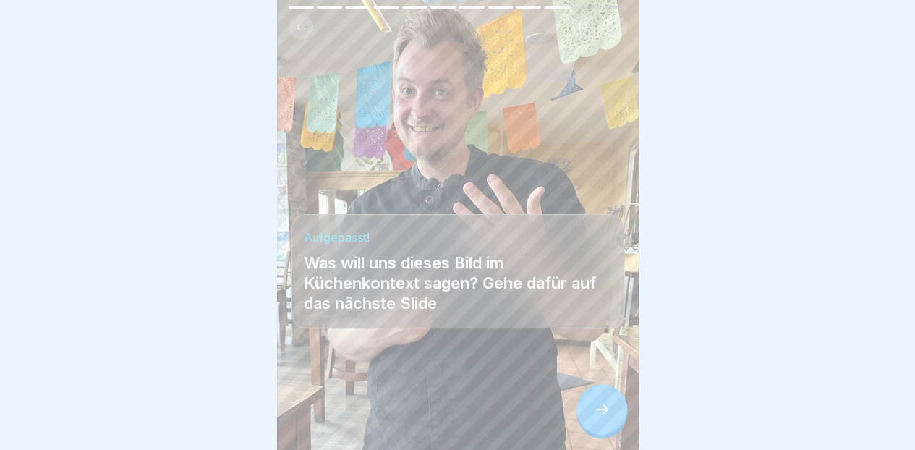
click at [610, 412] on div at bounding box center [602, 409] width 51 height 51
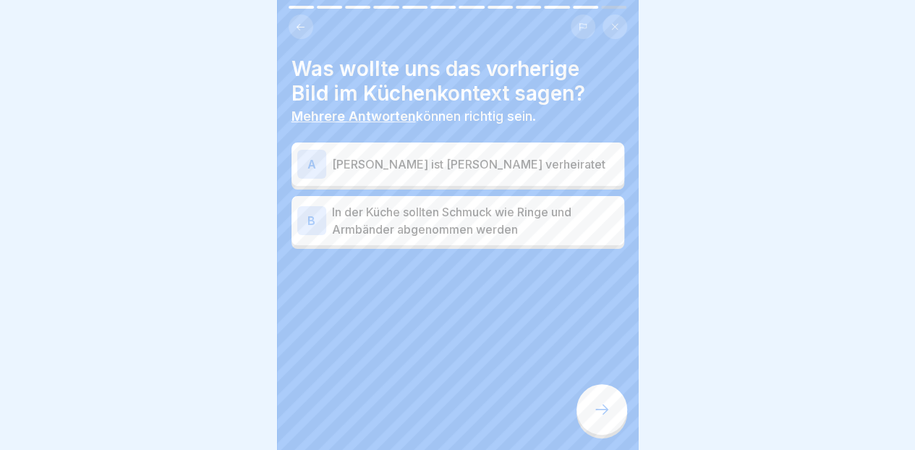
click at [547, 224] on p "In der Küche sollten Schmuck wie Ringe und Armbänder abgenommen werden" at bounding box center [475, 220] width 287 height 35
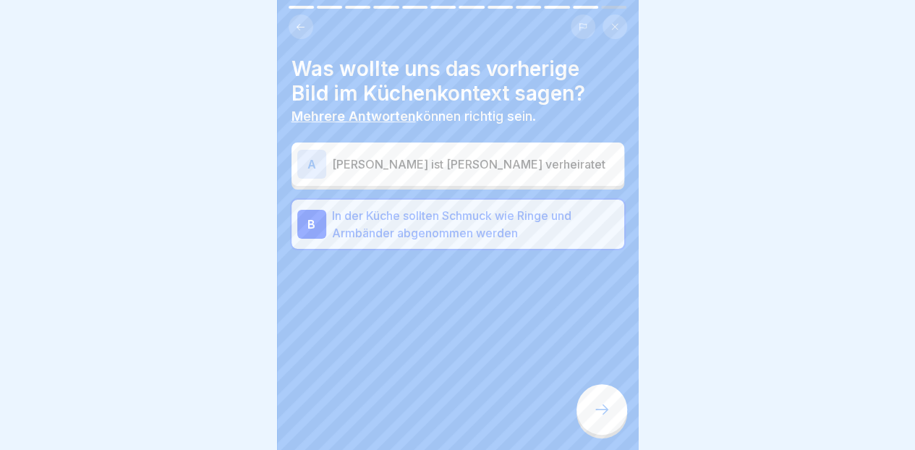
click at [586, 420] on div at bounding box center [602, 409] width 51 height 51
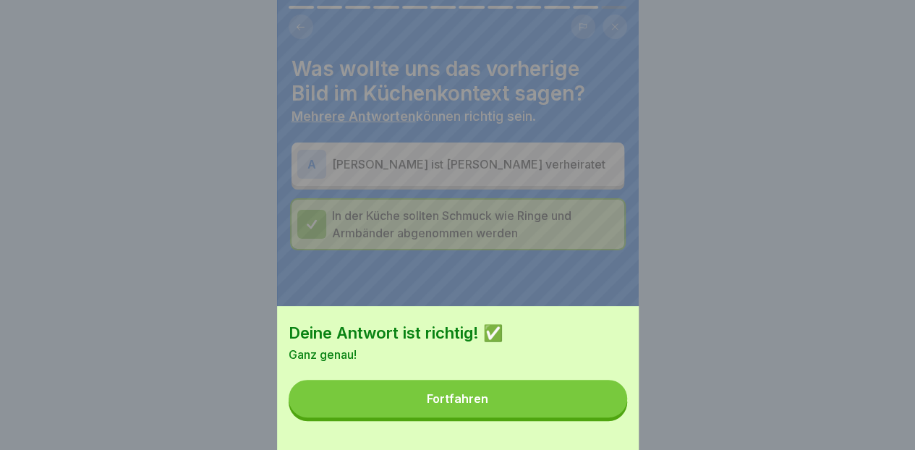
click at [552, 412] on button "Fortfahren" at bounding box center [458, 399] width 339 height 38
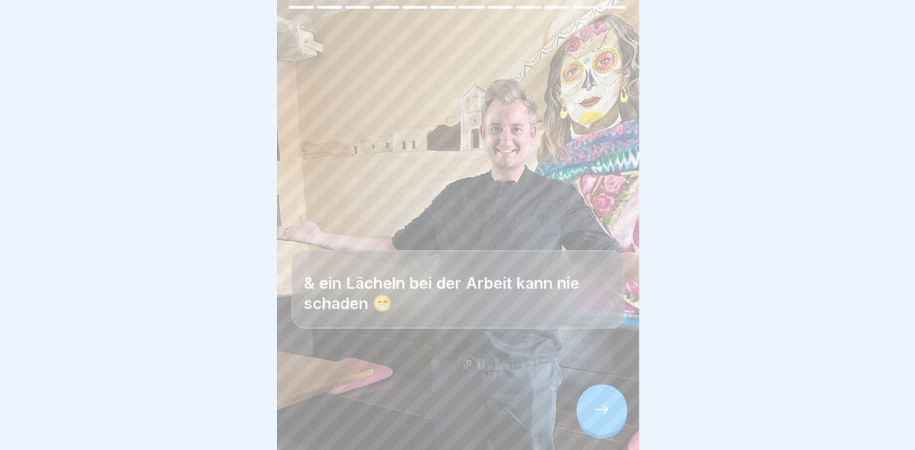
click at [599, 419] on div at bounding box center [602, 409] width 51 height 51
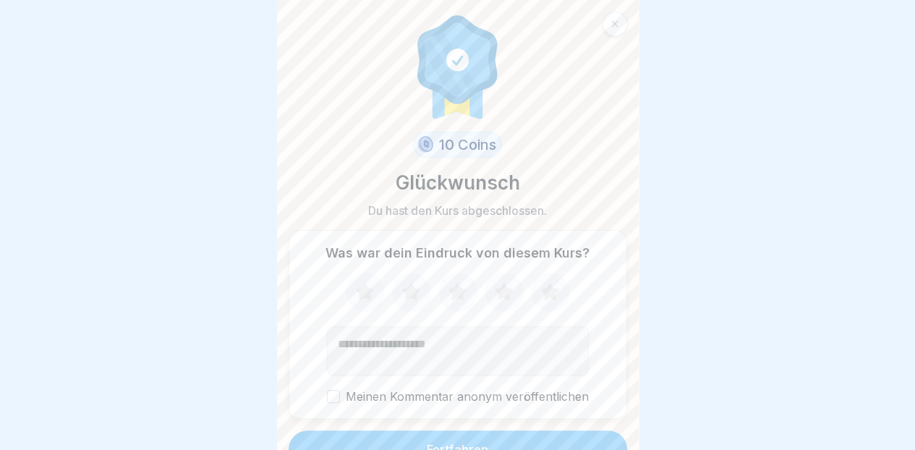
click at [514, 439] on button "Fortfahren" at bounding box center [458, 450] width 339 height 38
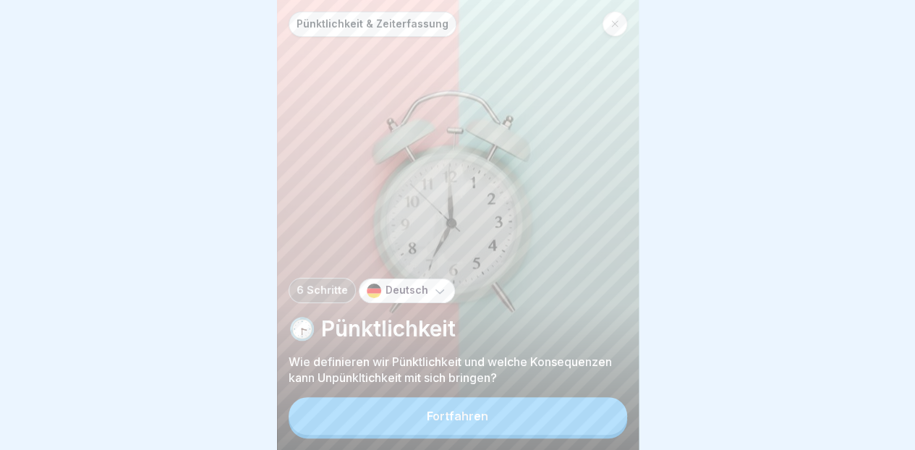
click at [524, 426] on button "Fortfahren" at bounding box center [458, 416] width 339 height 38
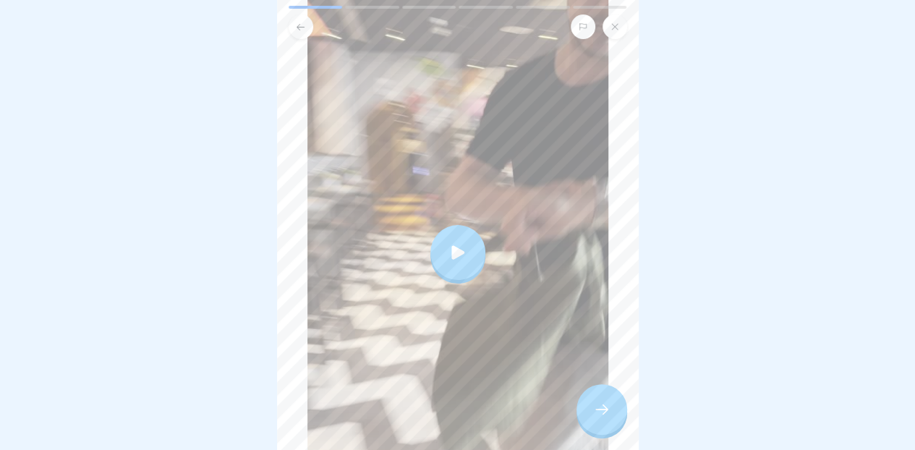
scroll to position [200, 0]
click at [462, 243] on icon at bounding box center [458, 253] width 20 height 20
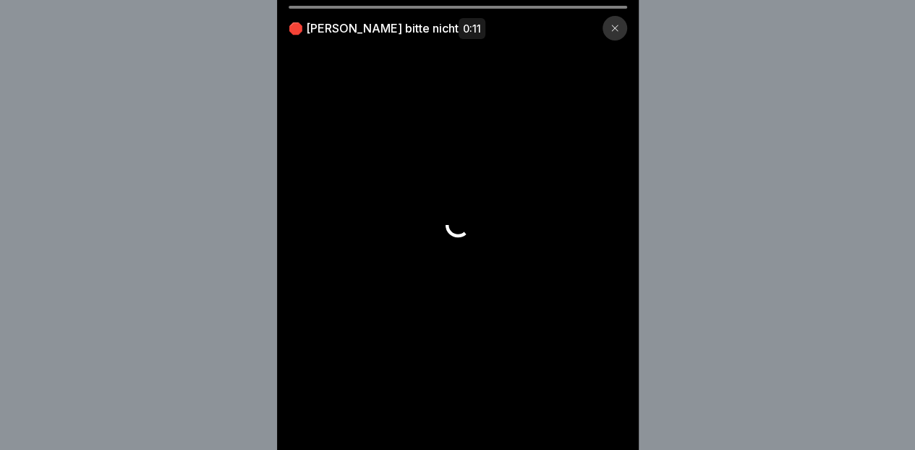
click at [619, 28] on icon at bounding box center [615, 28] width 9 height 9
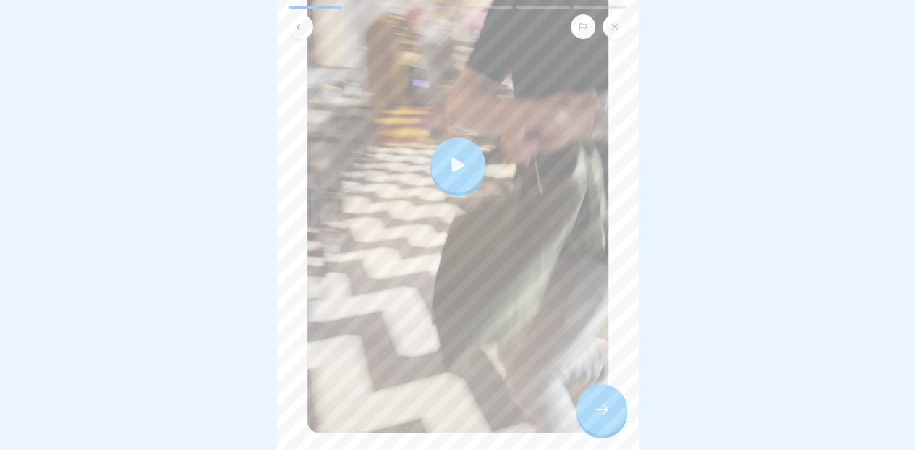
scroll to position [337, 0]
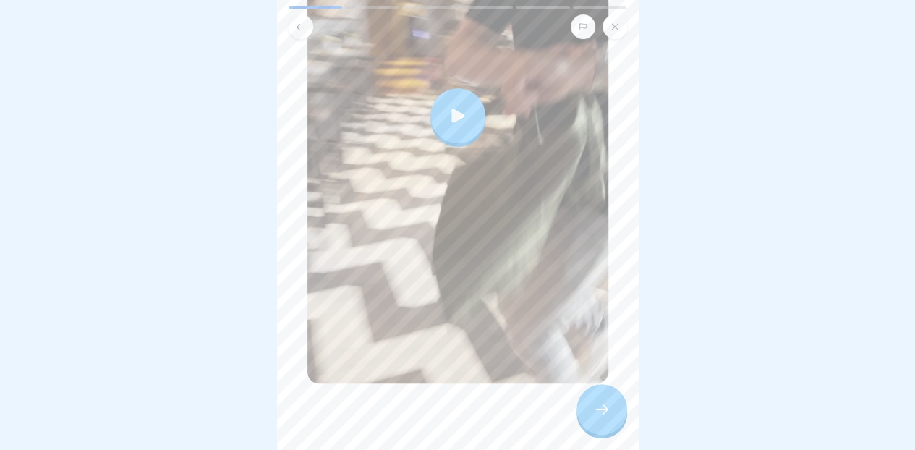
click at [606, 406] on icon at bounding box center [601, 409] width 17 height 17
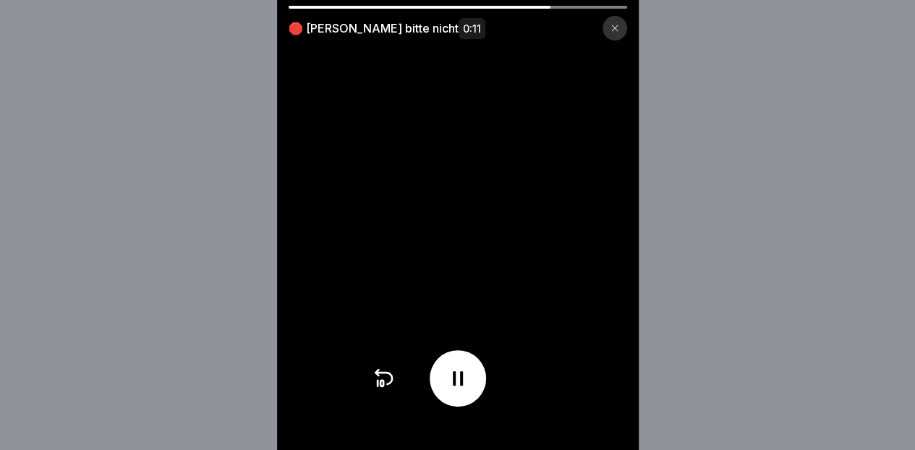
click at [618, 25] on icon at bounding box center [615, 28] width 9 height 9
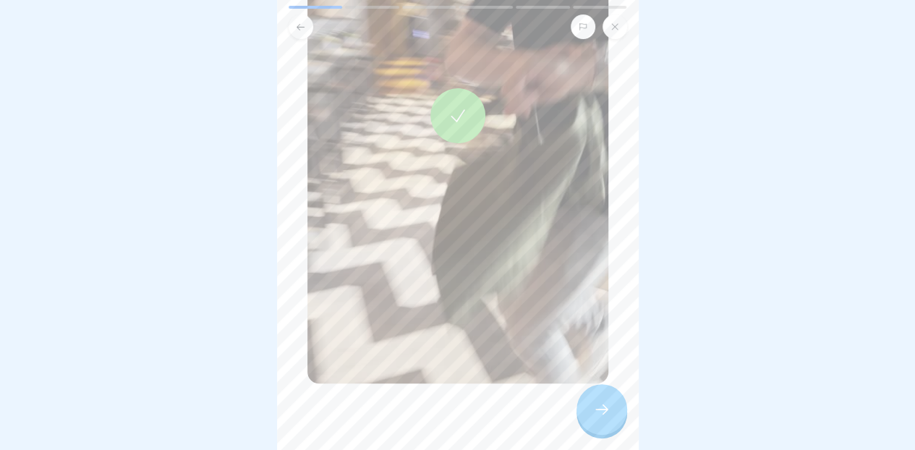
click at [593, 411] on icon at bounding box center [601, 409] width 17 height 17
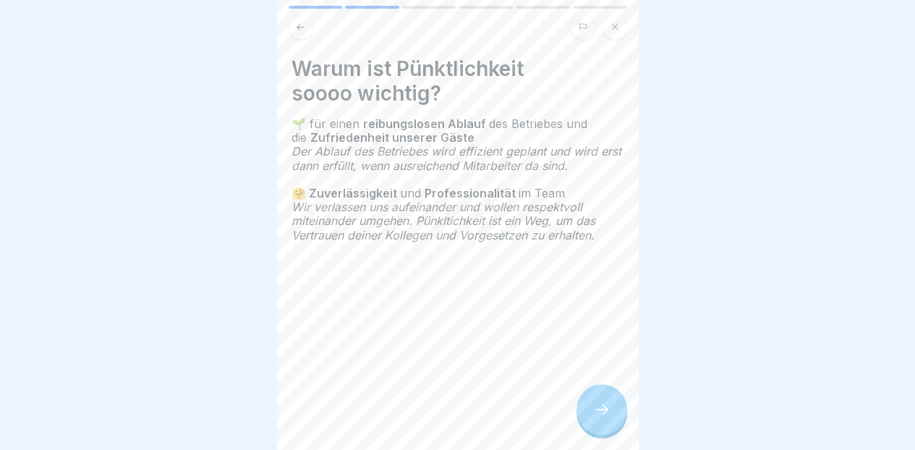
click at [601, 407] on icon at bounding box center [601, 409] width 17 height 17
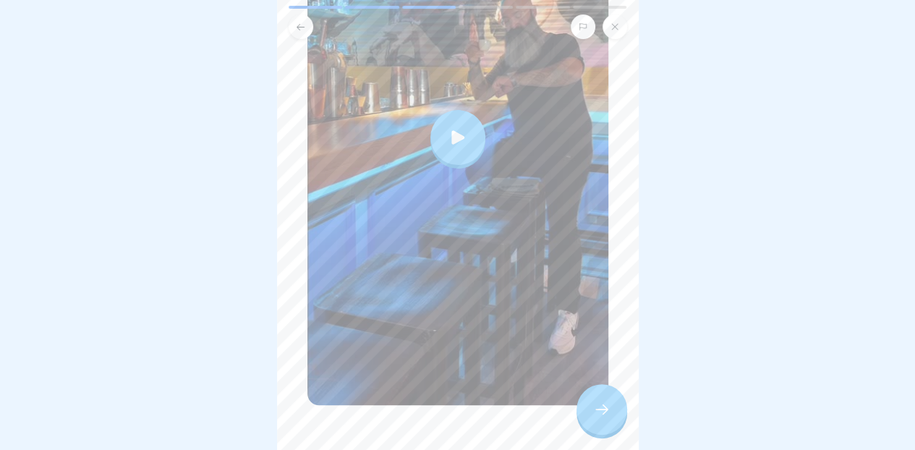
scroll to position [297, 0]
click at [600, 420] on div at bounding box center [602, 409] width 51 height 51
click at [598, 406] on icon at bounding box center [601, 409] width 17 height 17
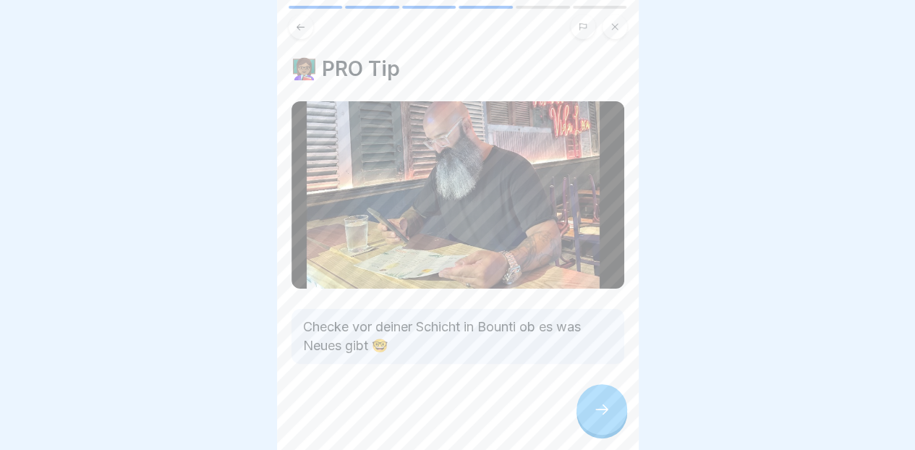
click at [593, 411] on icon at bounding box center [601, 409] width 17 height 17
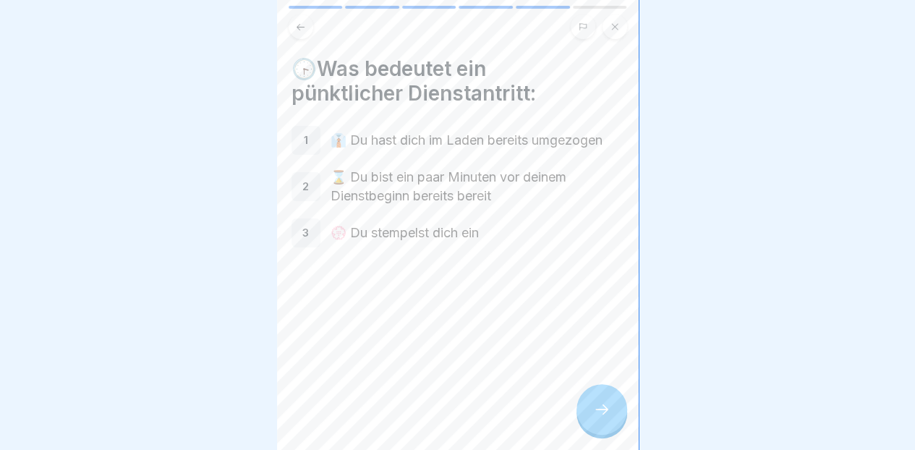
click at [593, 429] on div at bounding box center [602, 409] width 51 height 51
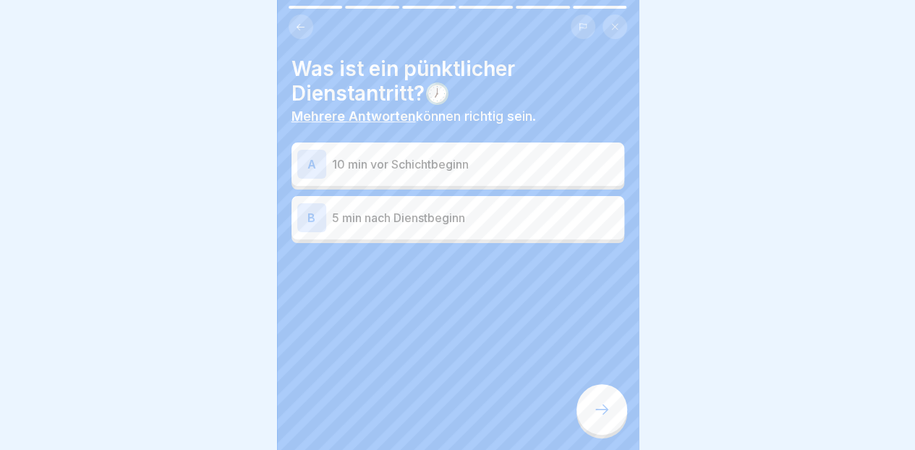
click at [565, 163] on div "A 10 min vor Schichtbeginn" at bounding box center [457, 164] width 321 height 29
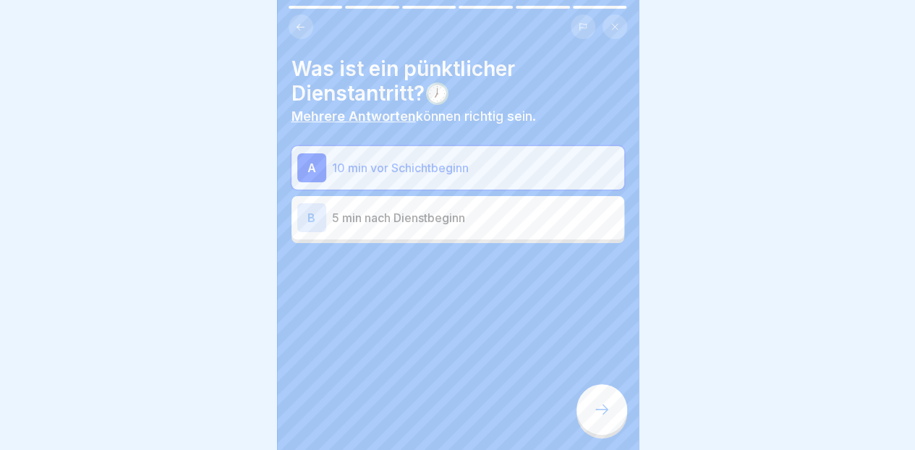
click at [591, 419] on div at bounding box center [602, 409] width 51 height 51
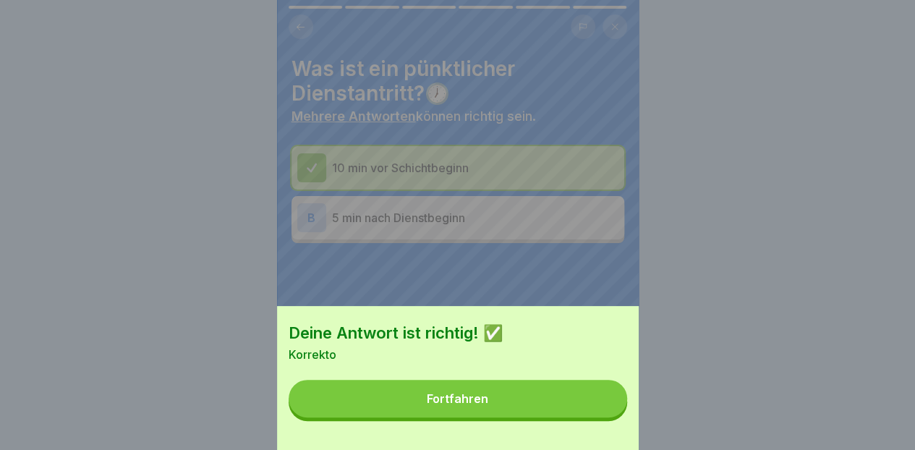
click at [560, 418] on button "Fortfahren" at bounding box center [458, 399] width 339 height 38
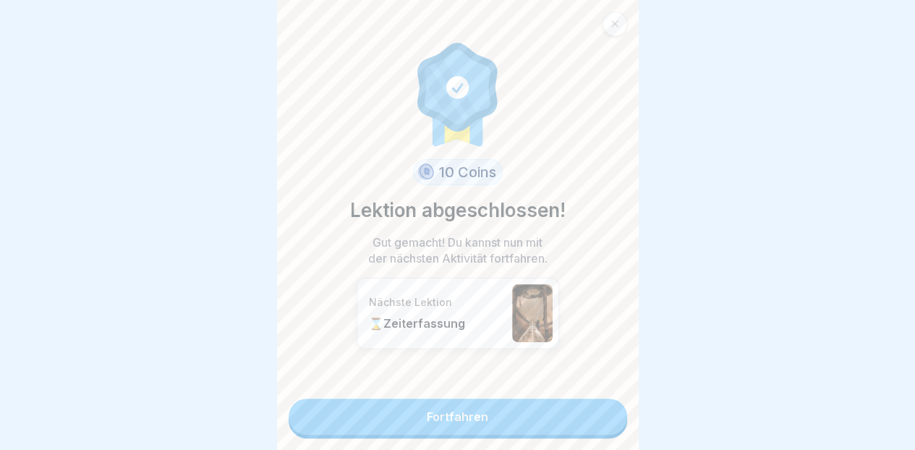
click at [520, 399] on link "Fortfahren" at bounding box center [458, 417] width 339 height 36
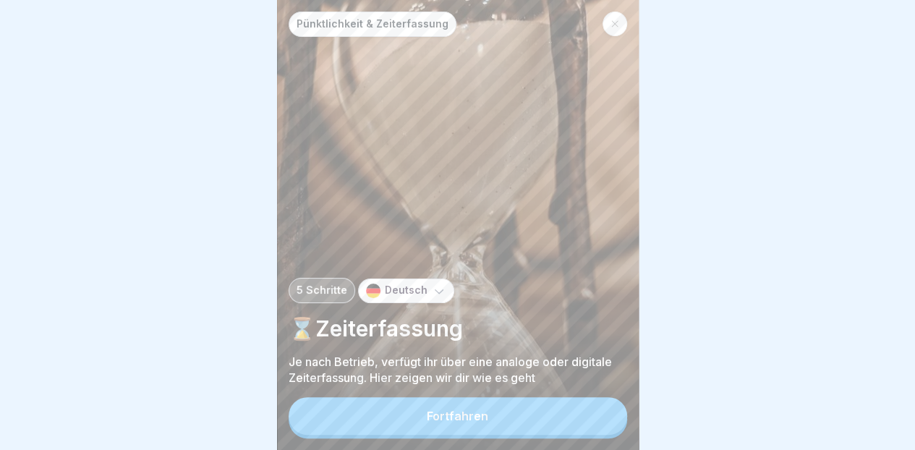
click at [524, 420] on button "Fortfahren" at bounding box center [458, 416] width 339 height 38
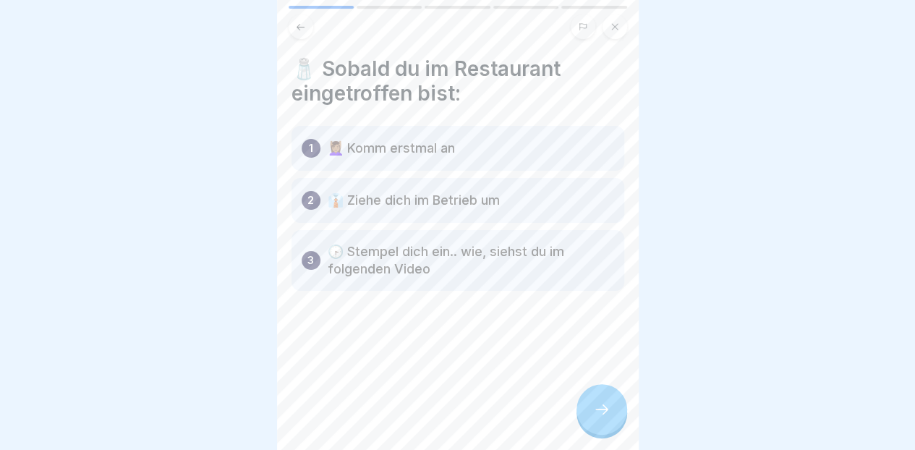
click at [596, 421] on div at bounding box center [602, 409] width 51 height 51
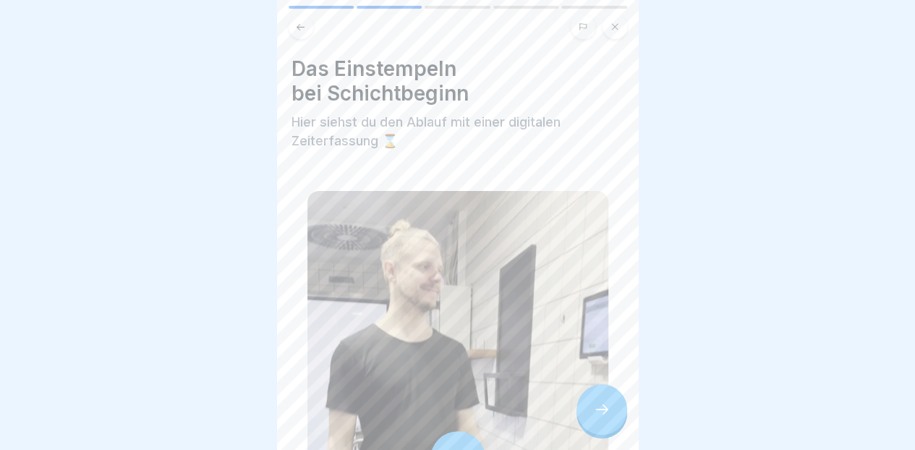
scroll to position [119, 0]
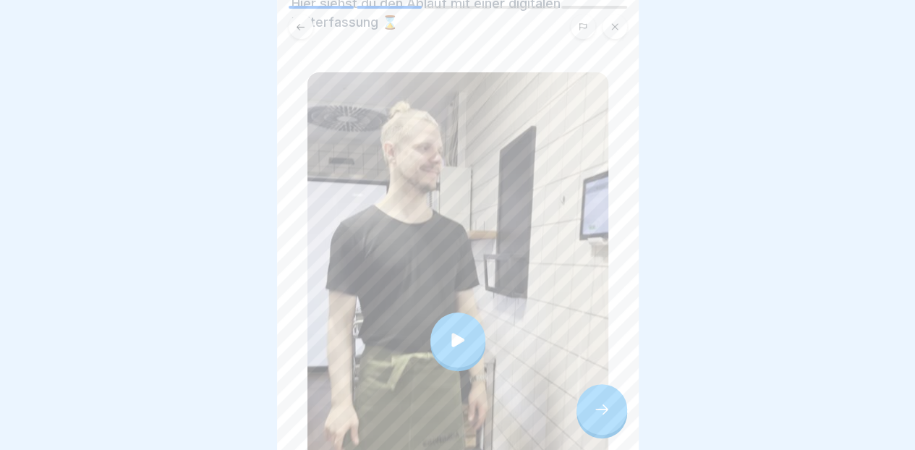
click at [454, 330] on icon at bounding box center [458, 340] width 20 height 20
click at [594, 399] on div at bounding box center [602, 409] width 51 height 51
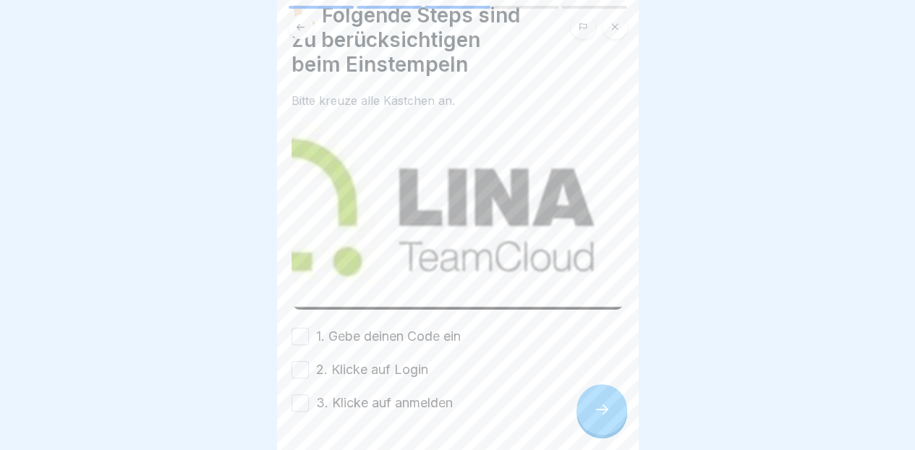
scroll to position [96, 0]
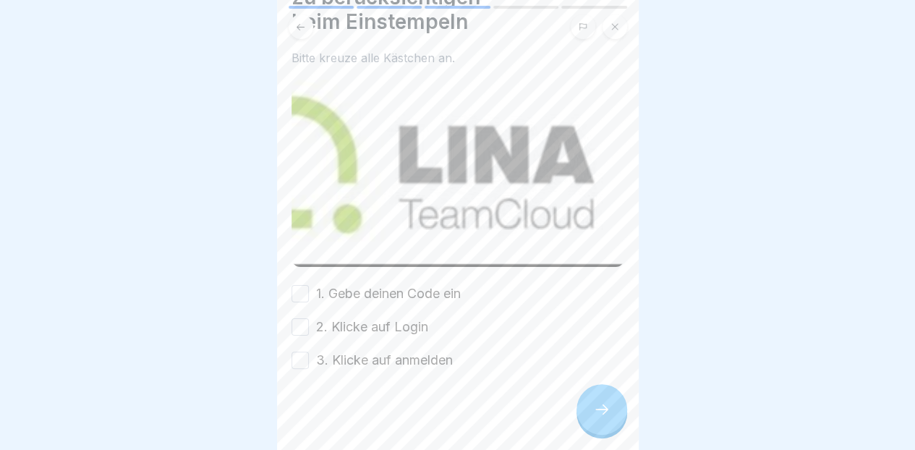
click at [595, 408] on icon at bounding box center [601, 409] width 17 height 17
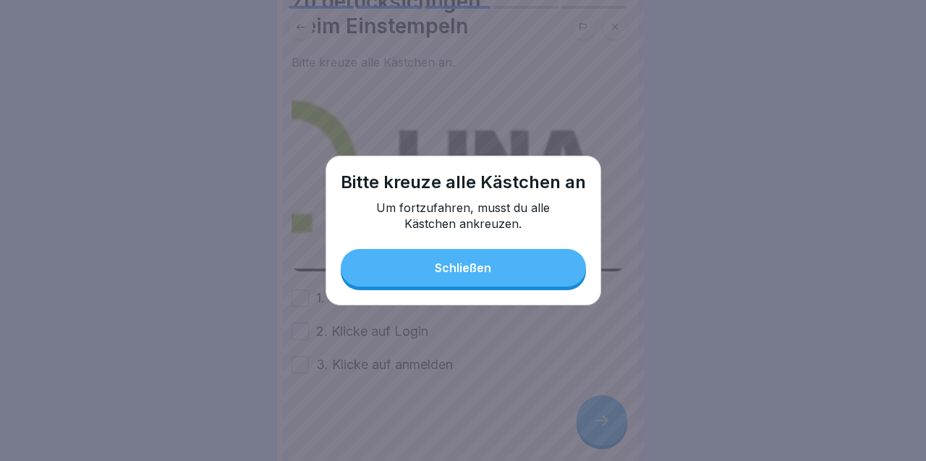
click at [512, 270] on button "Schließen" at bounding box center [463, 268] width 245 height 38
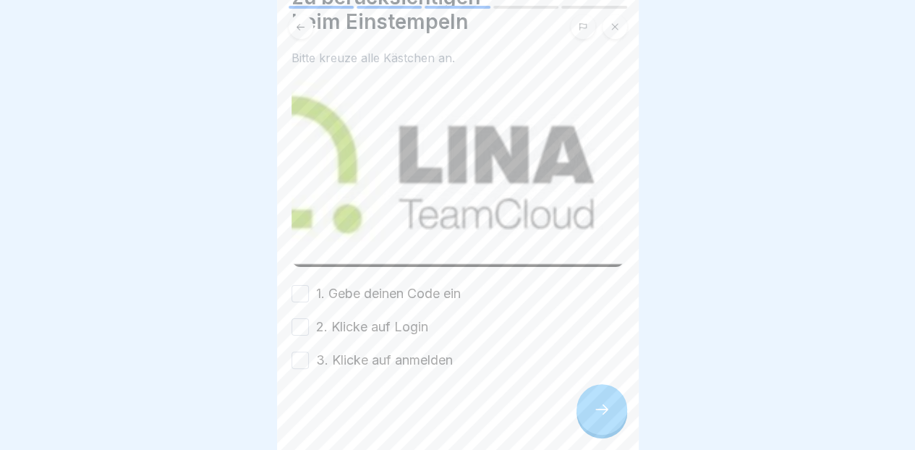
click at [394, 284] on label "1. Gebe deinen Code ein" at bounding box center [388, 293] width 145 height 19
click at [309, 285] on button "1. Gebe deinen Code ein" at bounding box center [300, 293] width 17 height 17
click at [392, 309] on div "1. Gebe deinen Code ein 2. Klicke auf Login 3. Klicke auf anmelden" at bounding box center [458, 326] width 333 height 85
click at [404, 352] on label "3. Klicke auf anmelden" at bounding box center [384, 360] width 137 height 19
click at [309, 352] on button "3. Klicke auf anmelden" at bounding box center [300, 360] width 17 height 17
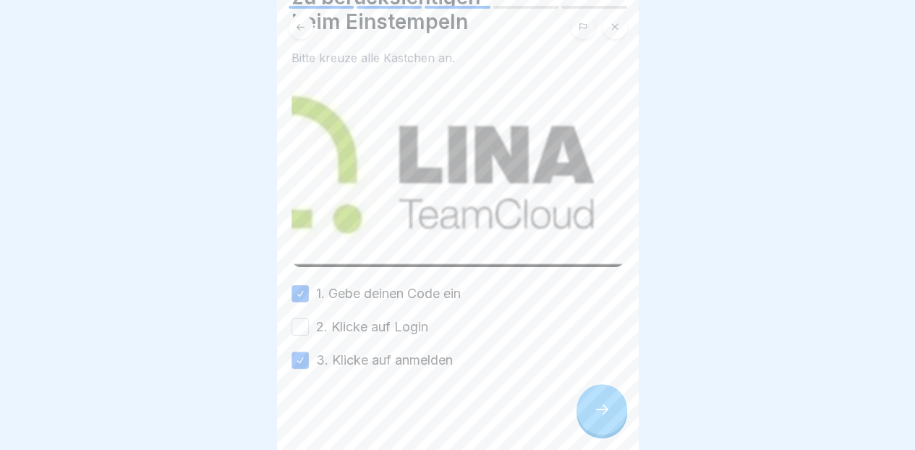
click at [397, 328] on label "2. Klicke auf Login" at bounding box center [372, 327] width 112 height 19
click at [309, 328] on button "2. Klicke auf Login" at bounding box center [300, 326] width 17 height 17
click at [588, 427] on div at bounding box center [602, 409] width 51 height 51
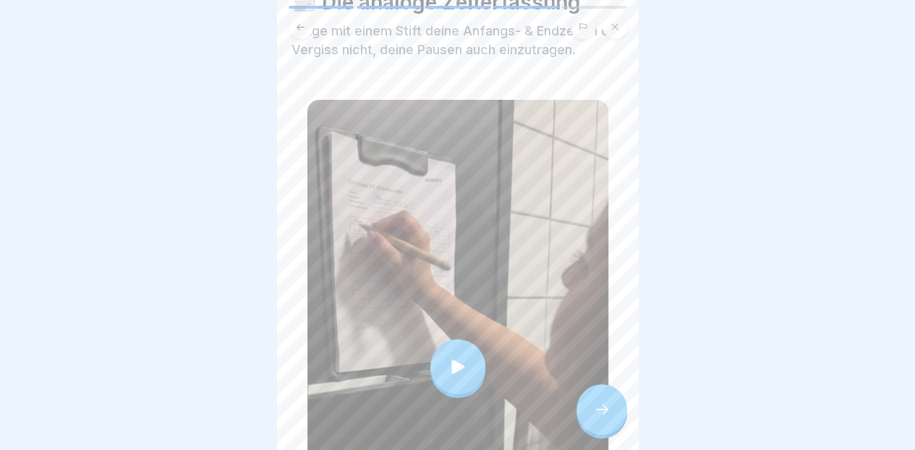
scroll to position [69, 0]
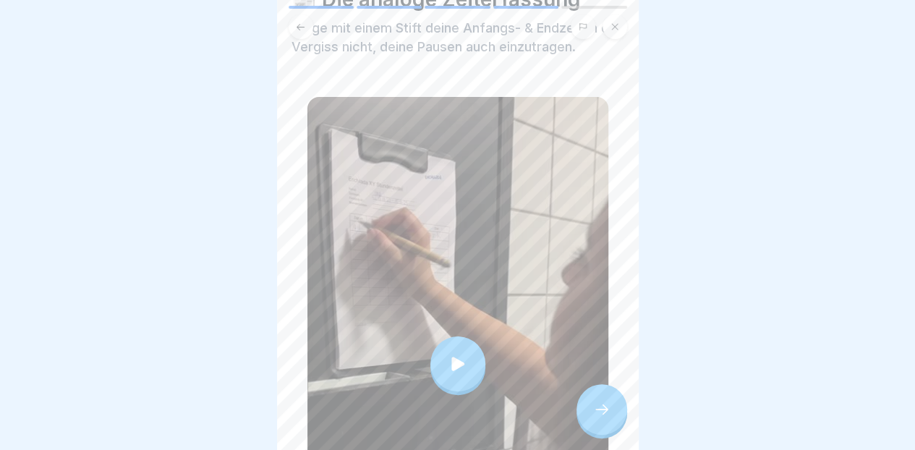
click at [454, 365] on icon at bounding box center [458, 364] width 20 height 20
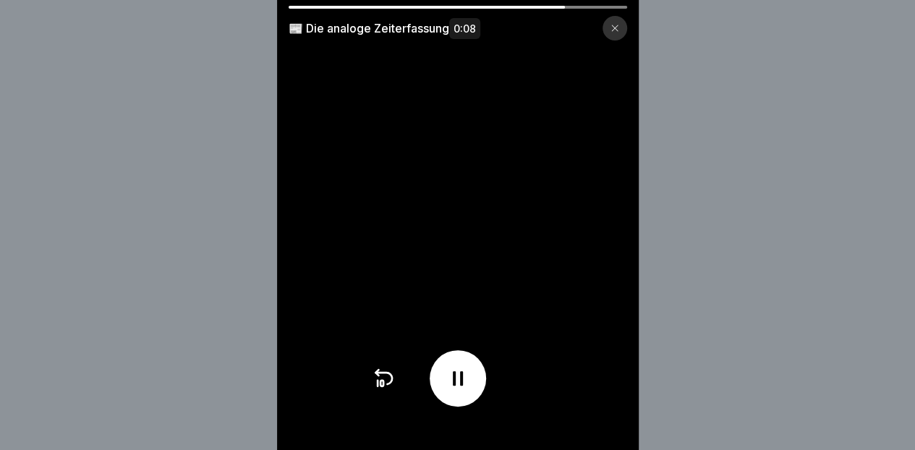
click at [619, 35] on div at bounding box center [615, 28] width 25 height 25
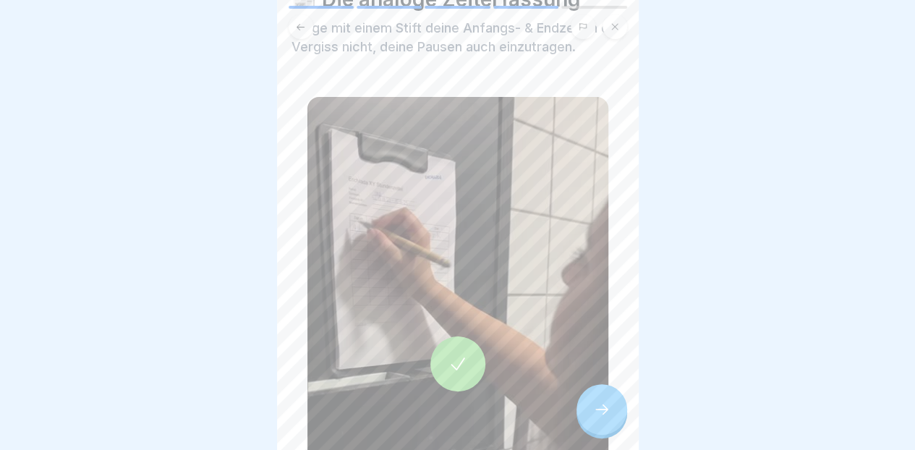
click at [585, 420] on div at bounding box center [602, 409] width 51 height 51
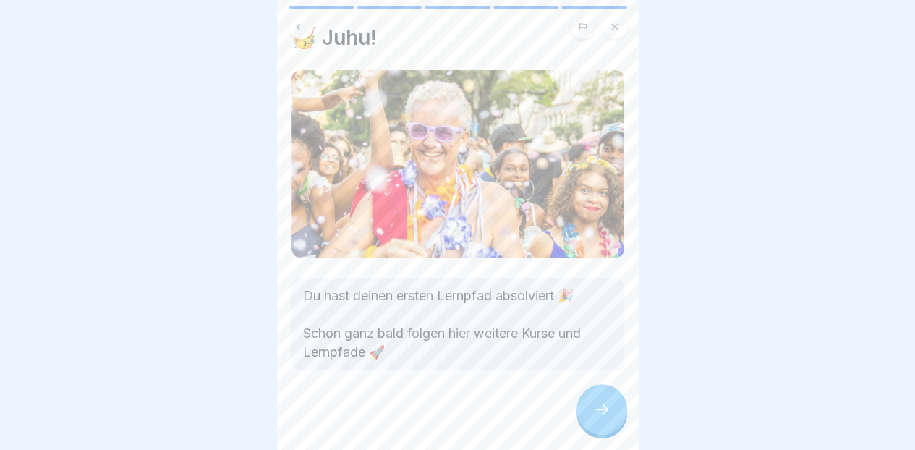
scroll to position [32, 0]
click at [594, 417] on icon at bounding box center [601, 409] width 17 height 17
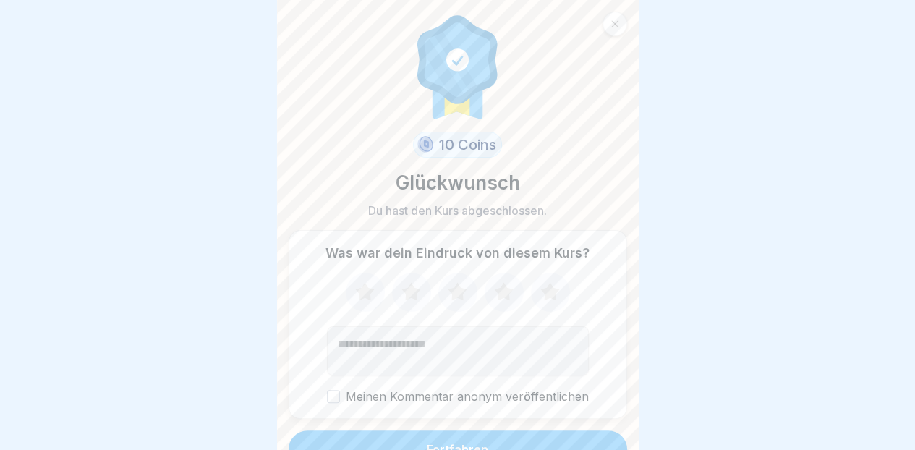
scroll to position [20, 0]
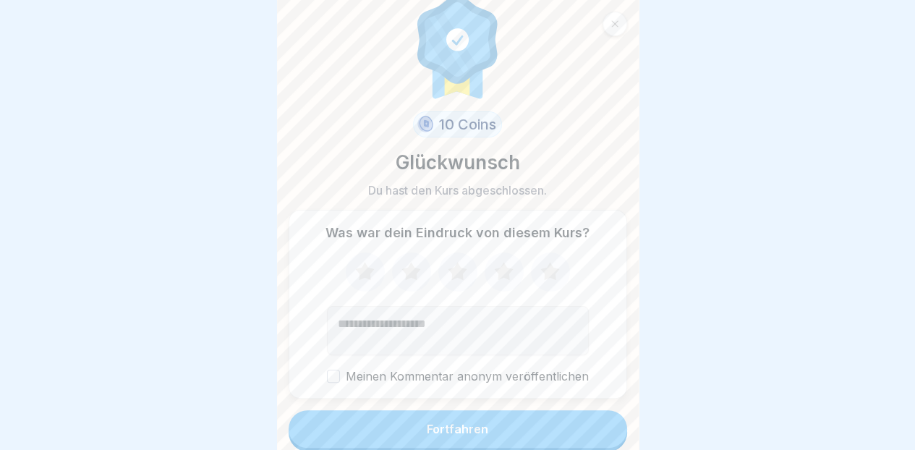
click at [520, 430] on button "Fortfahren" at bounding box center [458, 429] width 339 height 38
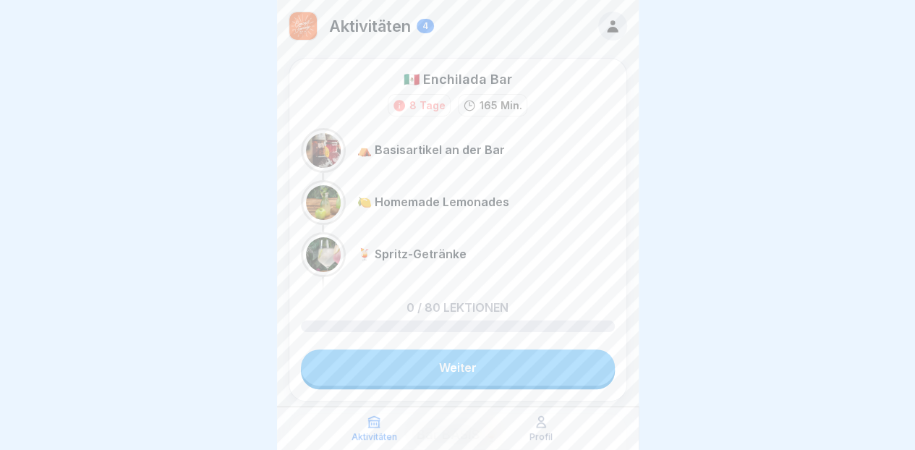
click at [558, 369] on link "Weiter" at bounding box center [458, 367] width 314 height 36
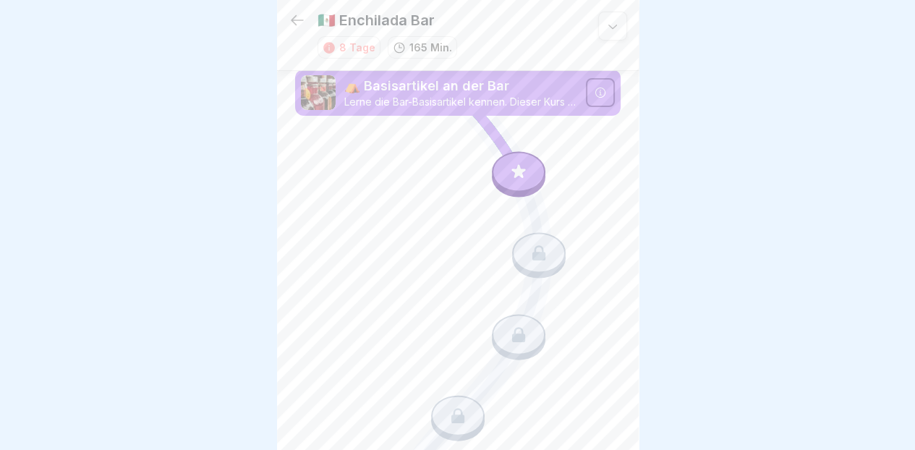
scroll to position [11, 0]
click at [551, 232] on div at bounding box center [539, 255] width 54 height 46
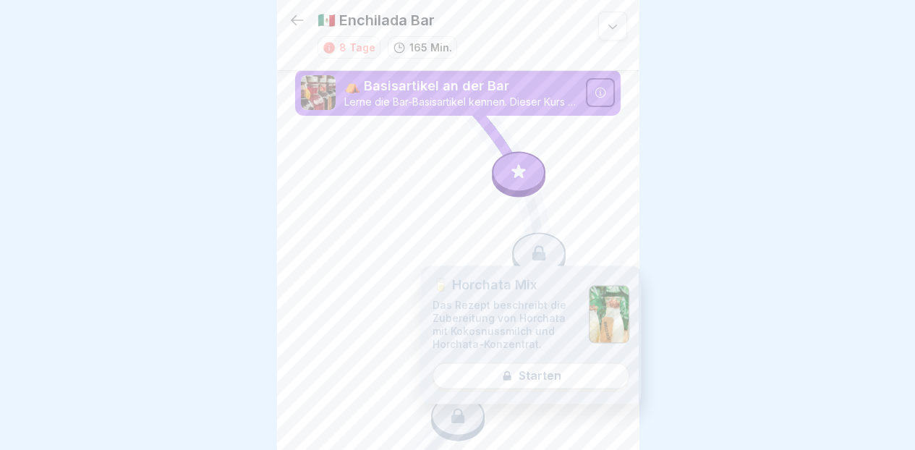
click at [671, 167] on div at bounding box center [457, 225] width 915 height 450
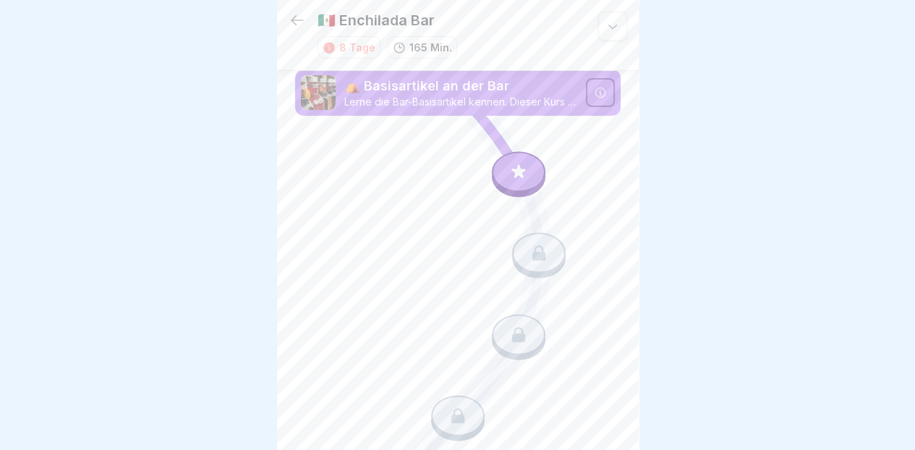
click at [613, 18] on div at bounding box center [612, 26] width 29 height 29
